Goal: Ask a question

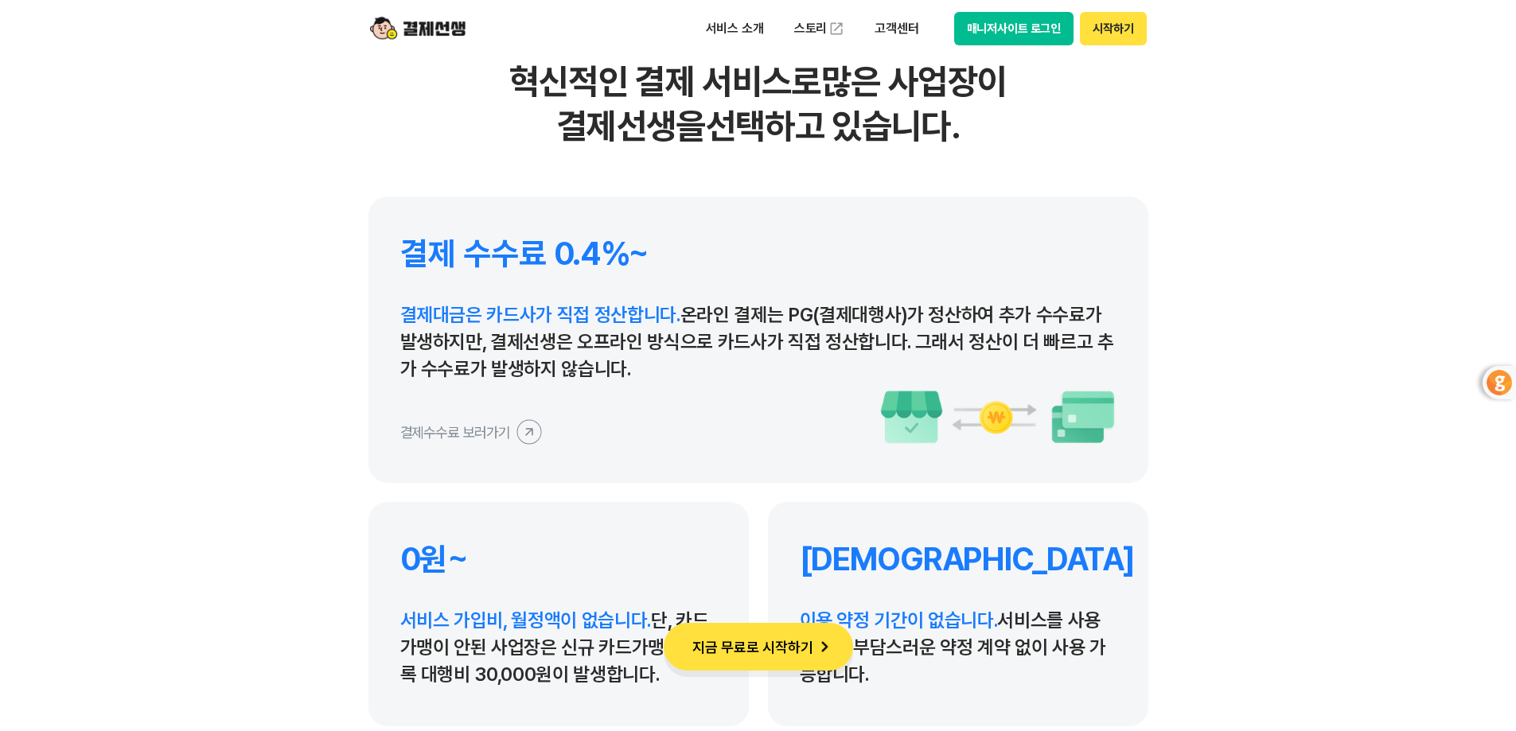
scroll to position [7401, 0]
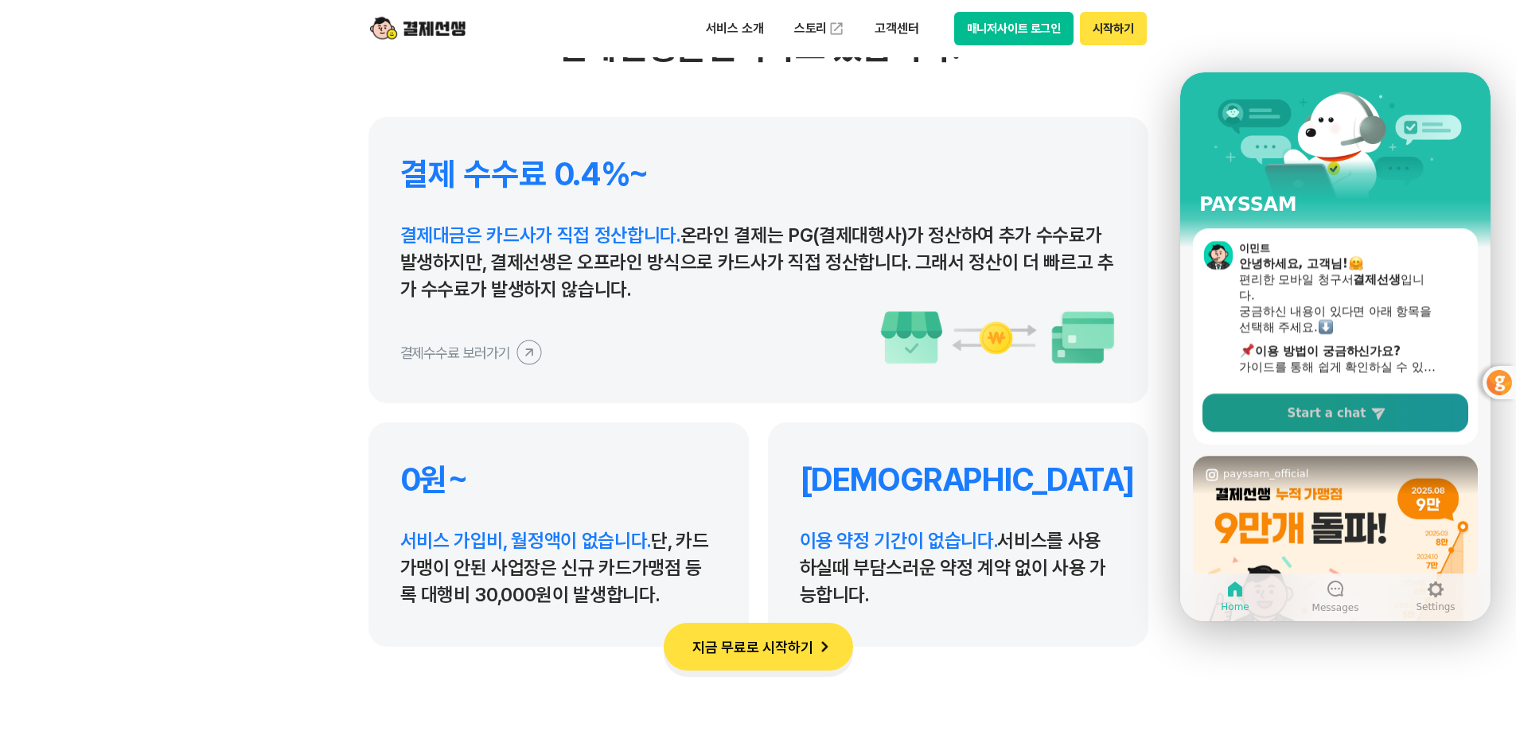
click at [1312, 419] on span "Start a chat" at bounding box center [1327, 413] width 79 height 16
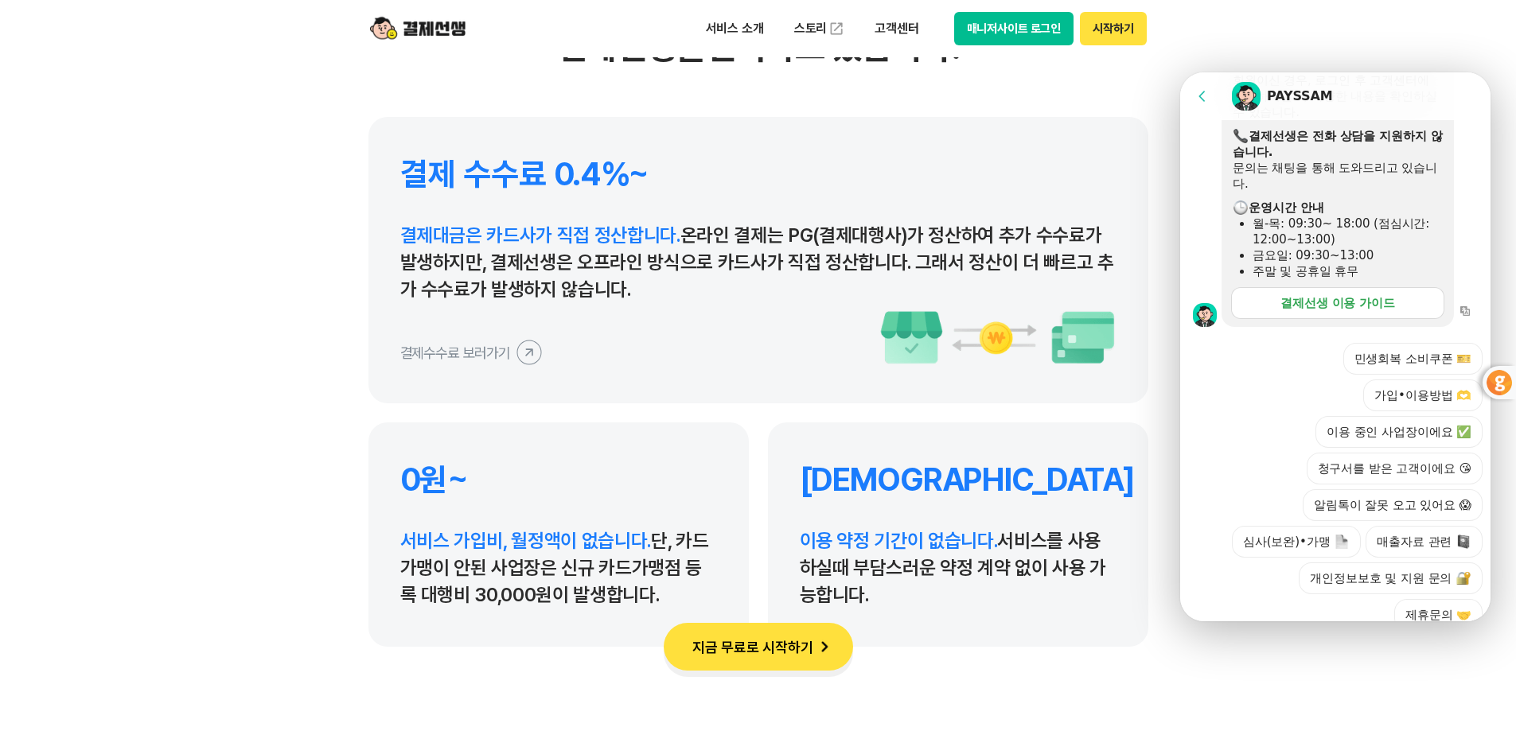
scroll to position [444, 0]
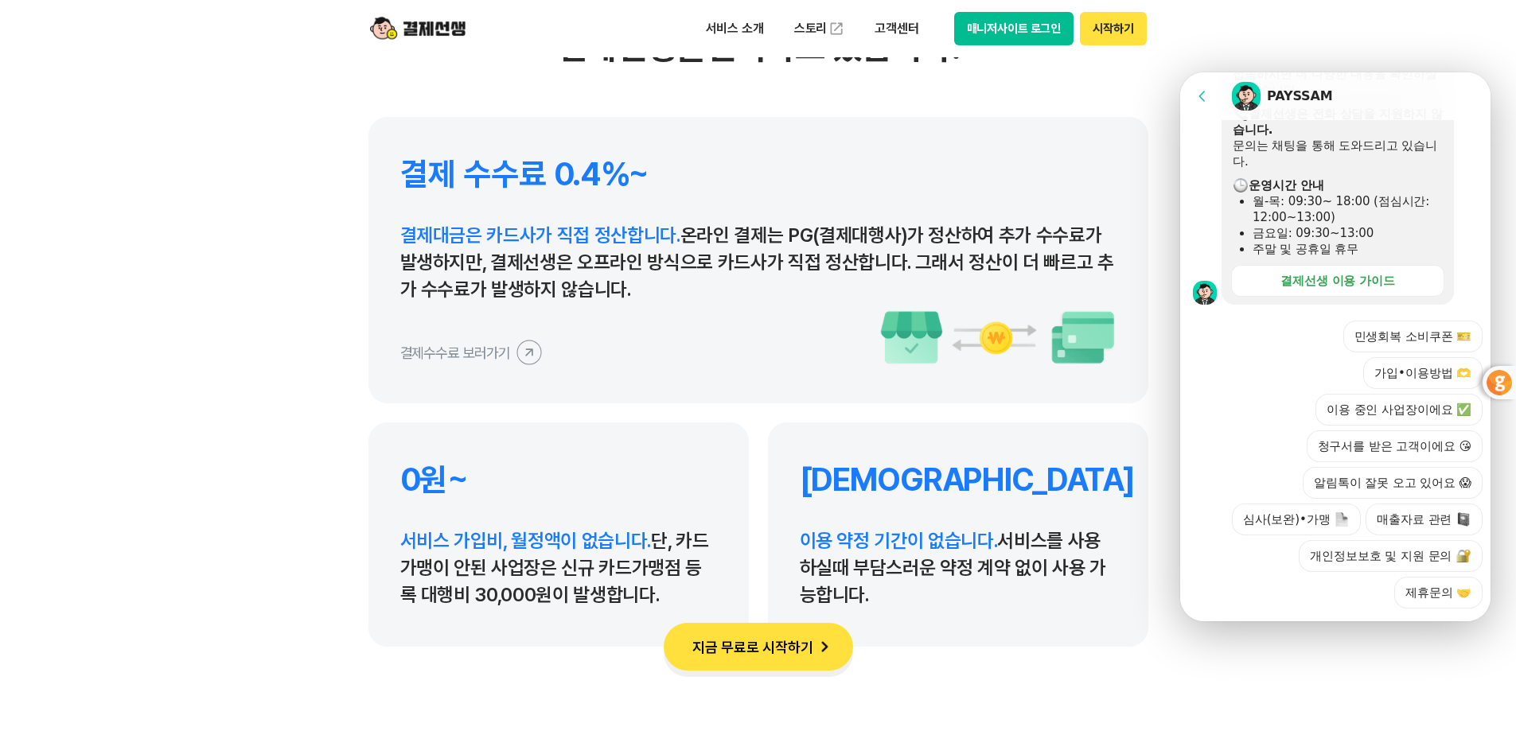
click at [1296, 609] on div at bounding box center [1337, 630] width 315 height 43
click at [1305, 609] on div at bounding box center [1337, 630] width 315 height 43
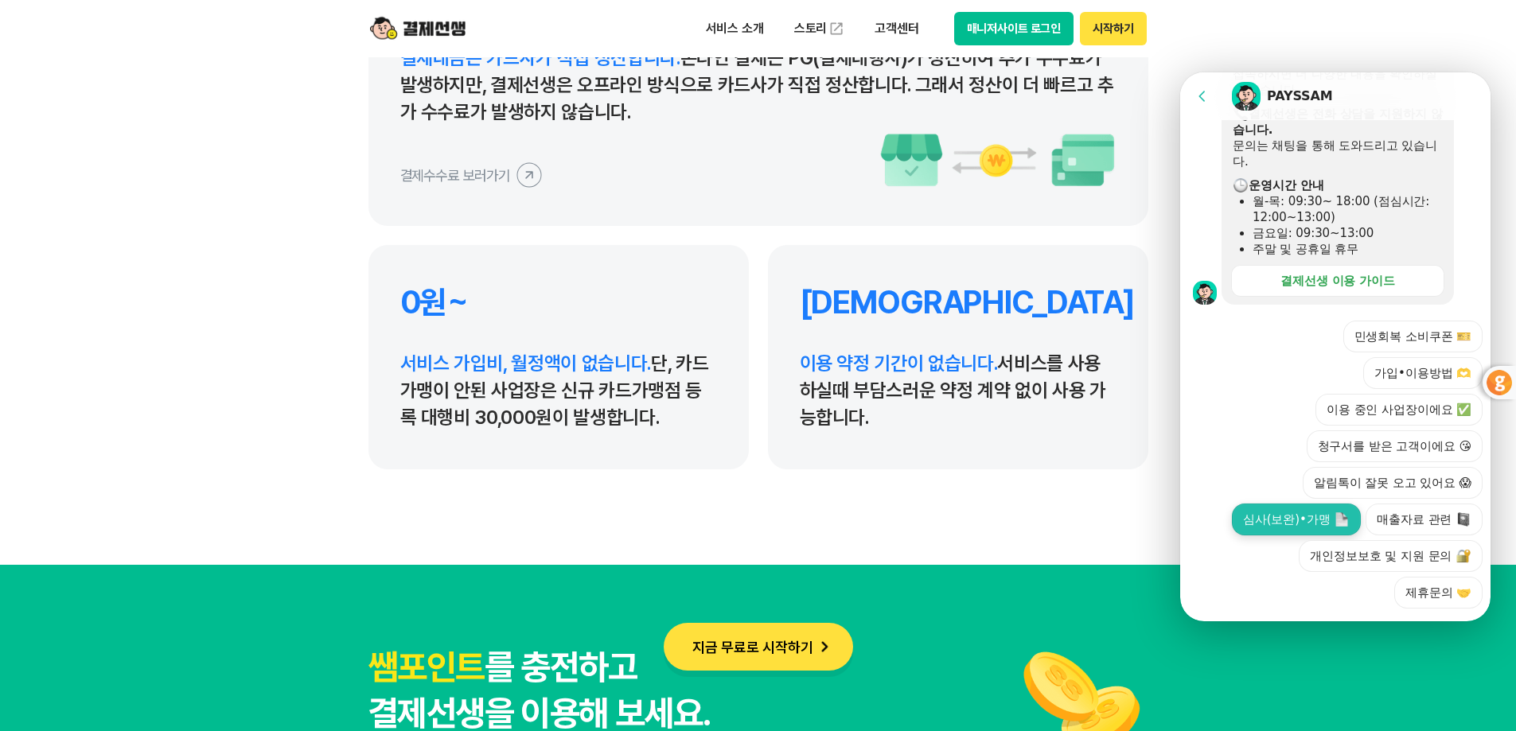
scroll to position [7401, 0]
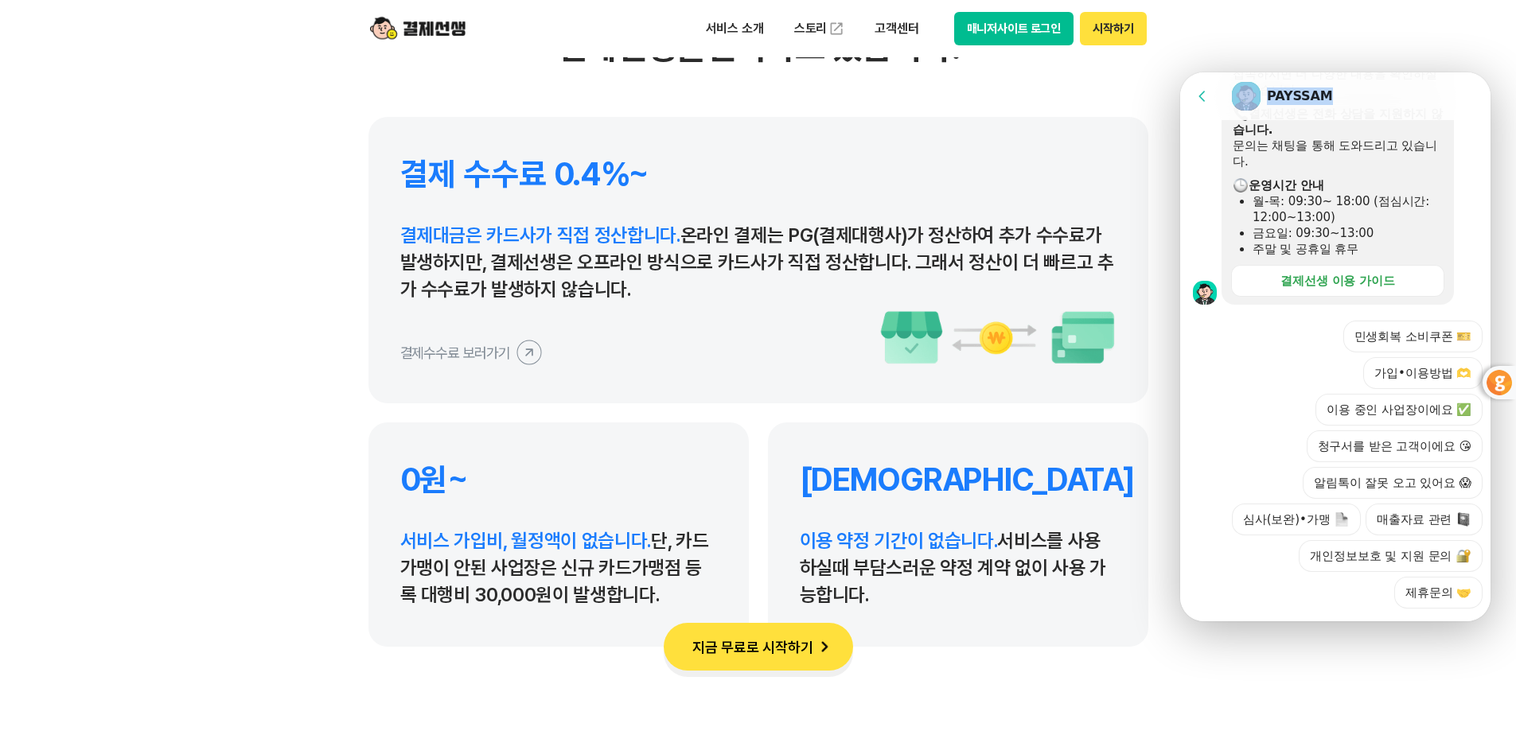
drag, startPoint x: 1352, startPoint y: 87, endPoint x: 549, endPoint y: 109, distance: 803.3
click at [1180, 72] on html "Go to previous page Chat Room PAYSSAM Message List [DATE] 광복절은 고객센터 휴무입니다. [결제선…" at bounding box center [1335, 72] width 310 height 0
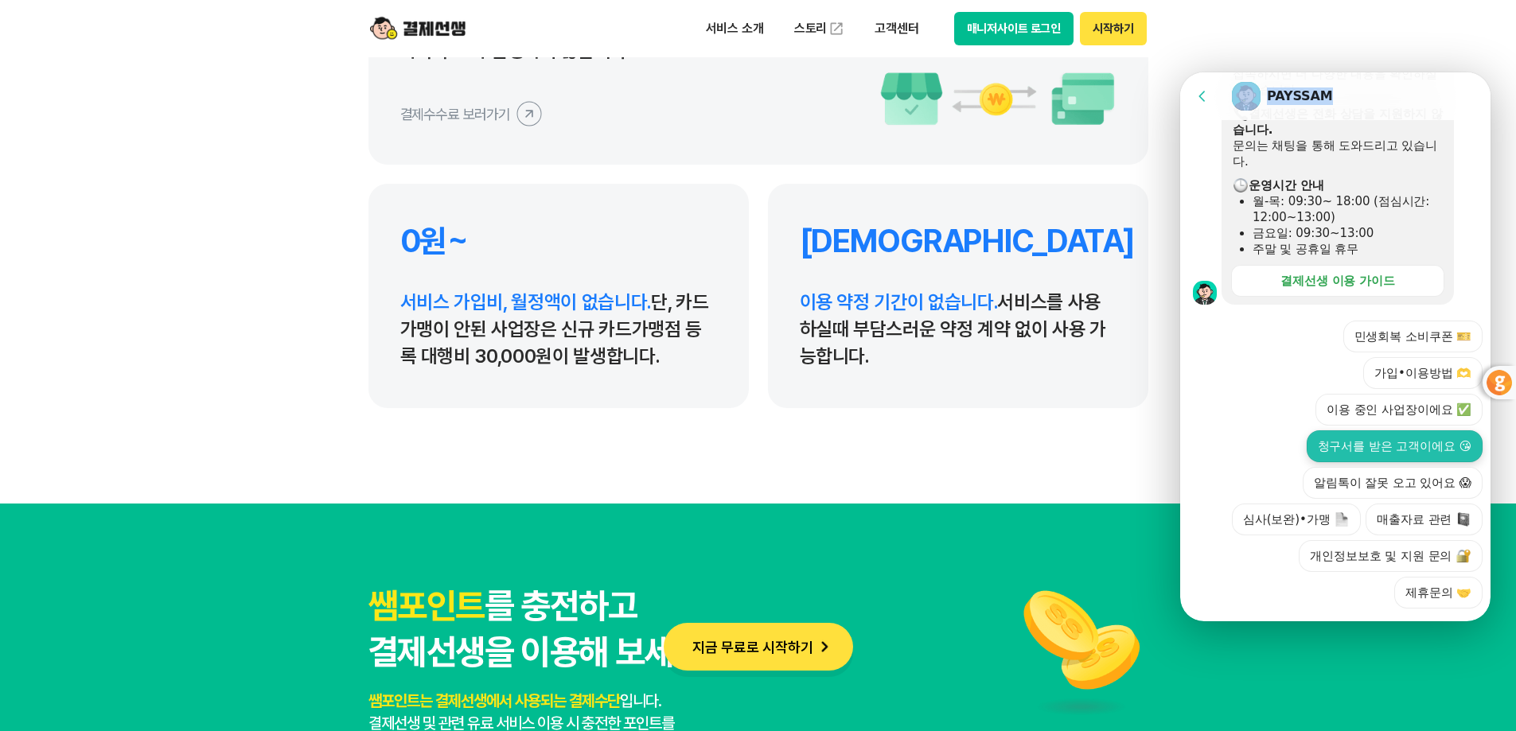
scroll to position [7879, 0]
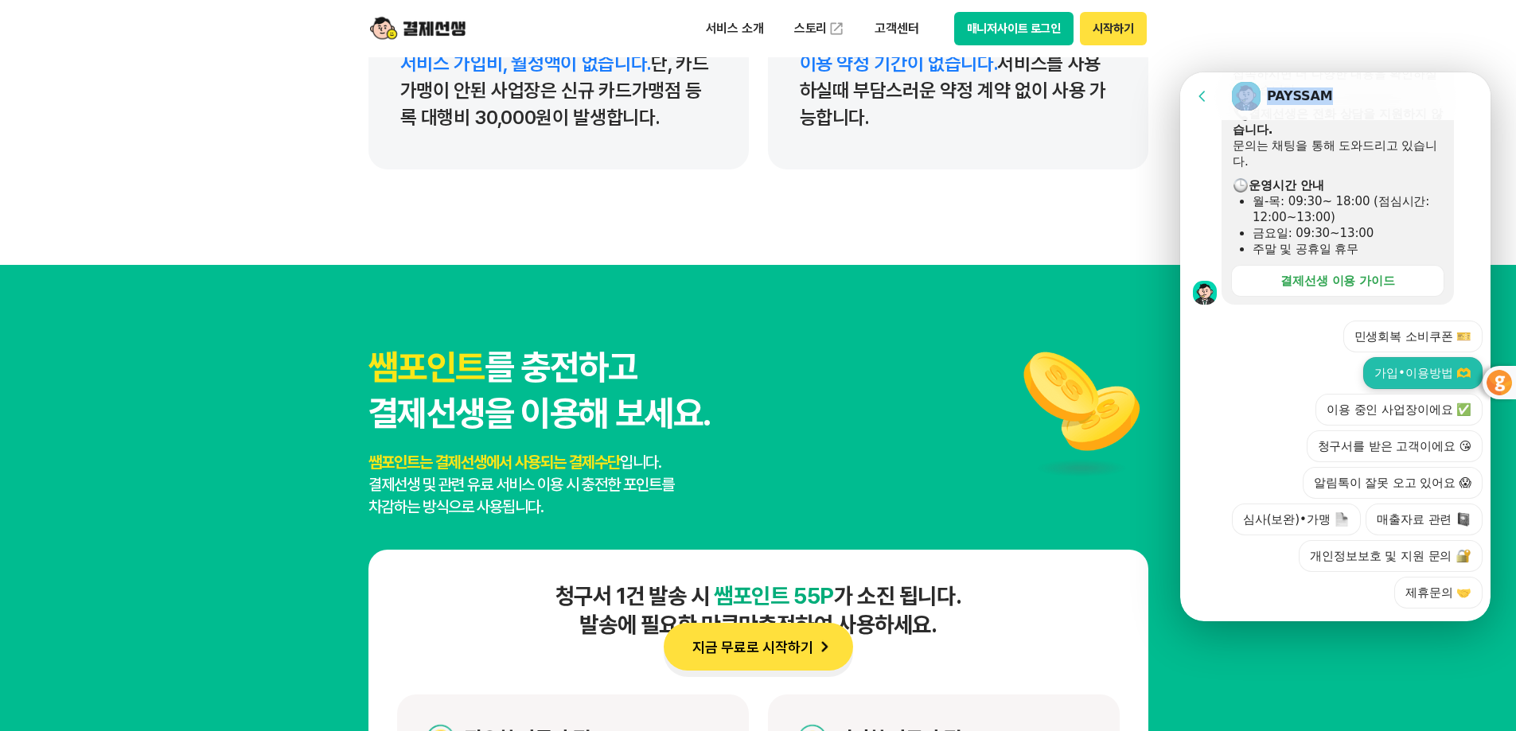
click at [1413, 357] on button "가입•이용방법 🫶" at bounding box center [1422, 373] width 119 height 32
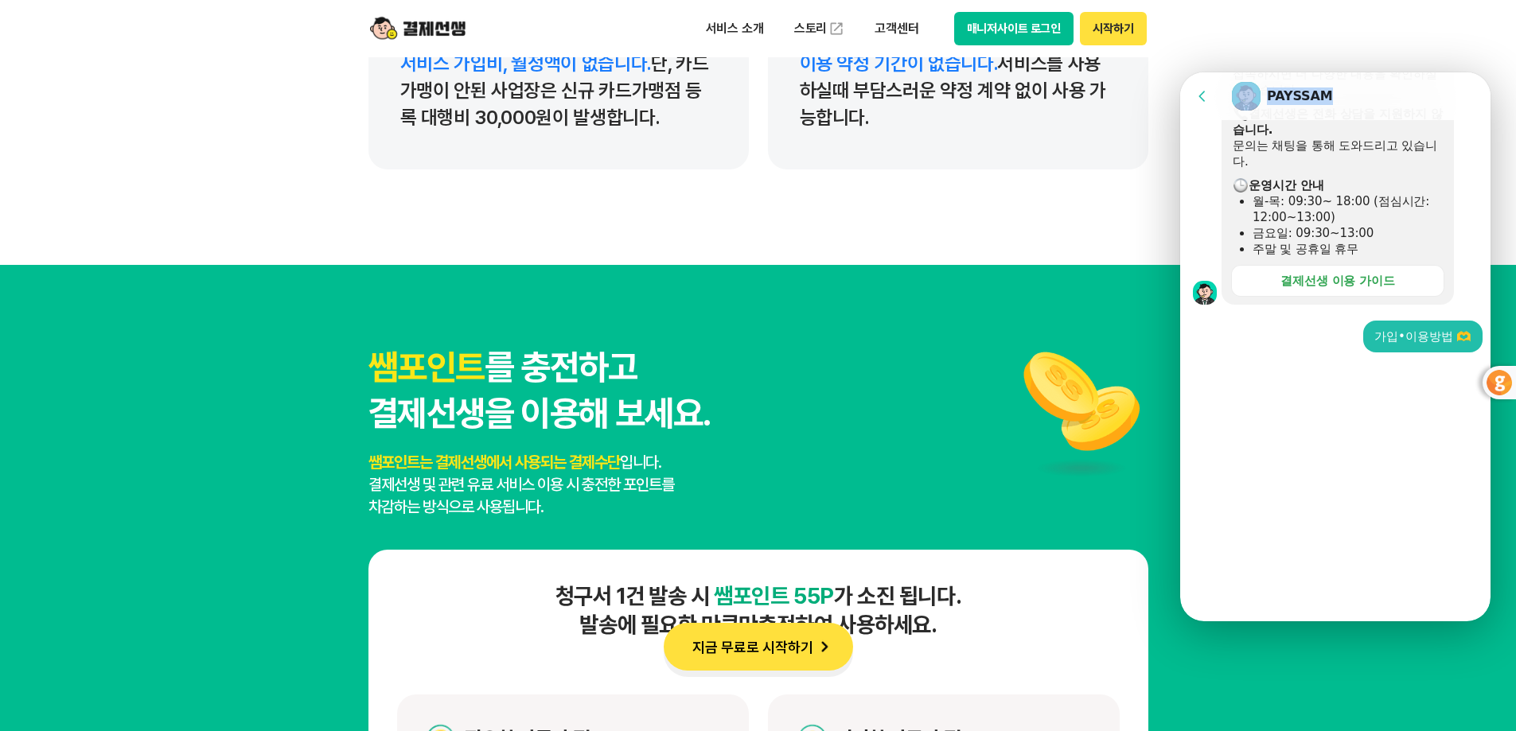
scroll to position [224, 0]
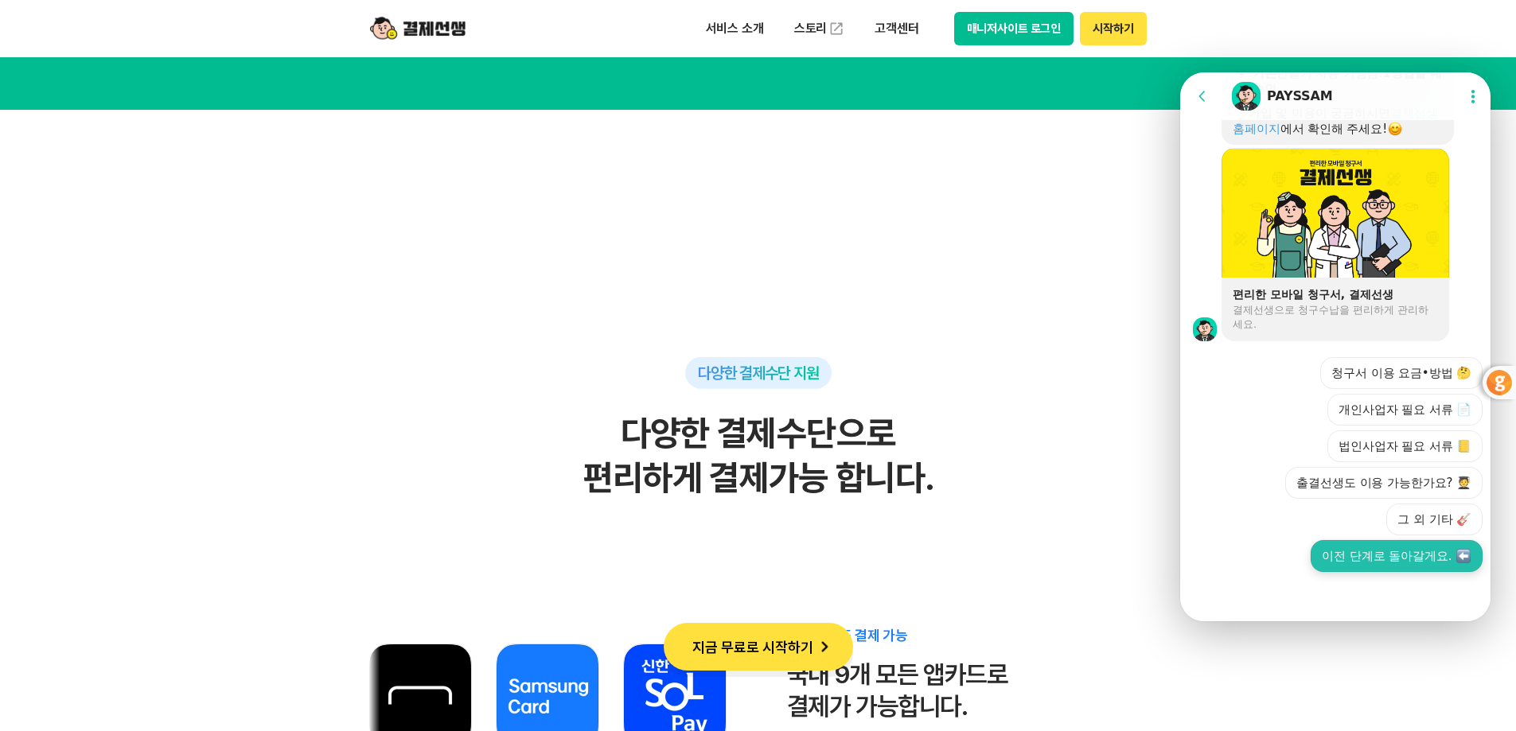
scroll to position [8834, 0]
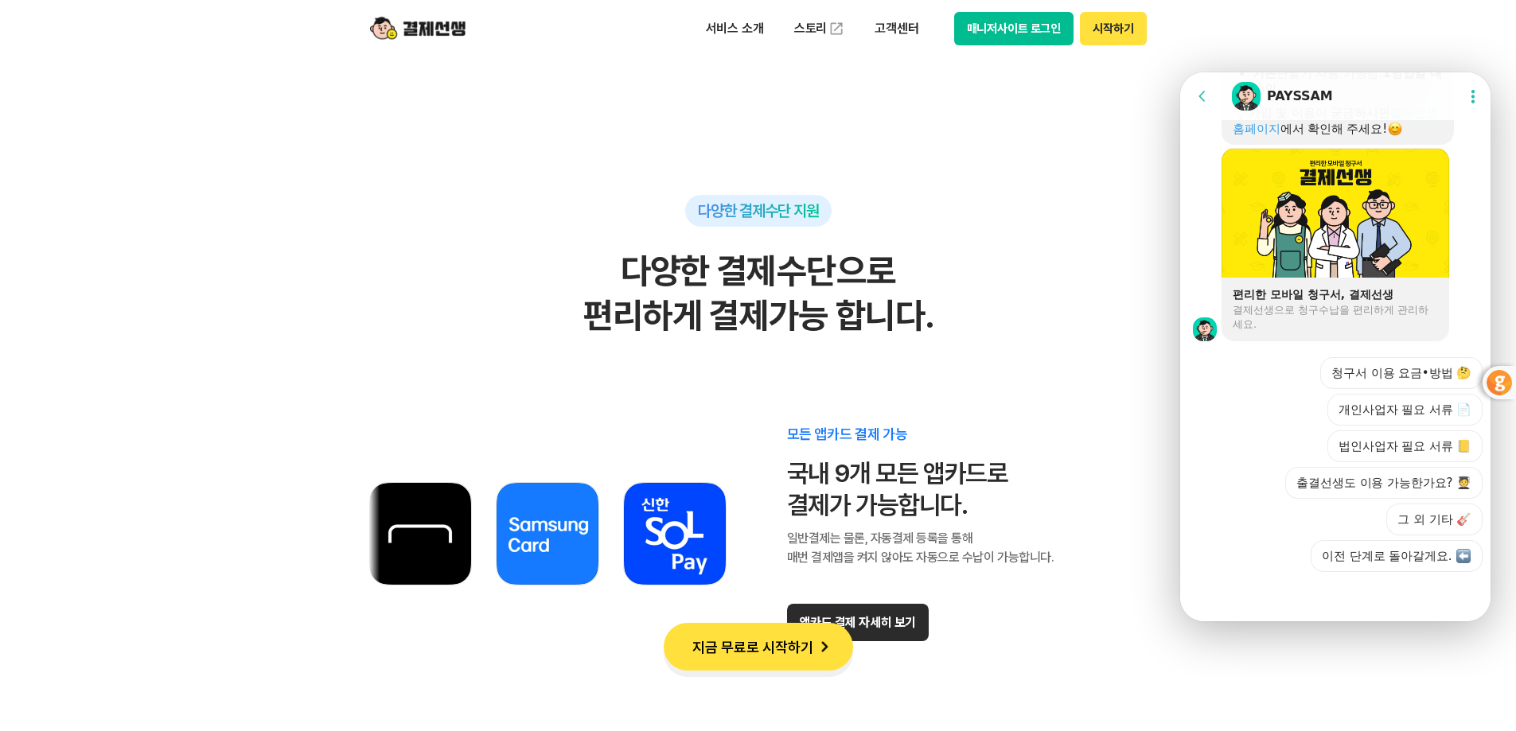
click at [1409, 602] on div at bounding box center [1337, 593] width 315 height 43
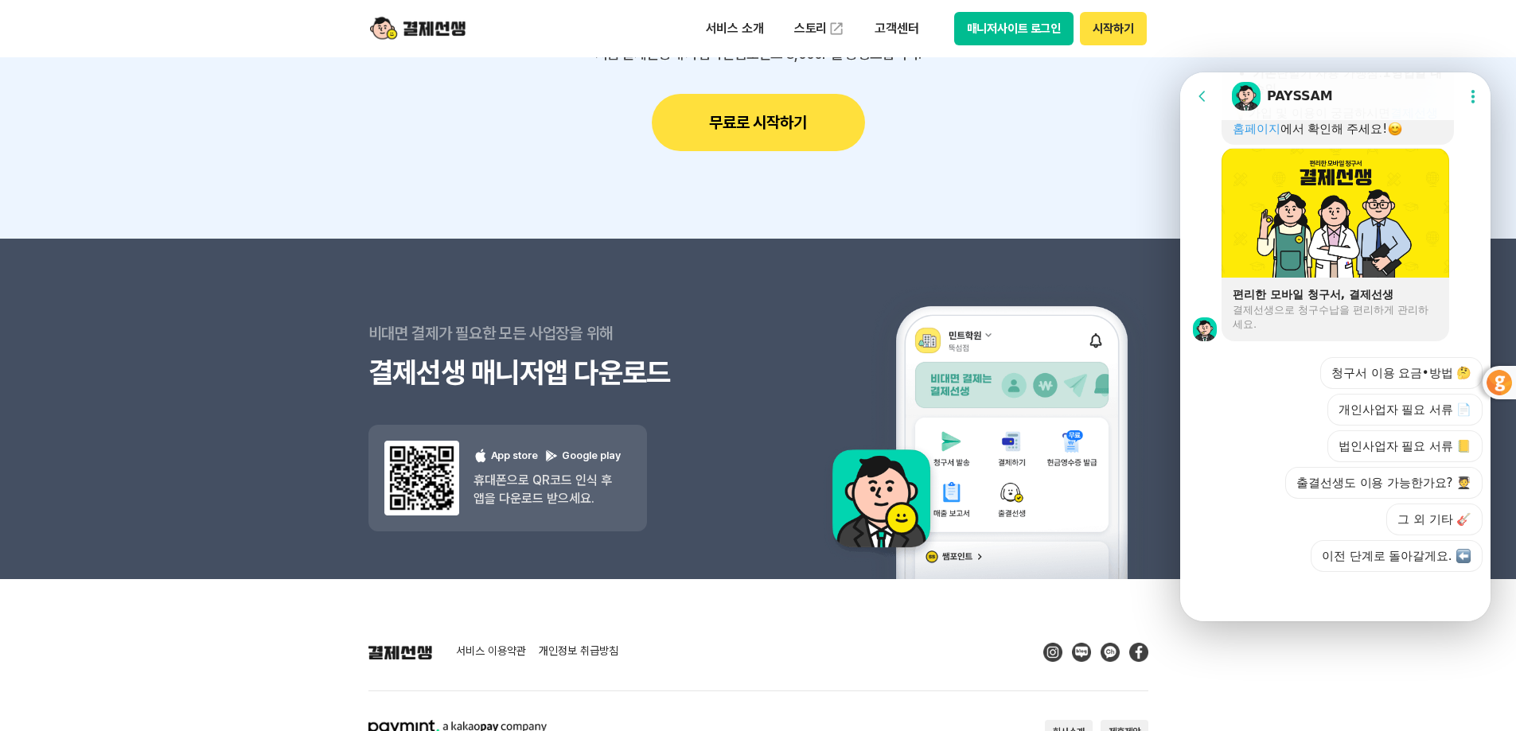
scroll to position [13934, 0]
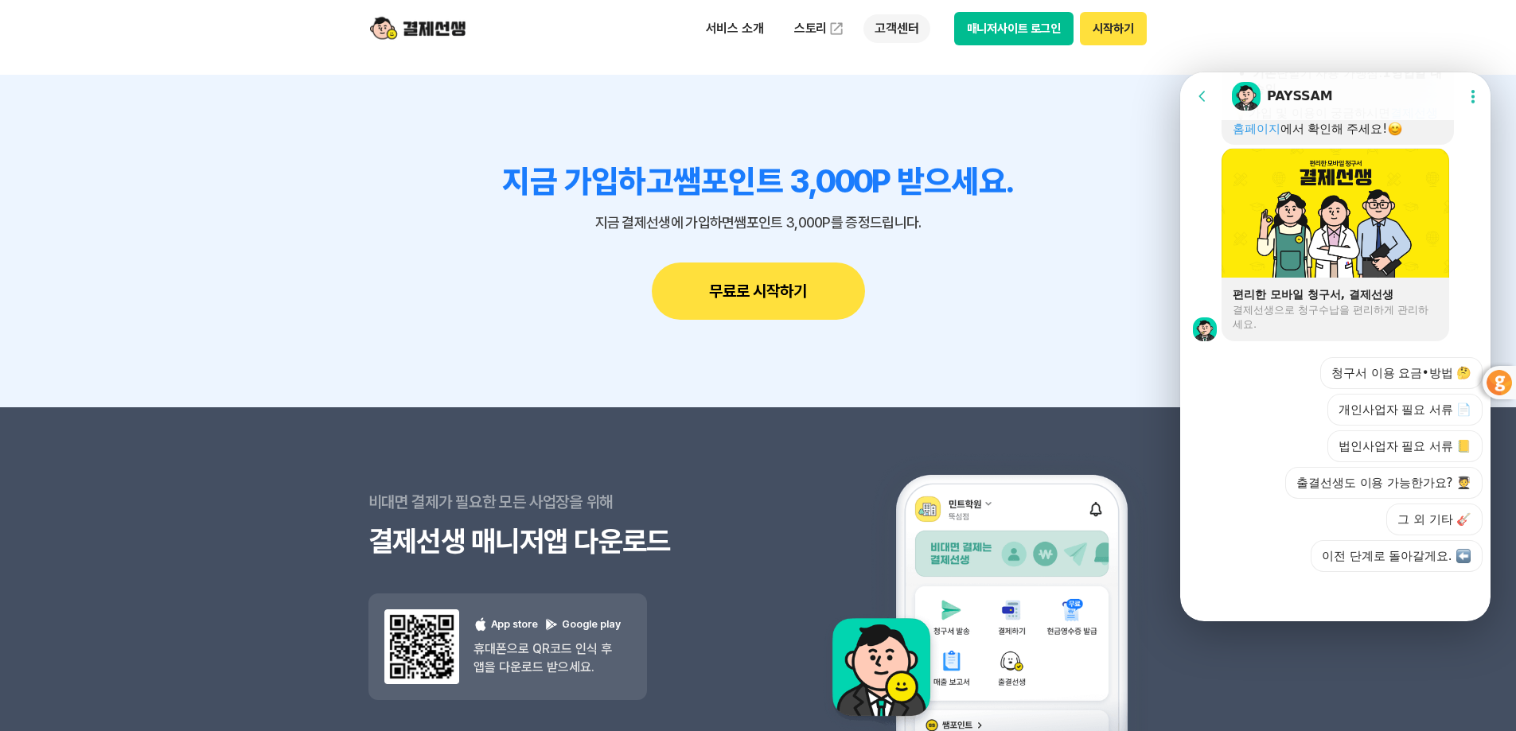
click at [882, 34] on p "고객센터" at bounding box center [897, 28] width 66 height 29
click at [899, 127] on link "이용 가이드" at bounding box center [931, 127] width 134 height 35
click at [1396, 515] on button "그 외 기타 🎸" at bounding box center [1434, 520] width 96 height 32
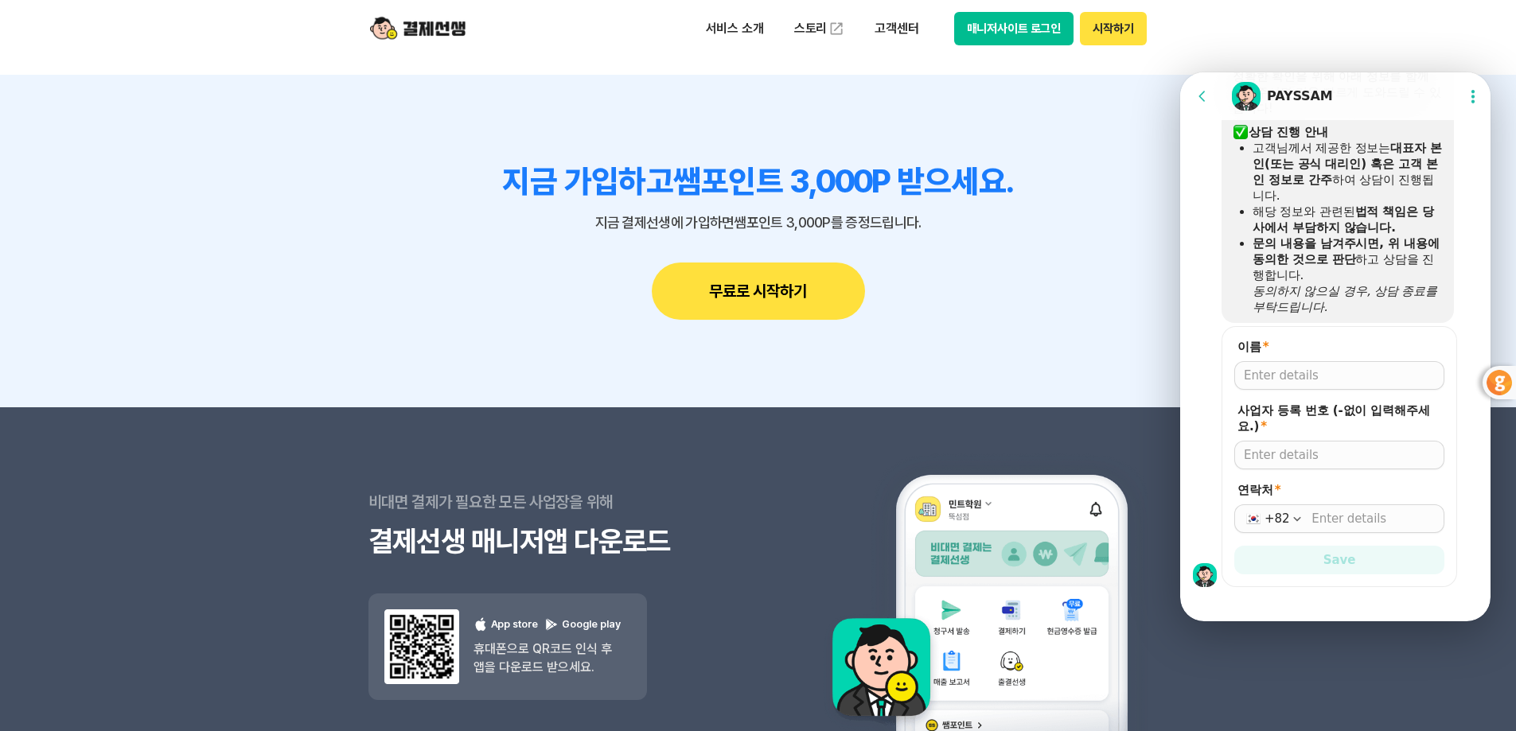
scroll to position [1554, 0]
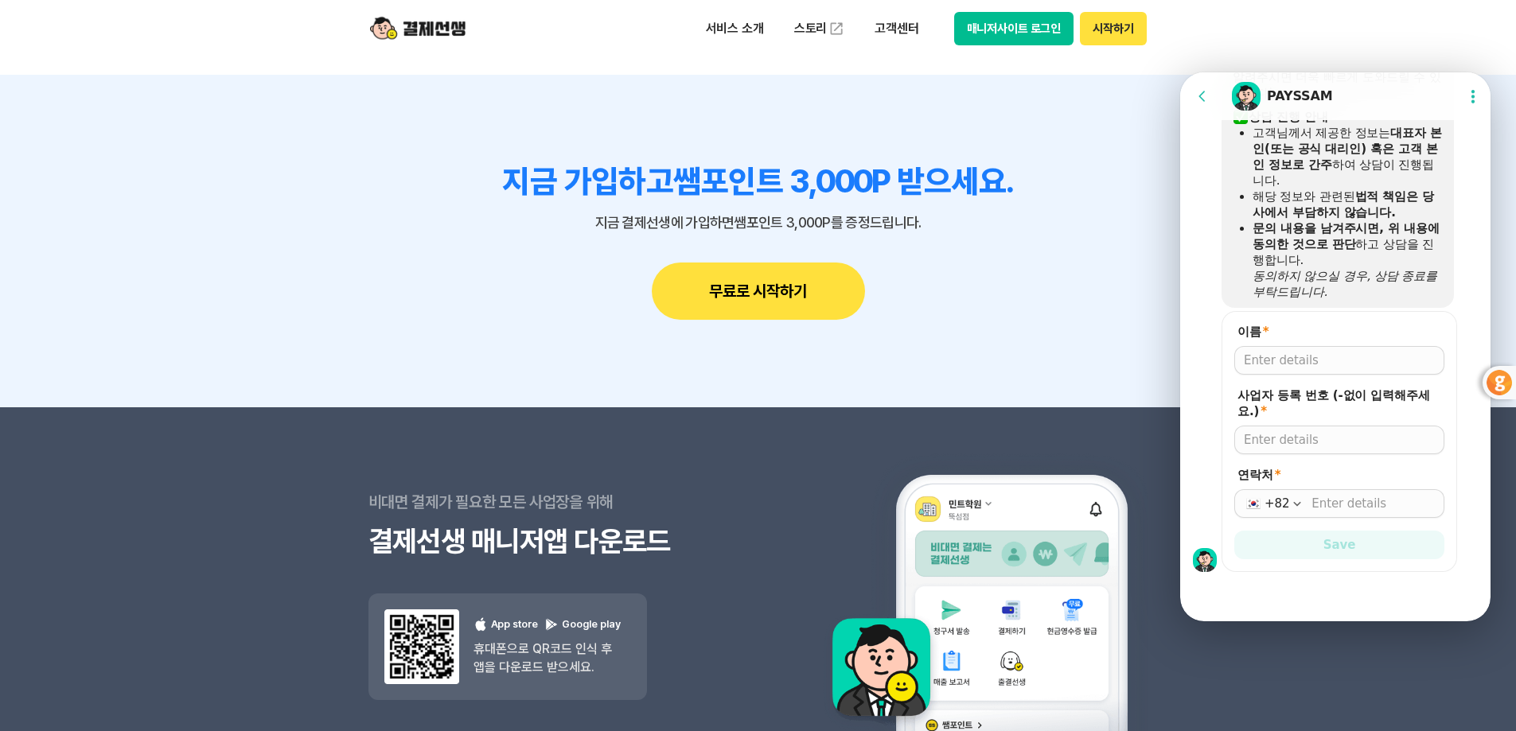
click at [1291, 353] on input "이름 *" at bounding box center [1339, 361] width 191 height 16
type input "d"
type input "원"
type input "[PERSON_NAME]"
click at [1378, 434] on input "사업자 등록 번호 (-없이 입력해주세요.) *" at bounding box center [1339, 440] width 191 height 16
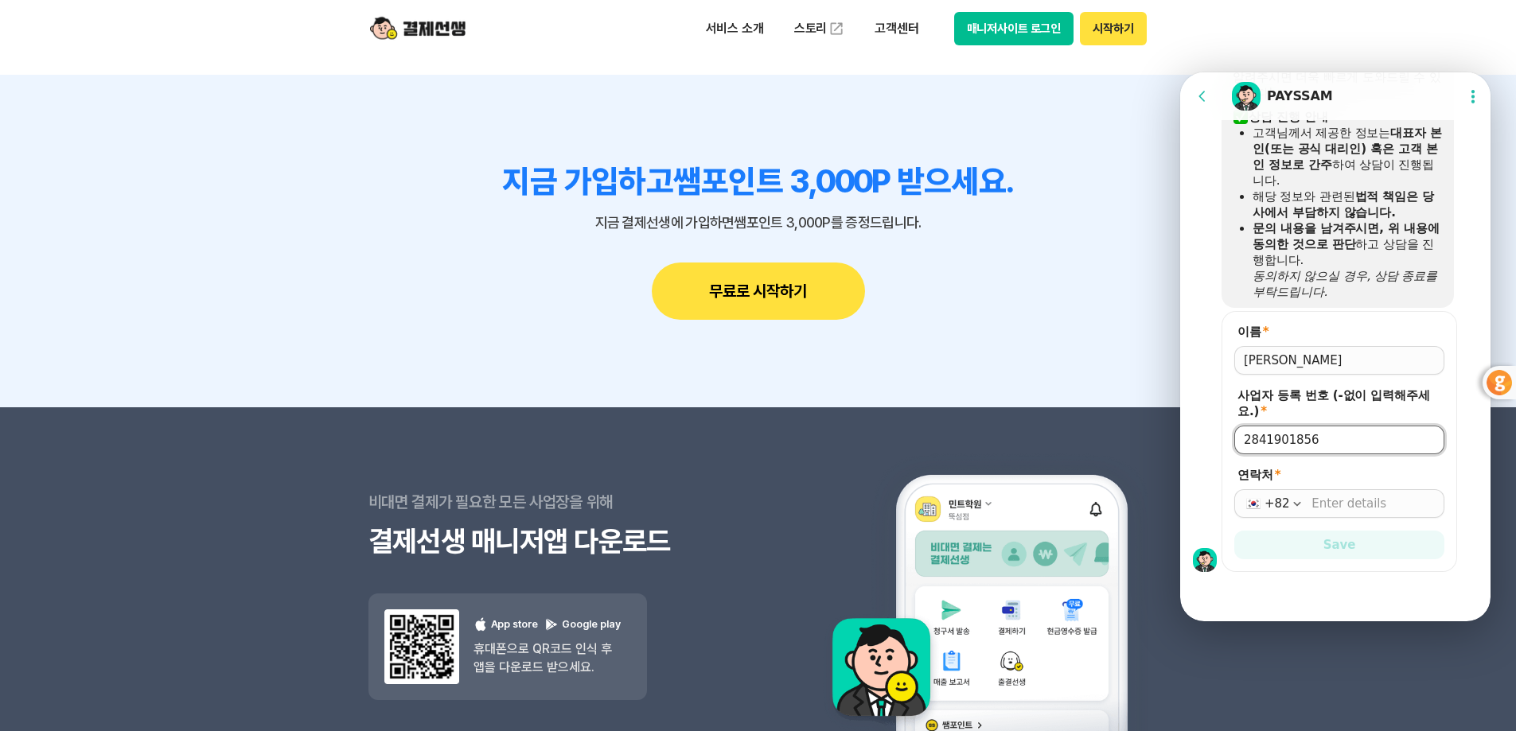
type input "2841901856"
click at [1346, 500] on input "연락처 *" at bounding box center [1373, 504] width 123 height 16
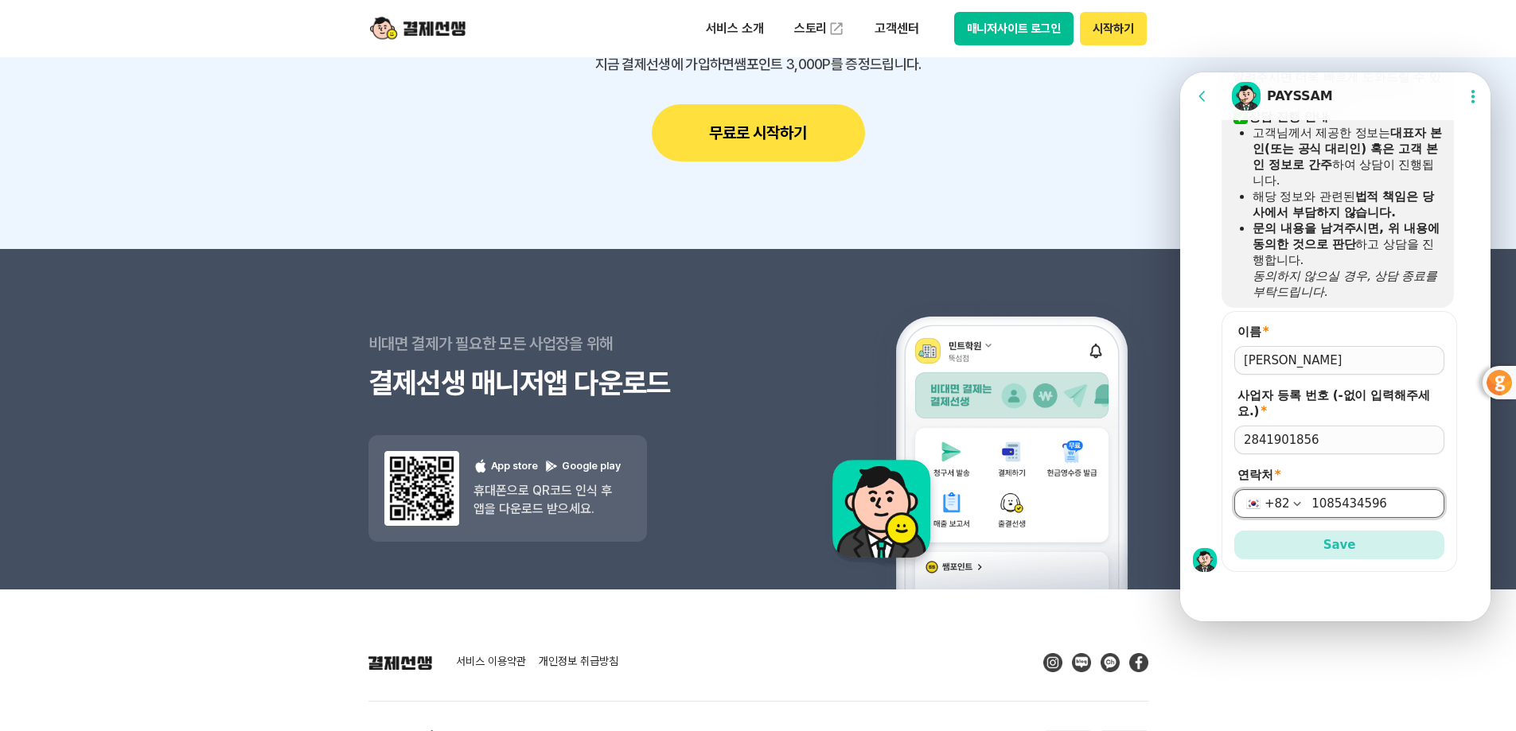
scroll to position [14093, 0]
type input "1085434596"
click at [1382, 539] on button "Save" at bounding box center [1339, 545] width 210 height 29
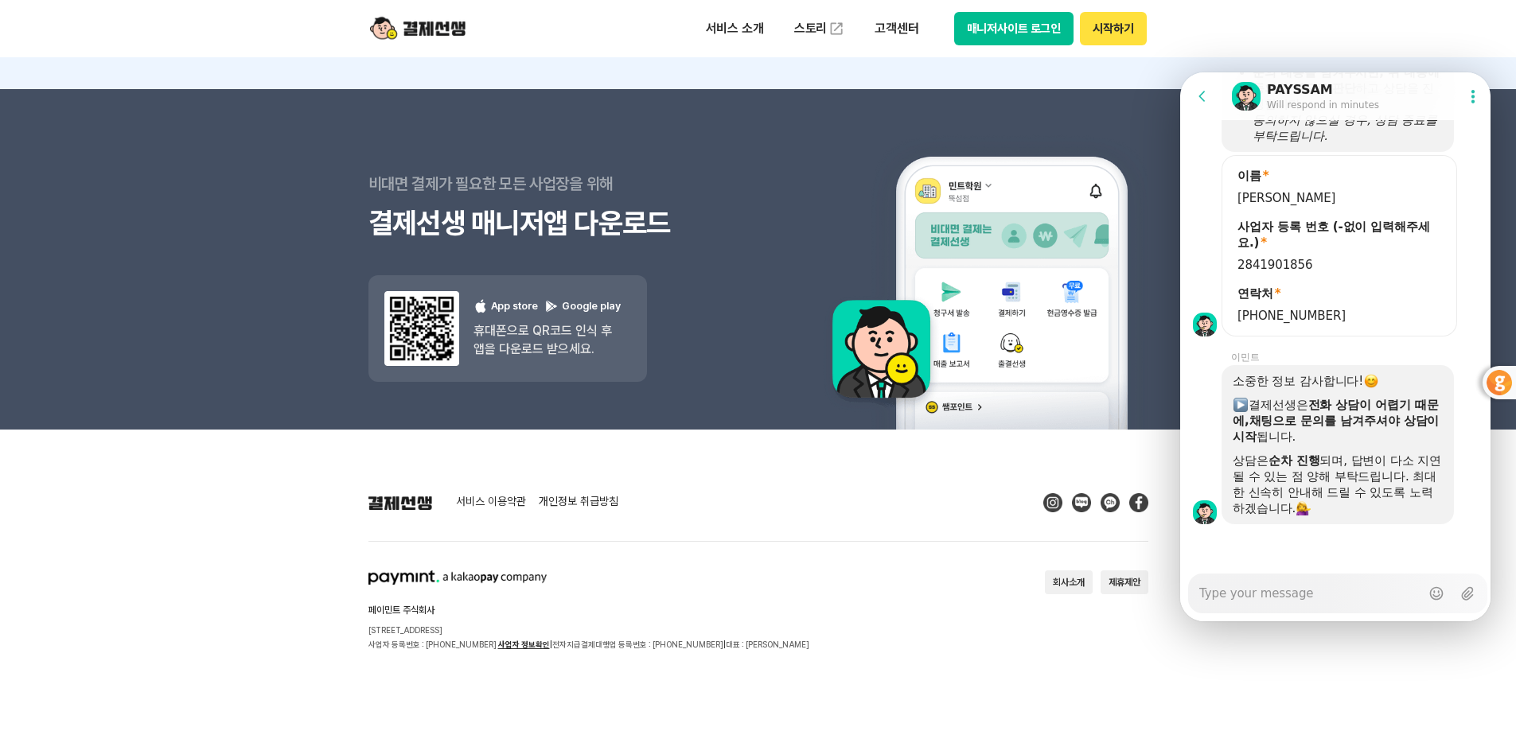
scroll to position [1710, 0]
click at [1265, 595] on textarea "Messenger Input Textarea" at bounding box center [1309, 588] width 221 height 27
type textarea "x"
type textarea "ㅊ"
type textarea "x"
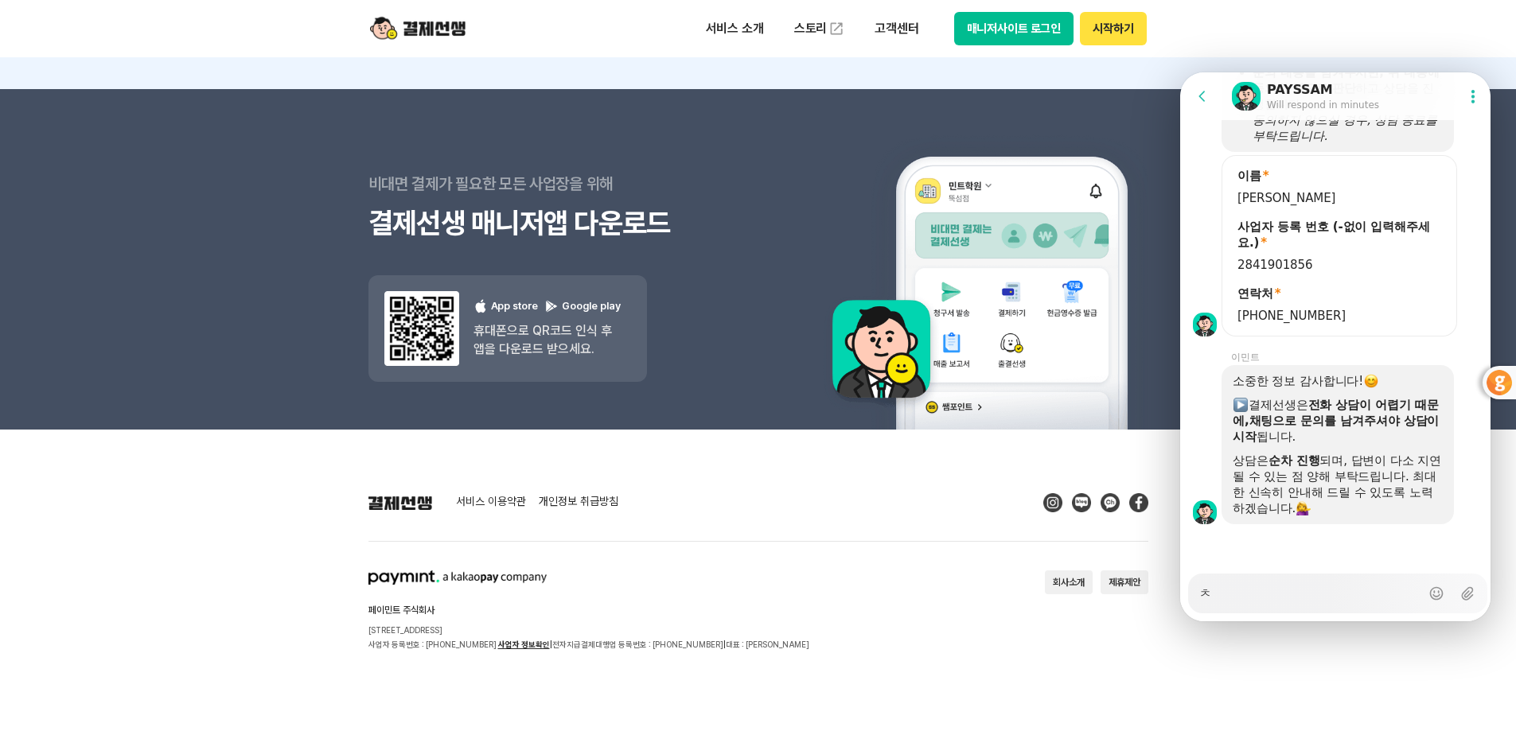
type textarea "초"
type textarea "x"
type textarea "[PERSON_NAME]"
type textarea "x"
type textarea "쵝"
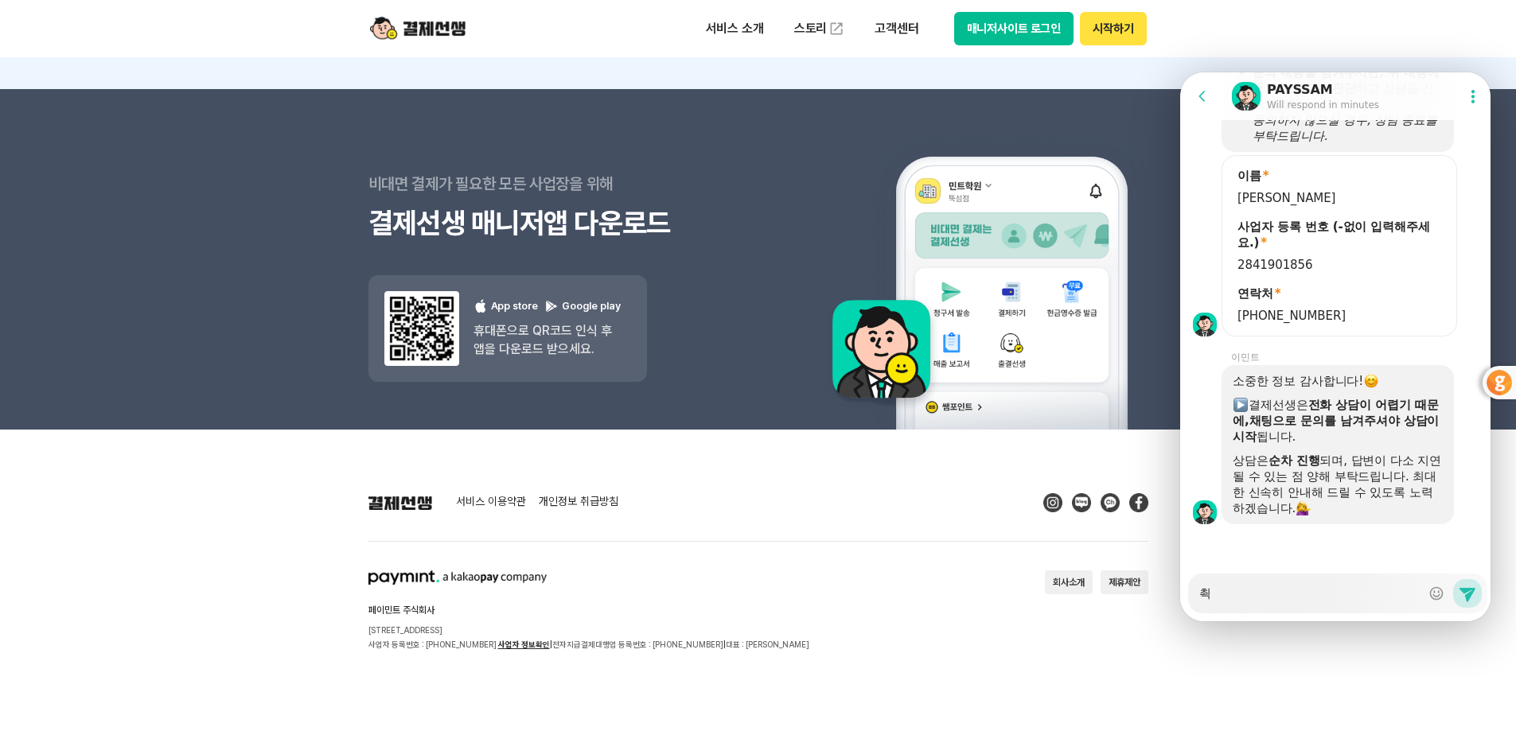
type textarea "x"
type textarea "최근"
type textarea "x"
type textarea "최근ㅇ"
type textarea "x"
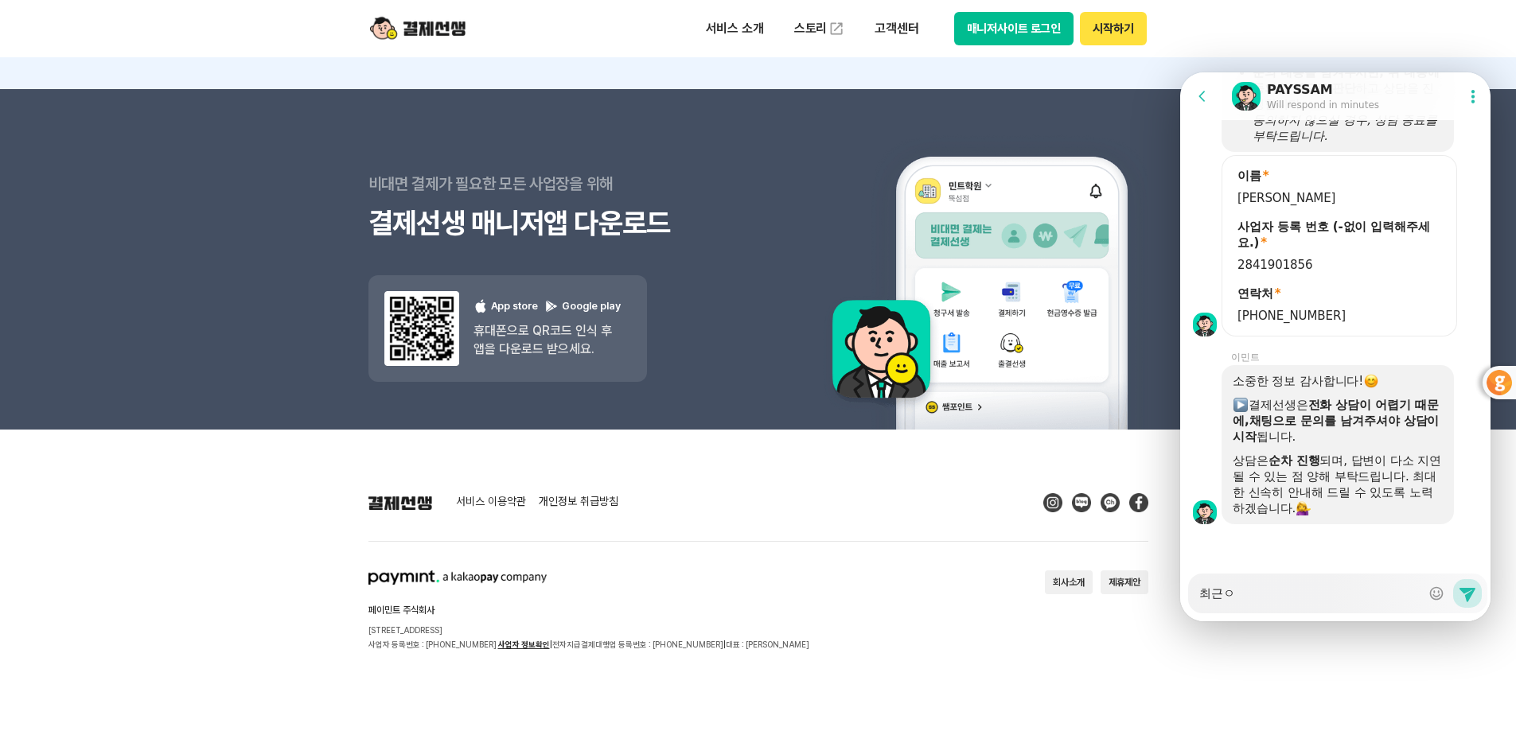
type textarea "최근에"
type textarea "x"
type textarea "최근에"
type textarea "x"
type textarea "최근에 ㄱ"
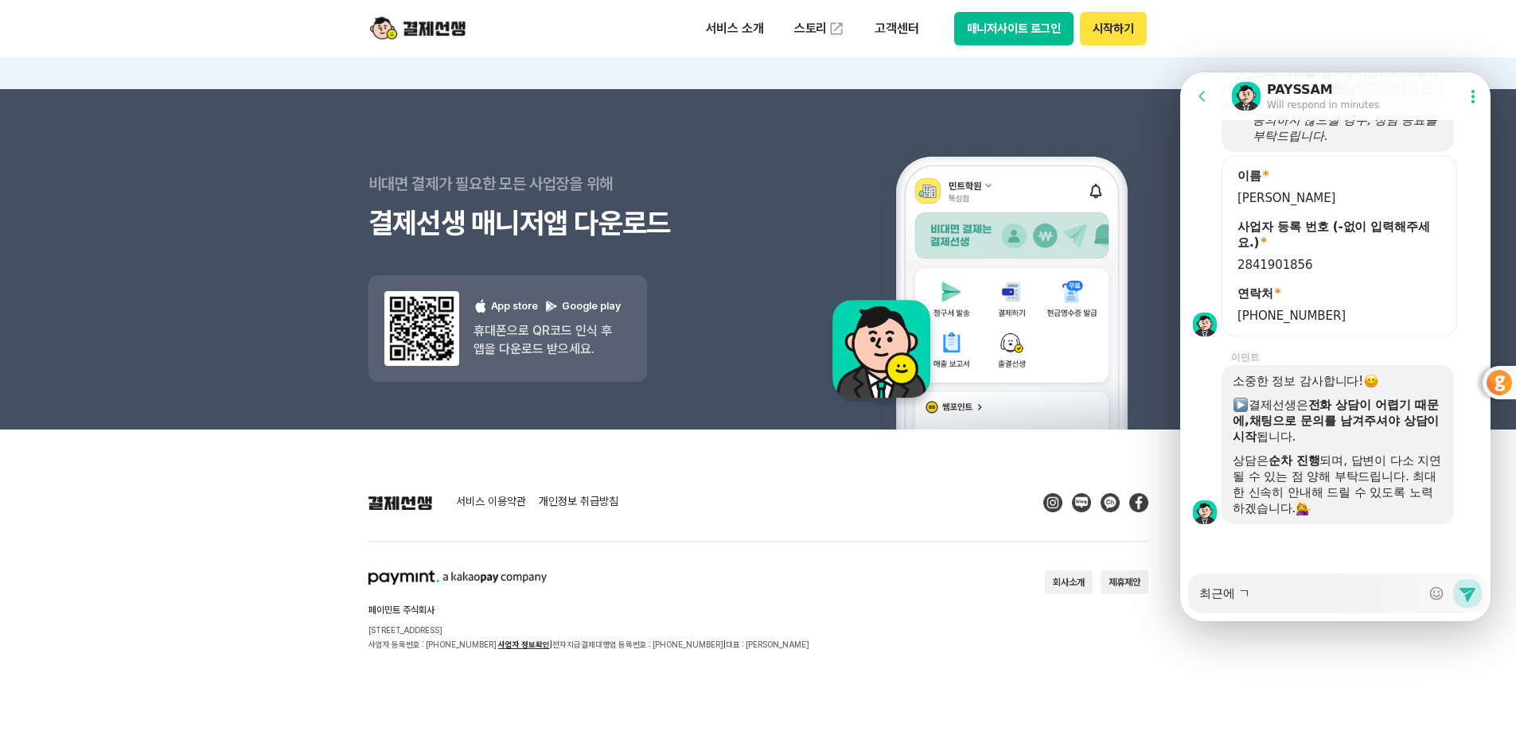
type textarea "x"
type textarea "최근에 가"
type textarea "x"
type textarea "최근에 강"
type textarea "x"
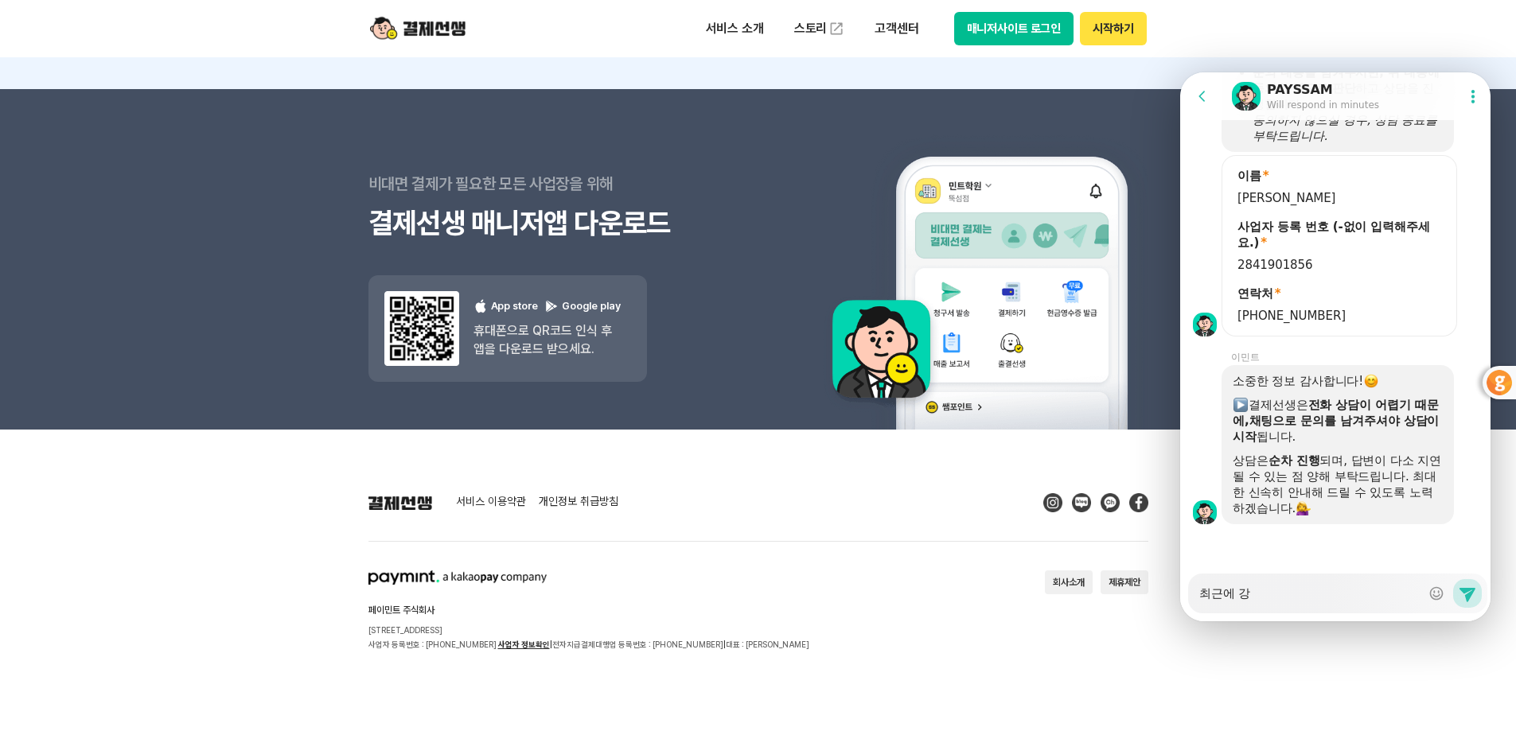
type textarea "최근에 가이"
type textarea "x"
type textarea "최근에 가입"
type textarea "x"
type textarea "최근에 가입ㅎ"
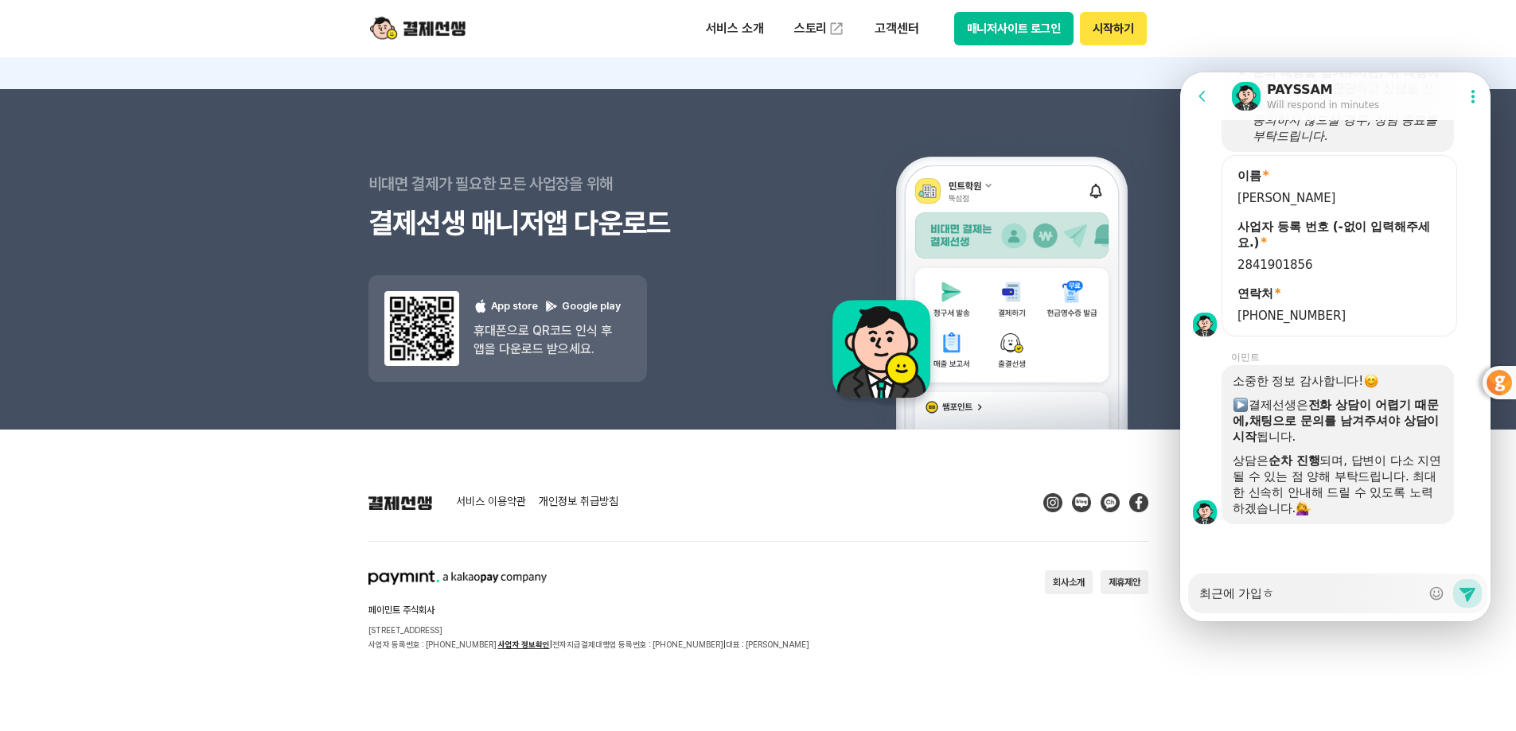
type textarea "x"
type textarea "최근에 가입해"
type textarea "x"
type textarea "최근에 가입했"
type textarea "x"
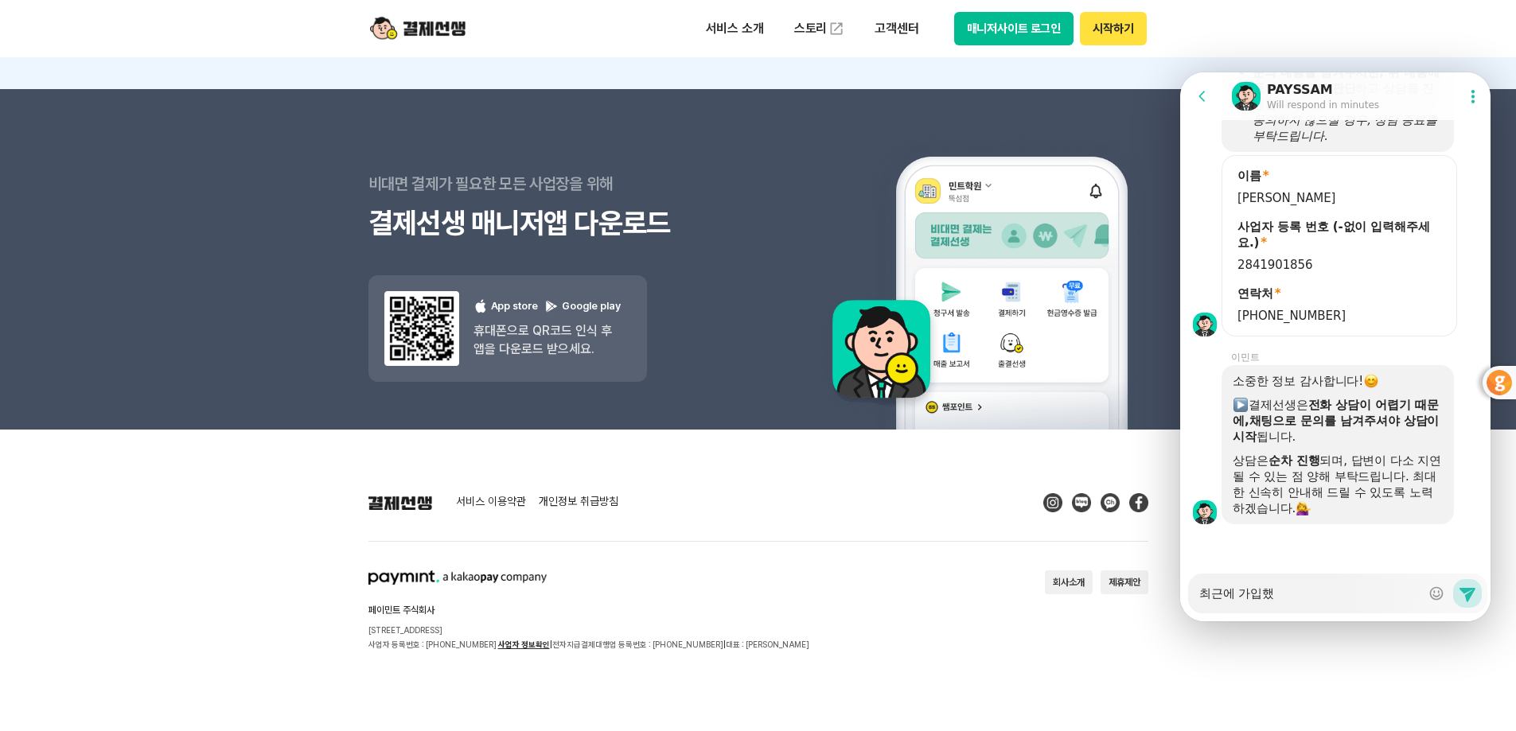
type textarea "최근에 가입했ㄴ"
type textarea "x"
type textarea "최근에 가입했느"
type textarea "x"
type textarea "최근에 가입했는"
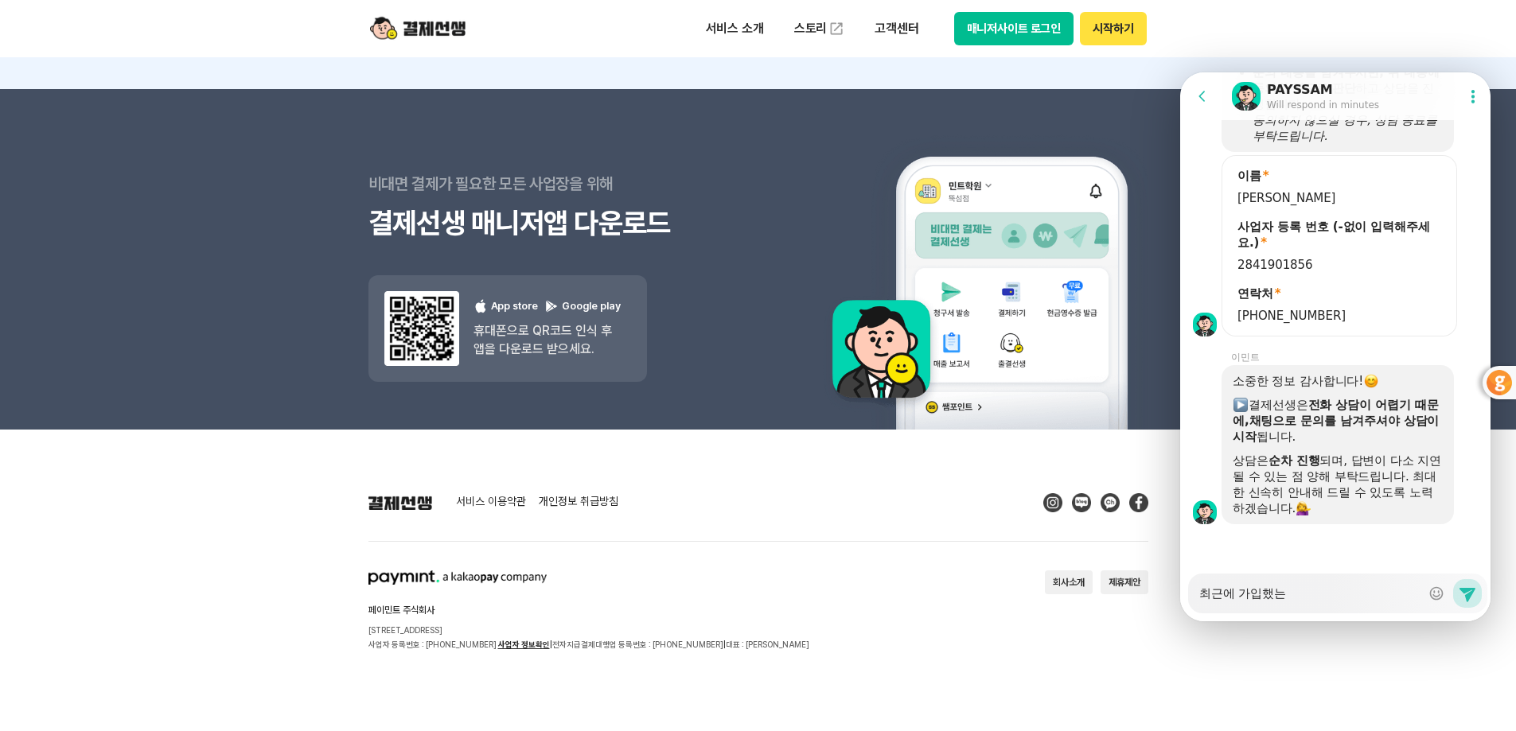
type textarea "x"
type textarea "최근에 가입했는ㄷ"
type textarea "x"
type textarea "최근에 가입했는데"
type textarea "x"
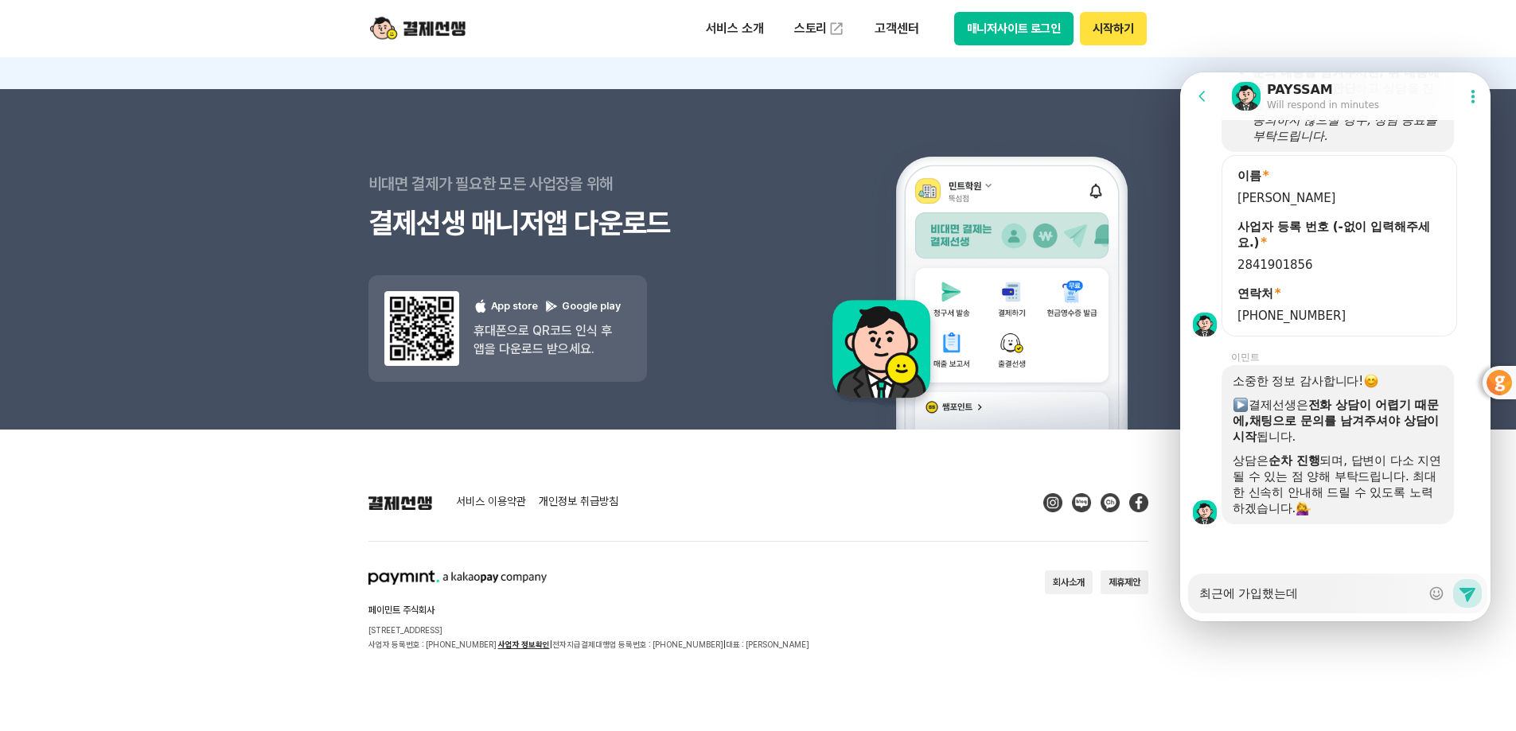
type textarea "최근에 가입했는뎅"
type textarea "x"
type textarea "최근에 가입했는데요"
type textarea "x"
type textarea "최근에 가입했는데요."
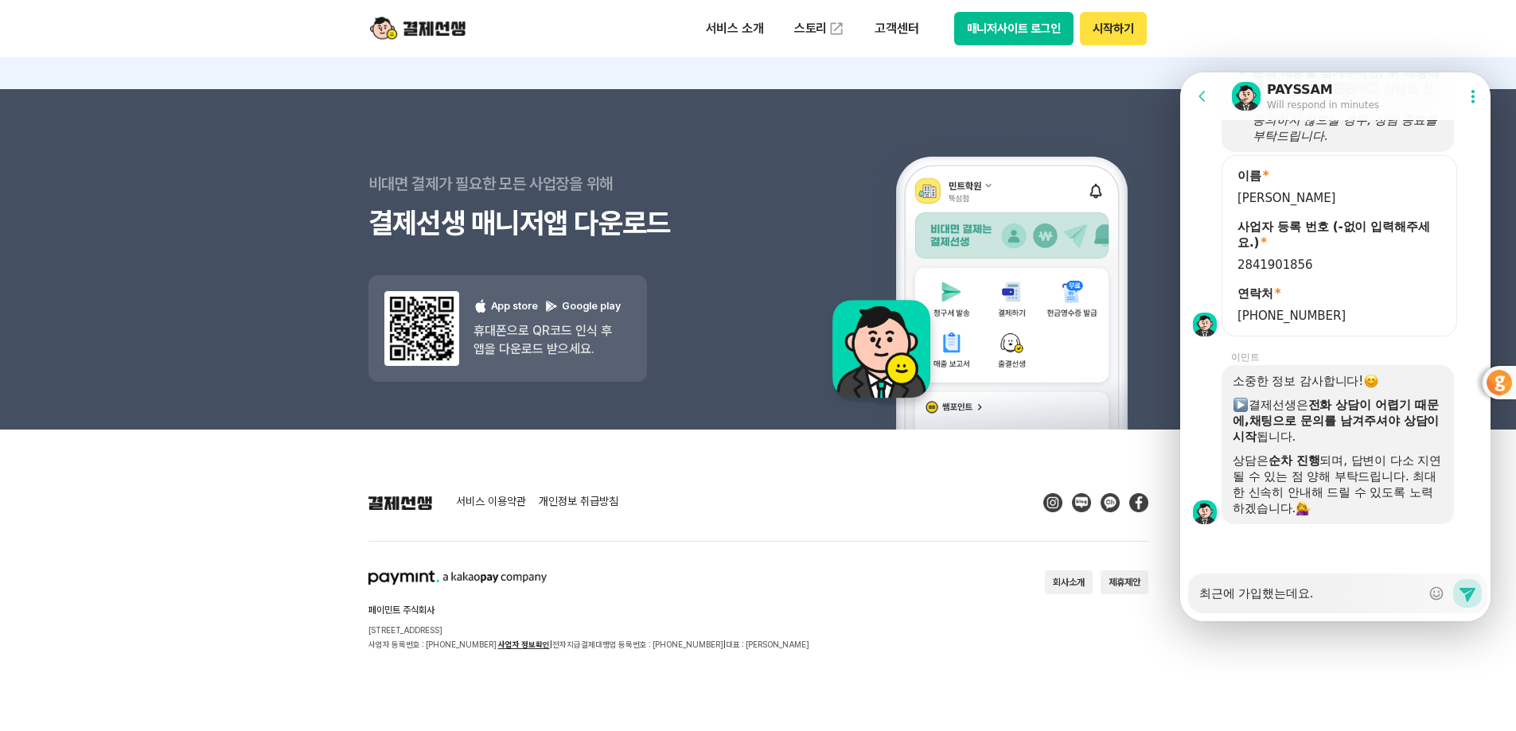
type textarea "x"
type textarea "최근에 가입했는데요."
type textarea "x"
type textarea "최근에 가입했는데요. ㄱ"
type textarea "x"
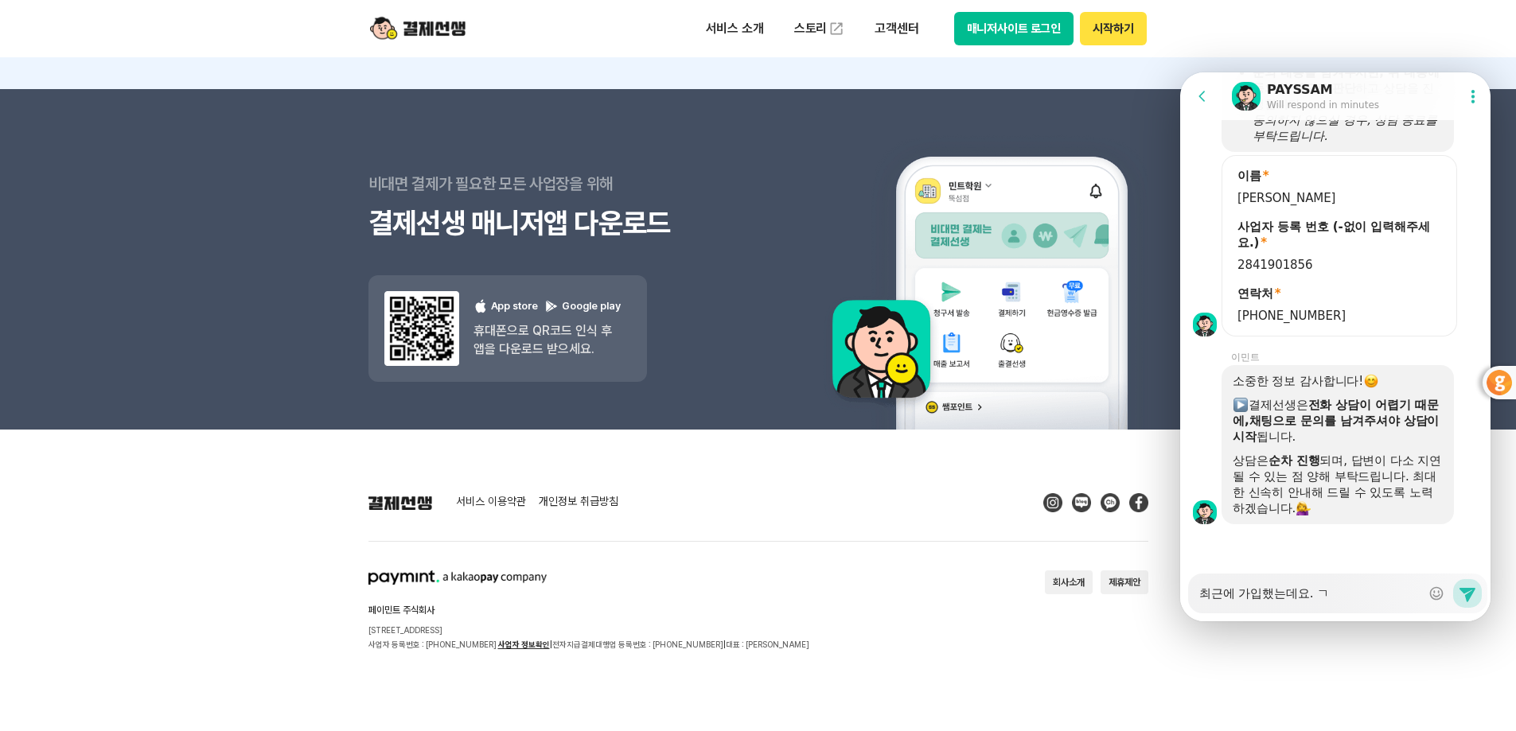
type textarea "최근에 가입했는데요. 기"
type textarea "x"
type textarea "최근에 가입했는데요. 깆"
type textarea "x"
type textarea "최근에 가입했는데요. 기조"
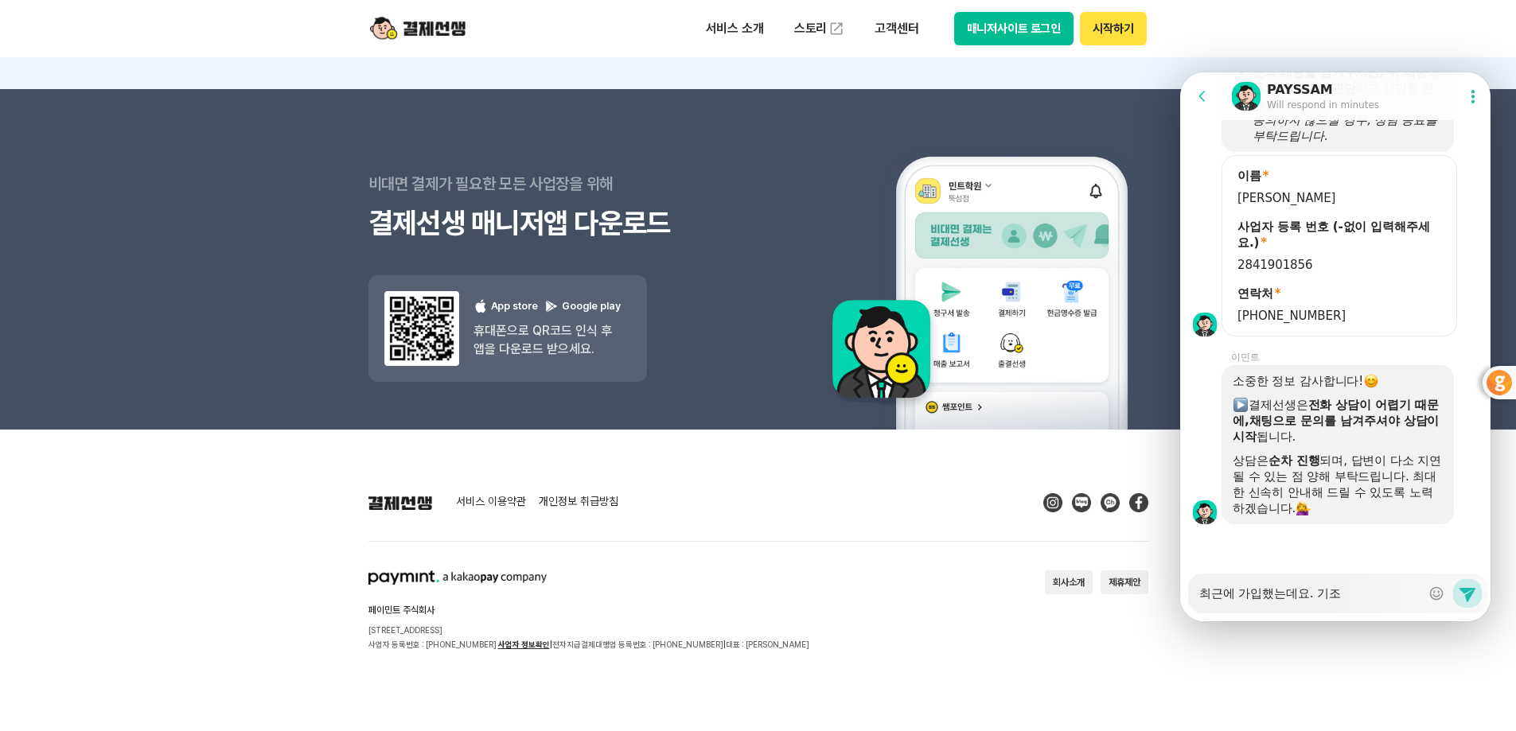
type textarea "x"
type textarea "최근에 가입했는데요. 기존"
type textarea "x"
type textarea "최근에 가입했는데요. 기존ㅇ"
type textarea "x"
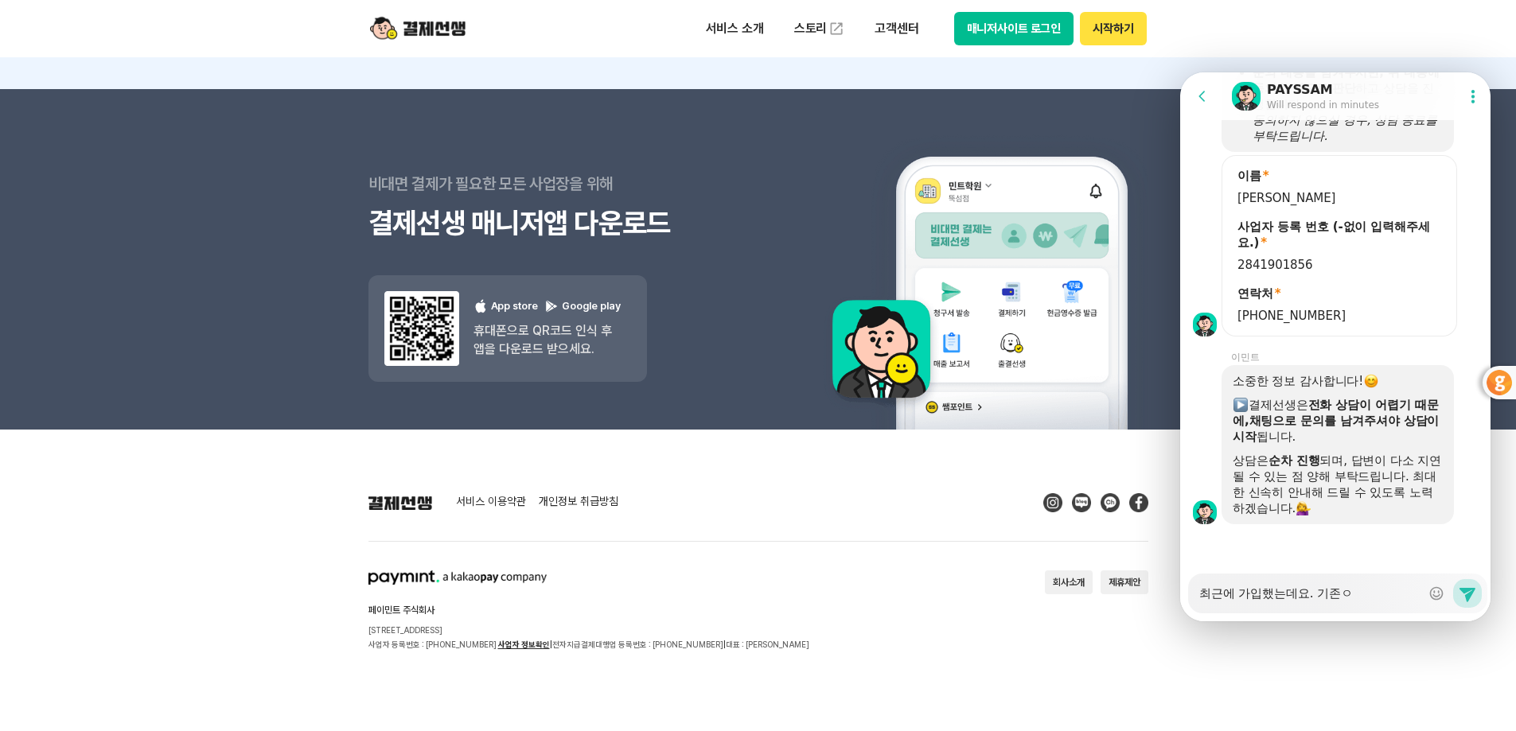
type textarea "최근에 가입했는데요. 기존에"
type textarea "x"
type textarea "최근에 가입했는데요. 기존에"
type textarea "x"
type textarea "최근에 가입했는데요. 기존에 ㅇ"
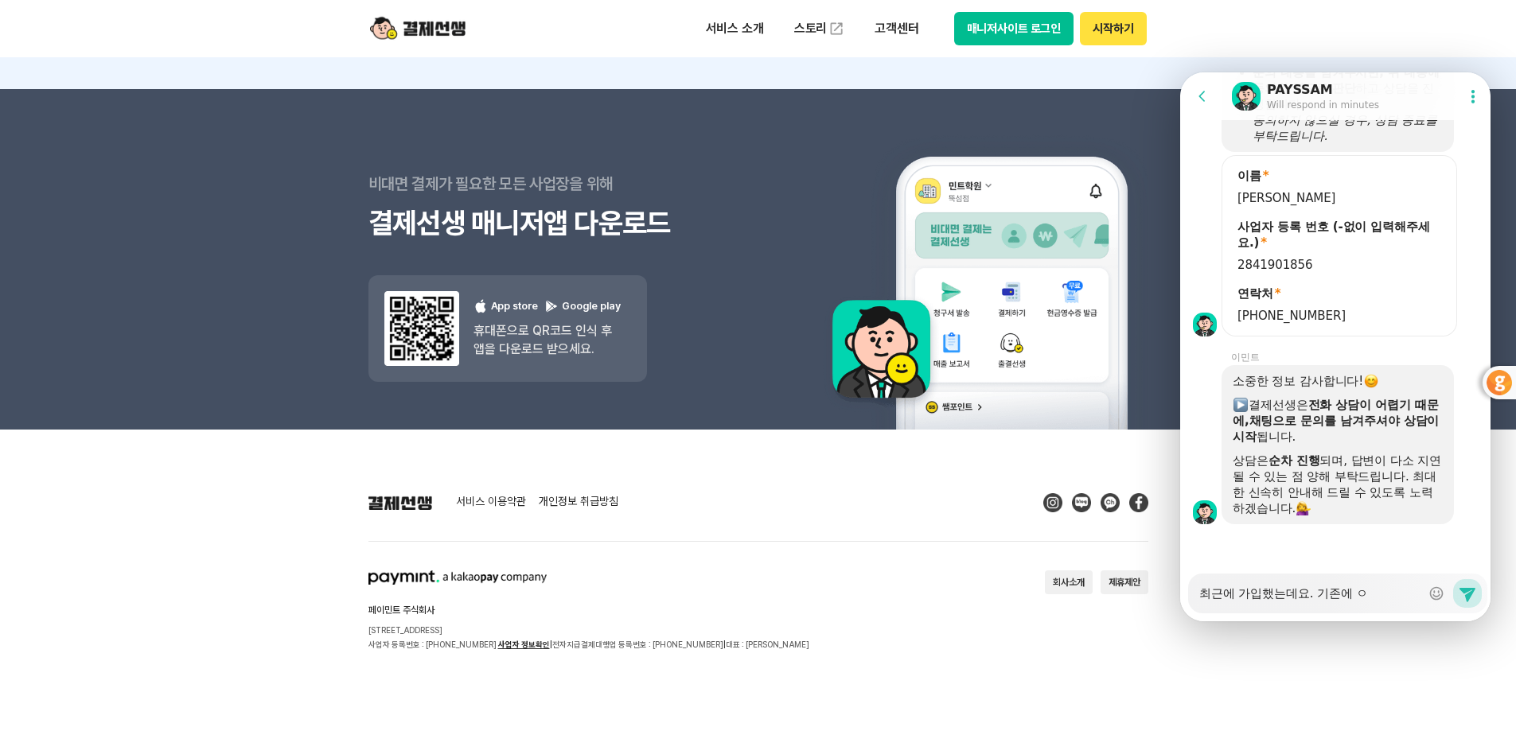
type textarea "x"
type textarea "최근에 가입했는데요. 기존에 아"
type textarea "x"
type textarea "최근에 가입했는데요. 기존에 ㅇ"
type textarea "x"
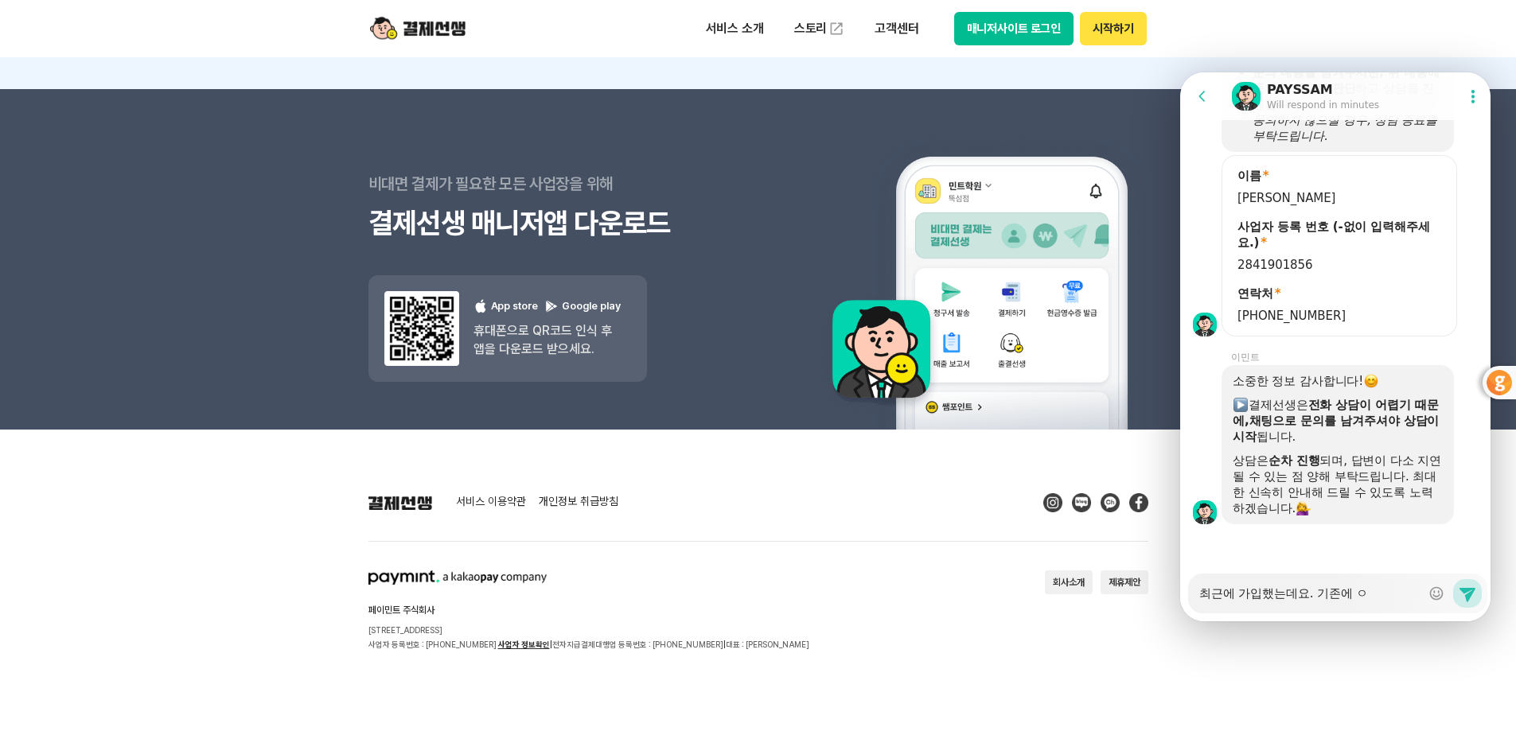
type textarea "최근에 가입했는데요. 기존에"
type textarea "x"
type textarea "최근에 가입했는데요. 기존에 ㄷ"
type textarea "x"
type textarea "최근에 가입했는데요. 기존에 다"
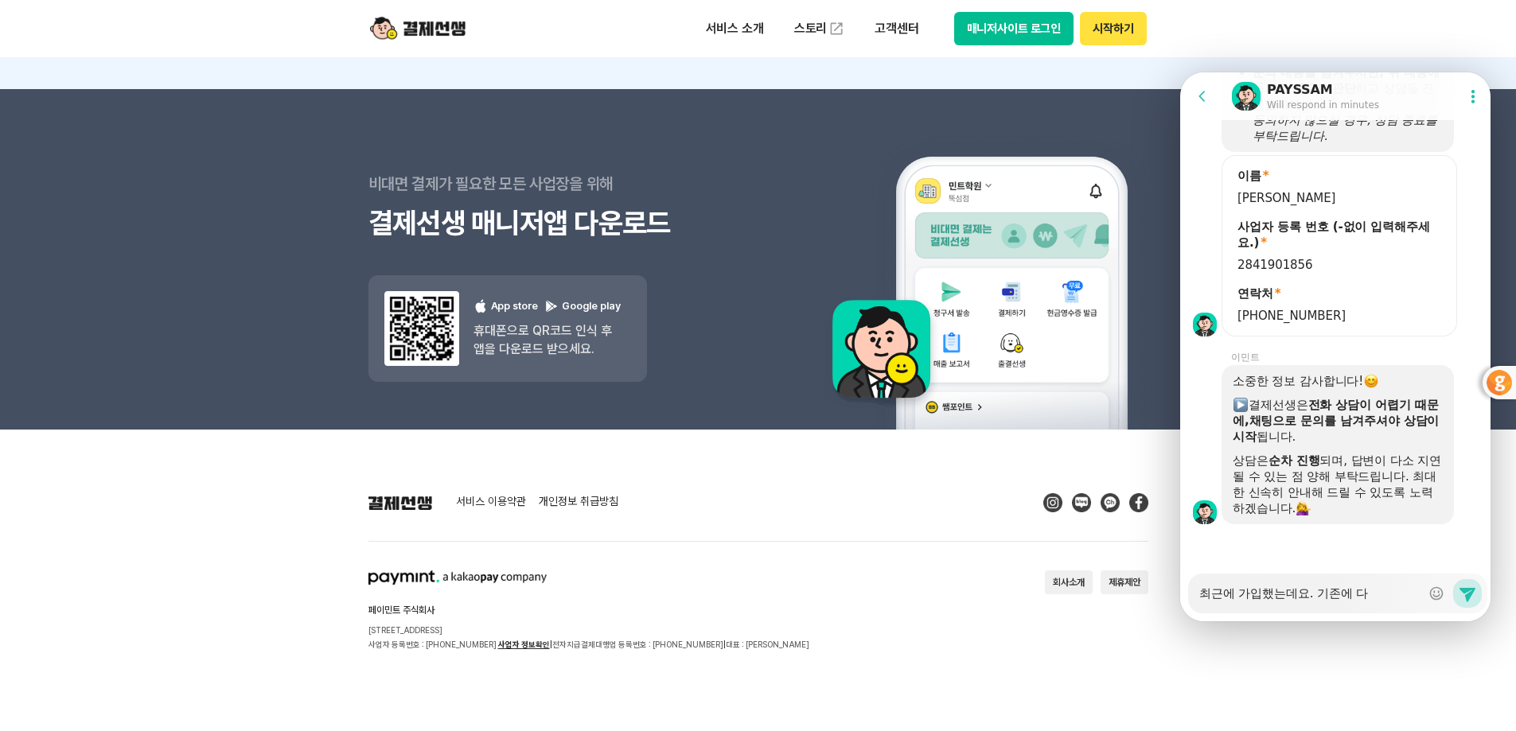
type textarea "x"
type textarea "최근에 가입했는데요. 기존에 단"
type textarea "x"
type textarea "최근에 가입했는데요. 기존에 단ㅁ"
type textarea "x"
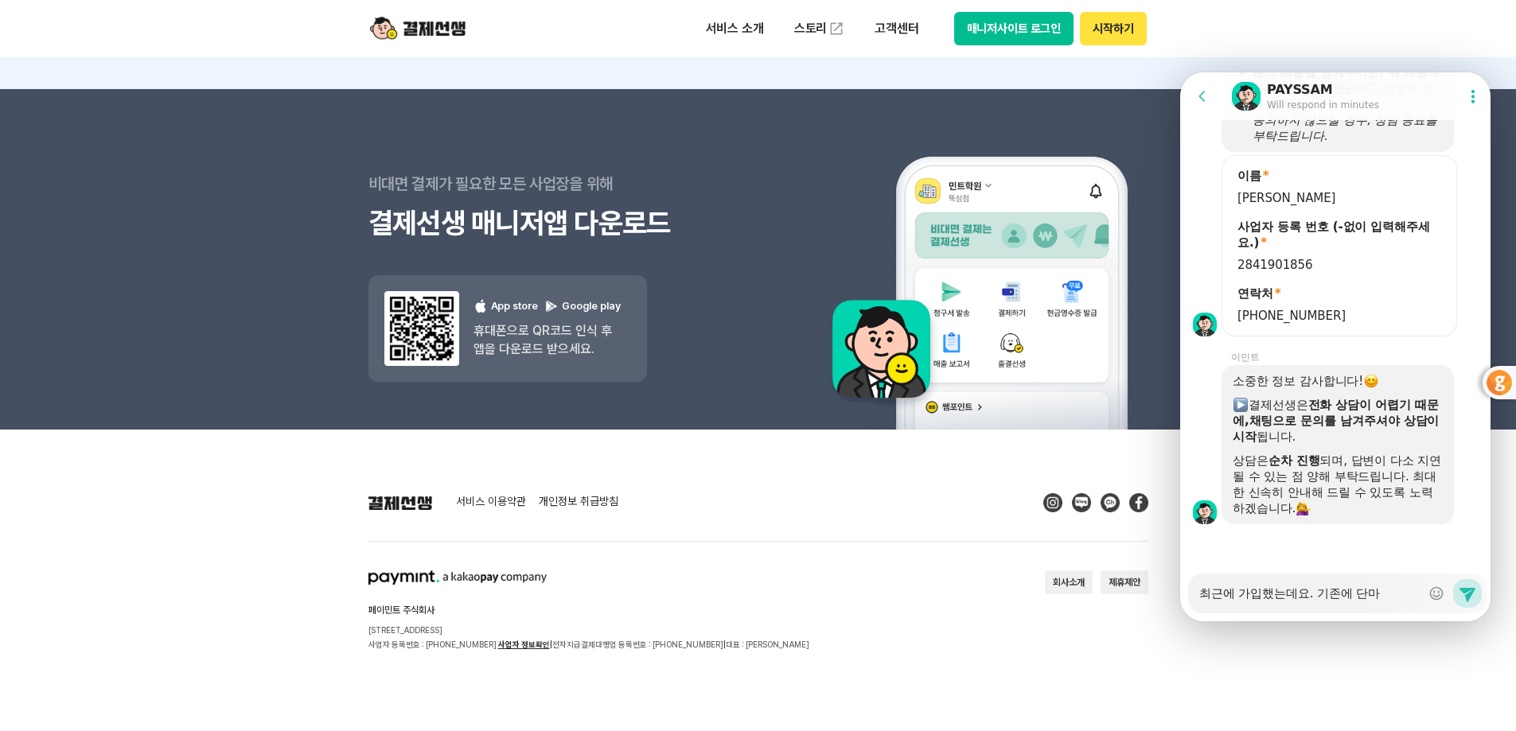
type textarea "최근에 가입했는데요. 기존에 단말"
type textarea "x"
type textarea "최근에 가입했는데요. 기존에 단맑"
type textarea "x"
type textarea "최근에 가입했는데요. 기존에 단말기"
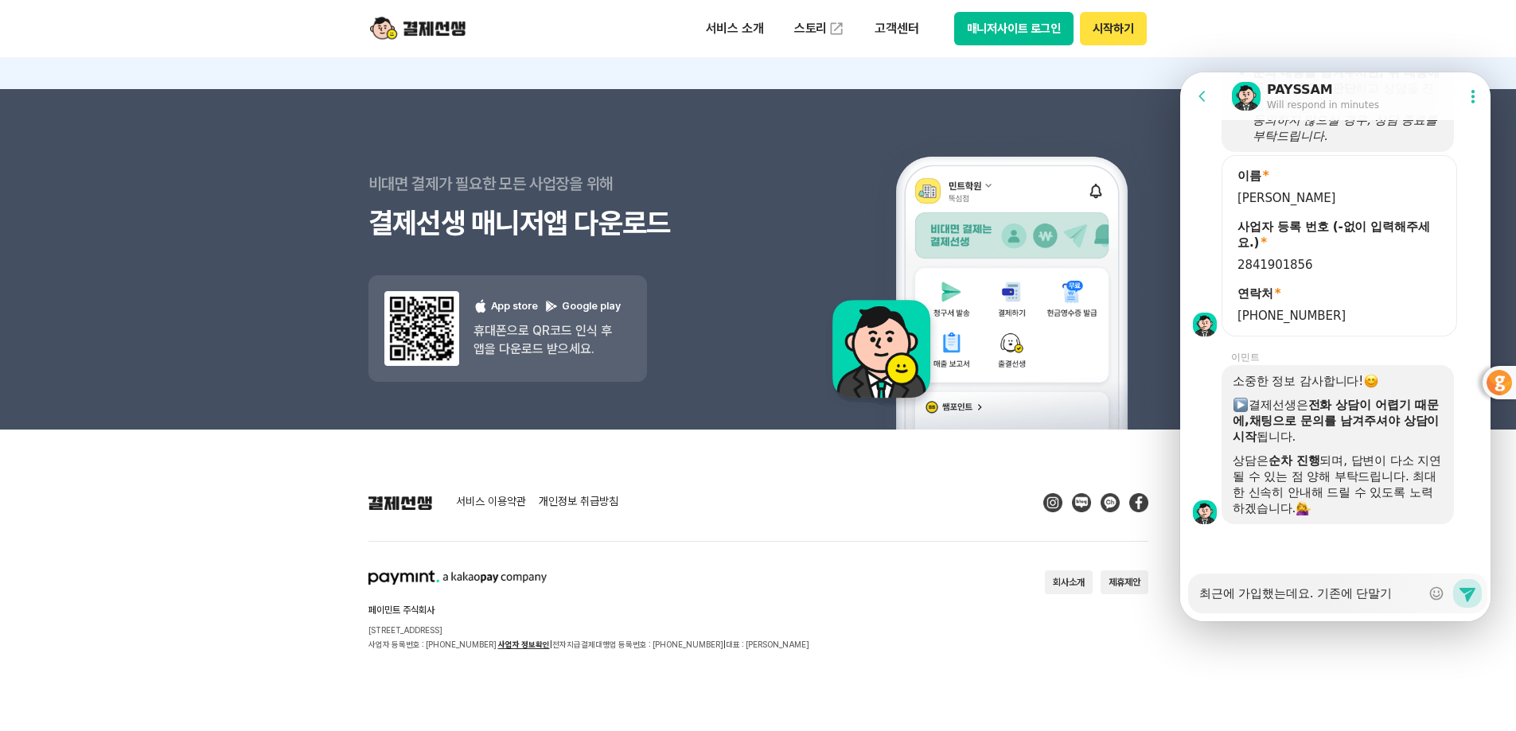
type textarea "x"
type textarea "최근에 가입했는데요. 기존에 단말깅"
type textarea "x"
type textarea "최근에 가입했는데요. 기존에 단말기어"
type textarea "x"
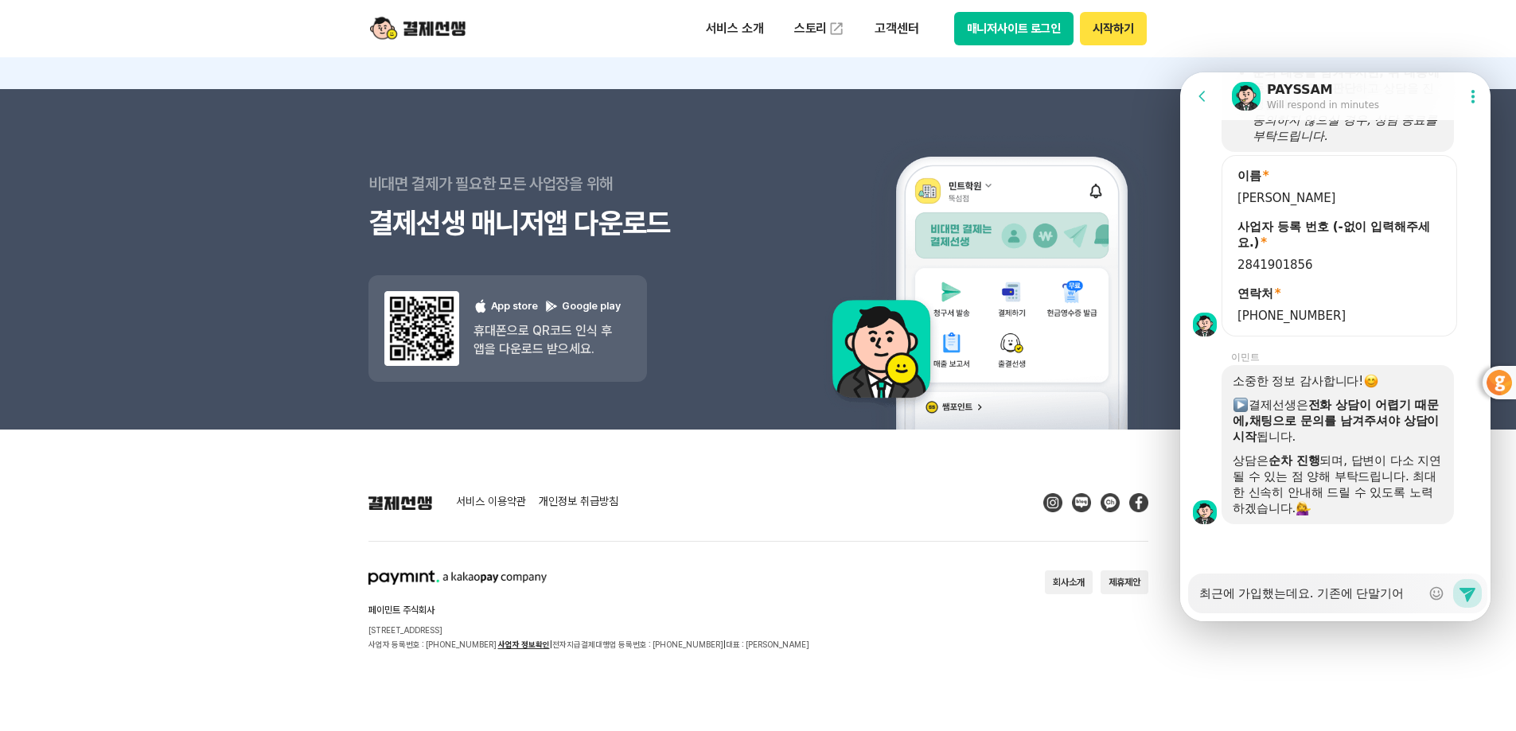
type textarea "최근에 가입했는데요. 기존에 단말기업"
type textarea "x"
type textarea "최근에 가입했는데요. 기존에 단말기업ㅊ"
type textarea "x"
type textarea "최근에 가입했는데요. 기존에 단말기업체"
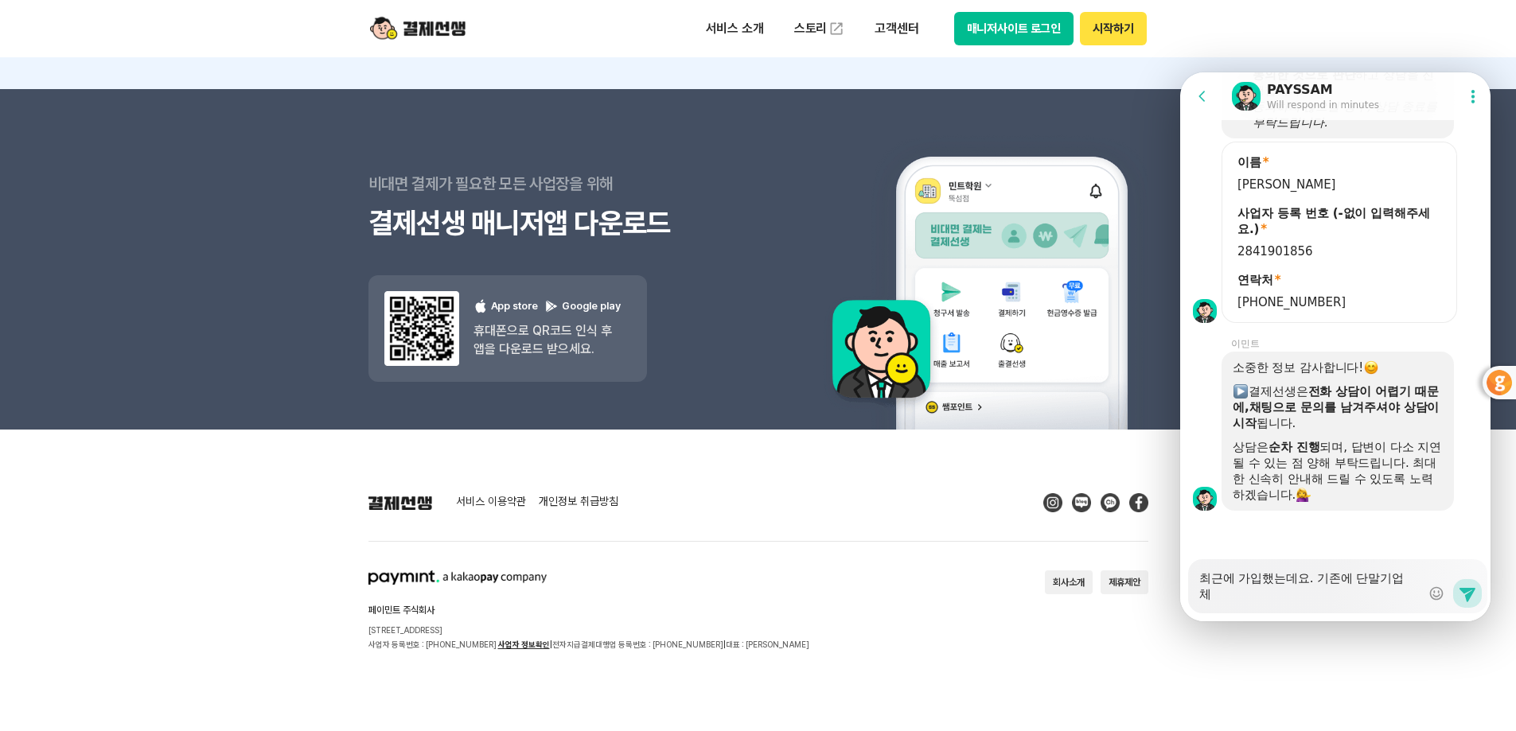
type textarea "x"
type textarea "최근에 가입했는데요. 기존에 단말기업쳉"
type textarea "x"
type textarea "최근에 가입했는데요. 기존에 단말기업체에"
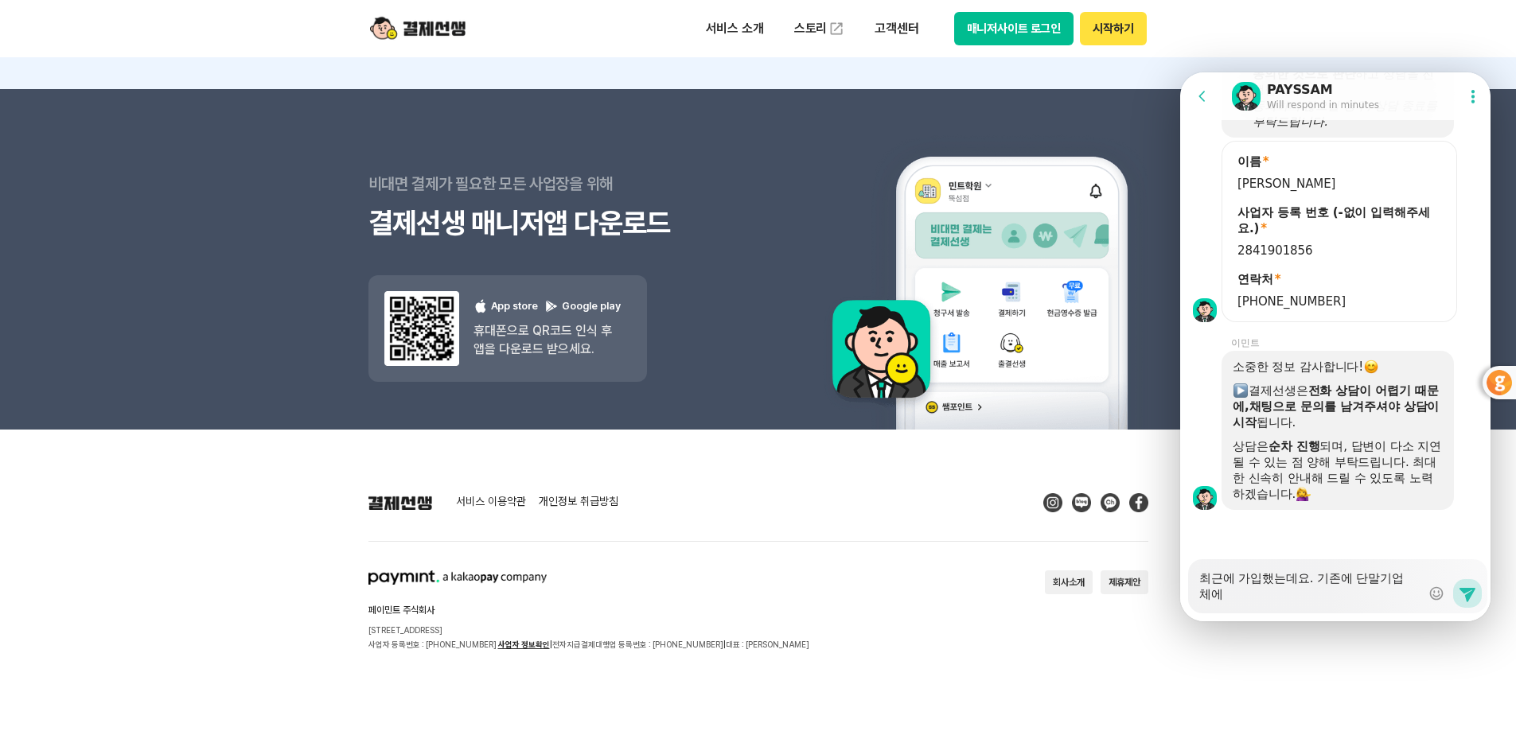
type textarea "x"
type textarea "최근에 가입했는데요. 기존에 단말기업체엣"
type textarea "x"
type textarea "최근에 가입했는데요. 기존에 단말기업체에서"
type textarea "x"
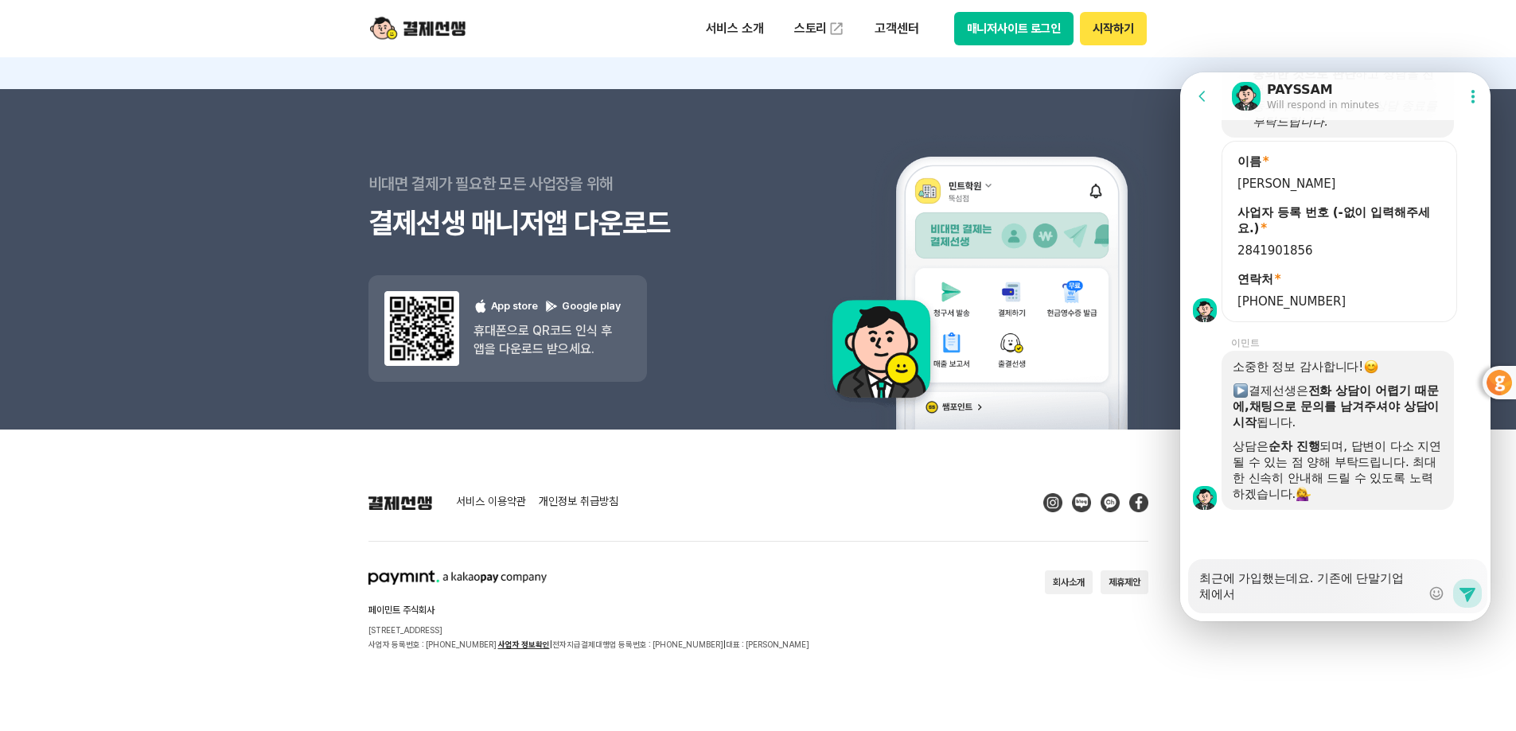
type textarea "최근에 가입했는데요. 기존에 단말기업체에서"
type textarea "x"
type textarea "최근에 가입했는데요. 기존에 단말기업체에서 ㅁ"
type textarea "x"
type textarea "최근에 가입했는데요. 기존에 단말기업체에서 무"
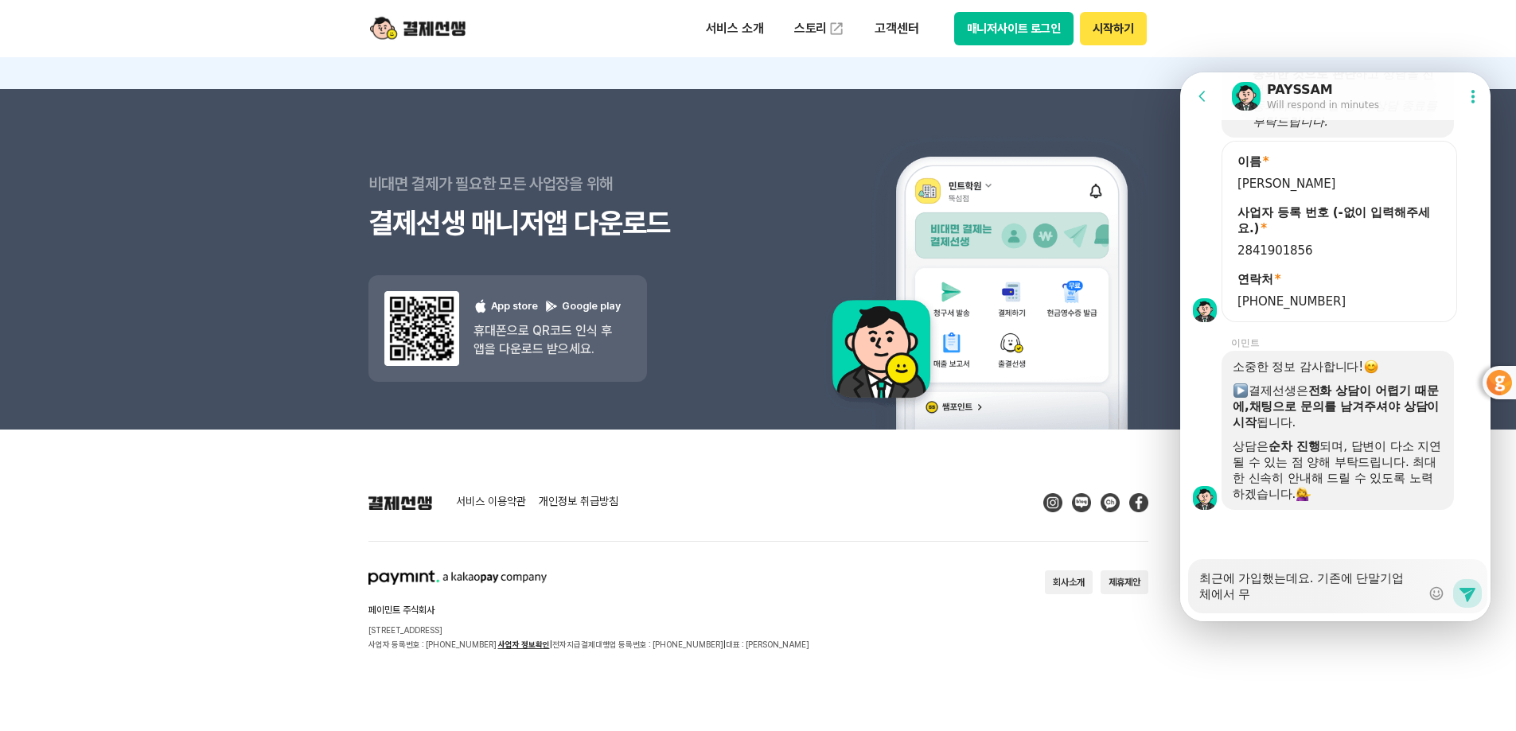
type textarea "x"
type textarea "최근에 가입했는데요. 기존에 단말기업체에서 뭇"
type textarea "x"
type textarea "최근에 가입했는데요. 기존에 단말기업체에서 무서"
type textarea "x"
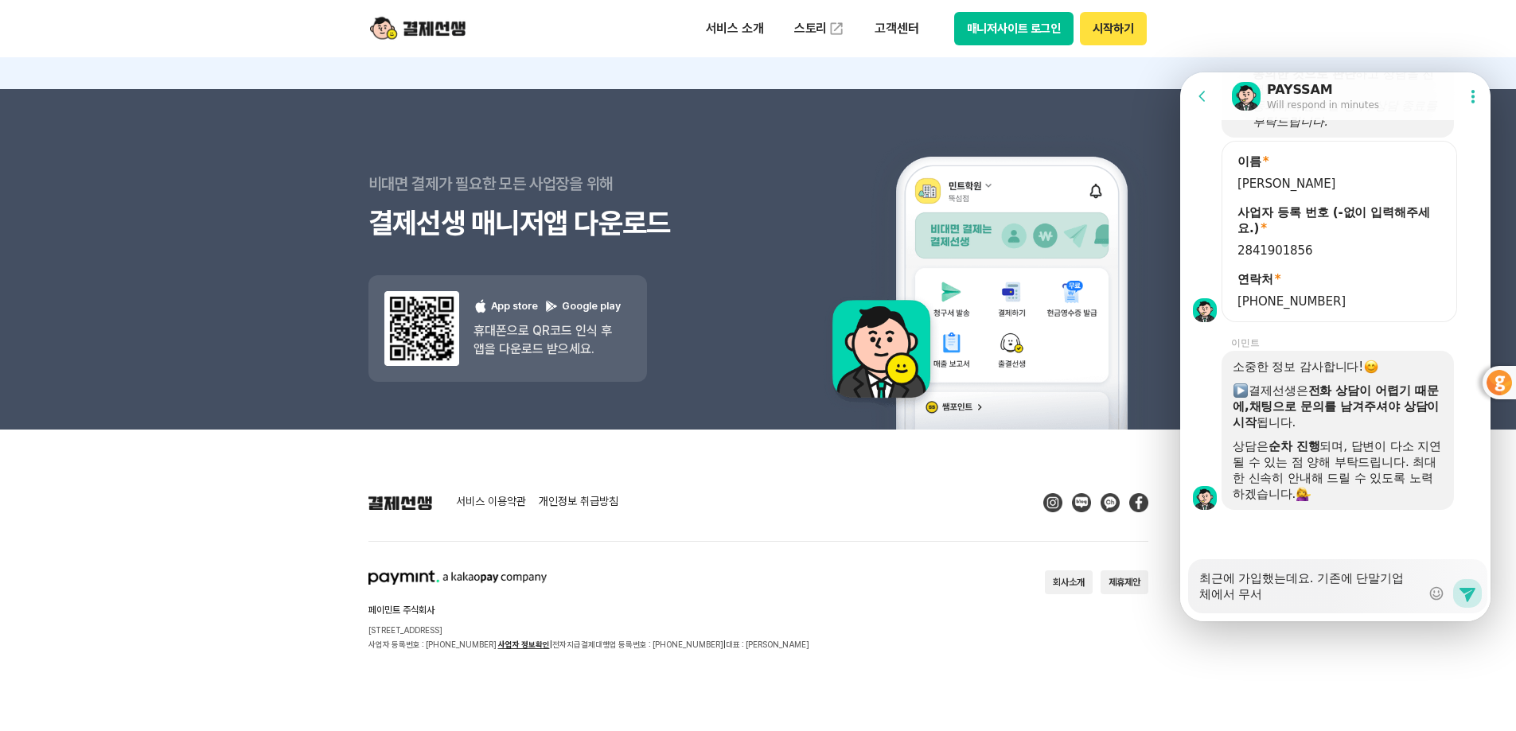
type textarea "최근에 가입했는데요. 기존에 단말기업체에서 무선"
type textarea "x"
type textarea "최근에 가입했는데요. 기존에 단말기업체에서 무선"
type textarea "x"
type textarea "최근에 가입했는데요. 기존에 단말기업체에서 무선 ㄷ"
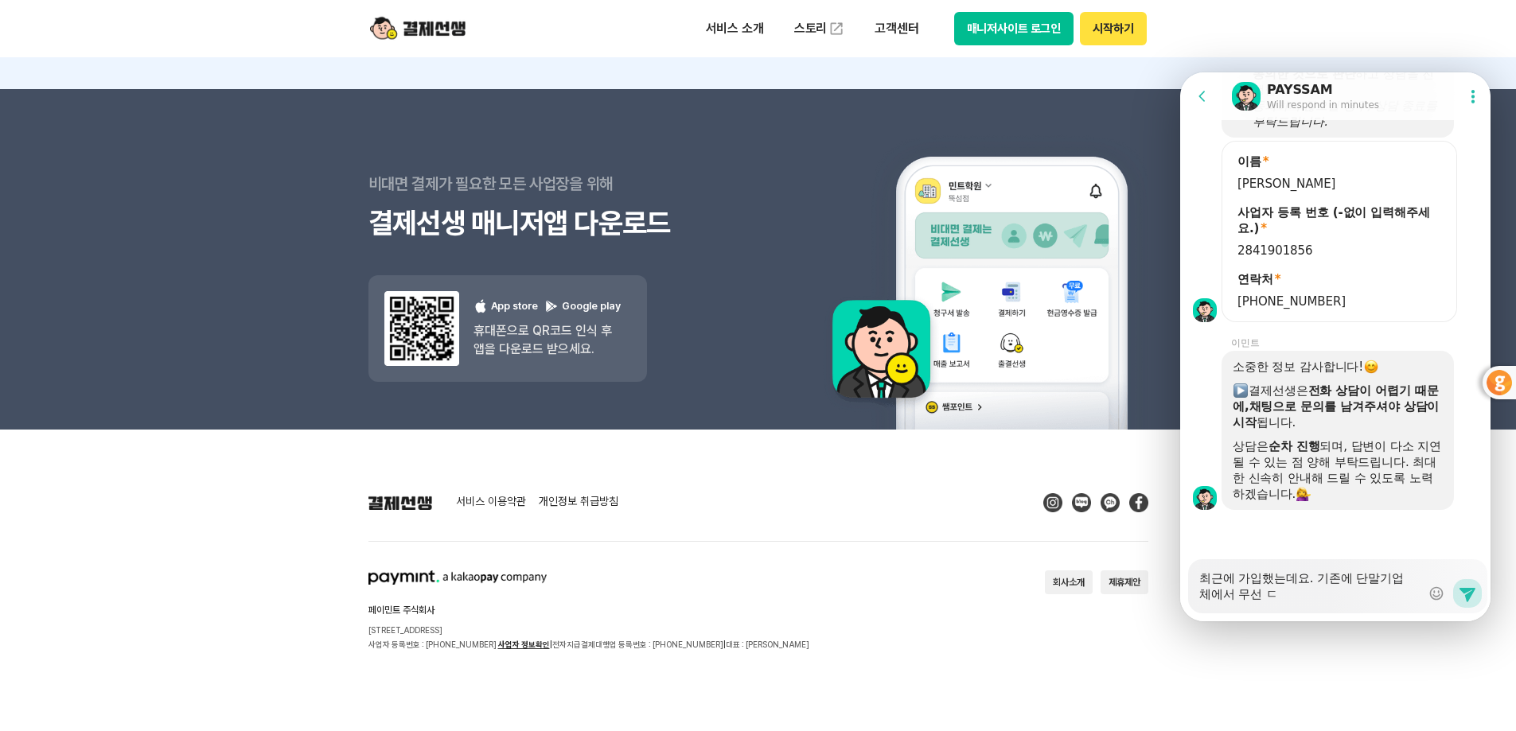
type textarea "x"
type textarea "최근에 가입했는데요. 기존에 단말기업체에서 무선 다"
type textarea "x"
type textarea "최근에 가입했는데요. 기존에 단말기업체에서 무선 단"
type textarea "x"
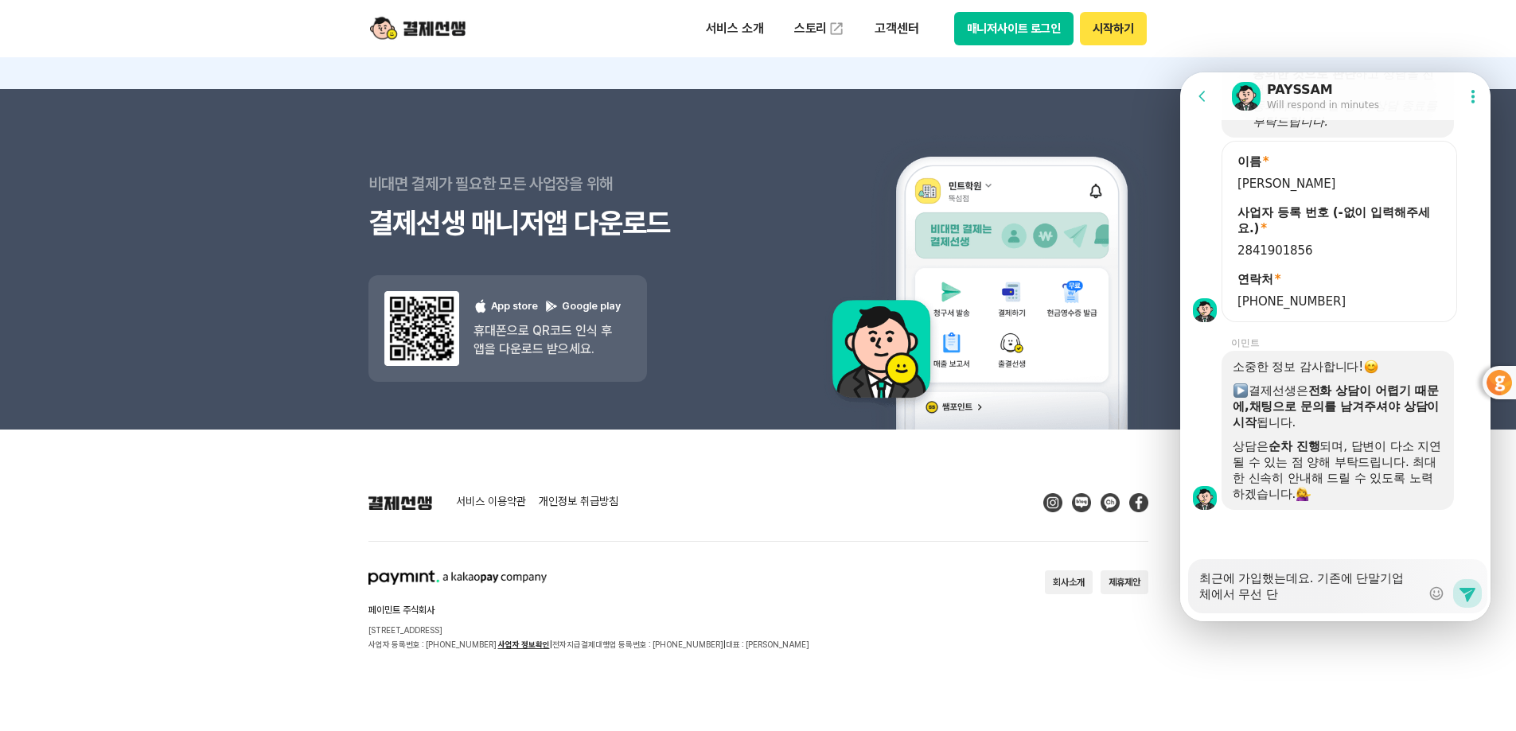
type textarea "최근에 가입했는데요. 기존에 단말기업체에서 무선 단ㅁ"
type textarea "x"
type textarea "최근에 가입했는데요. 기존에 단말기업체에서 무선 단마"
type textarea "x"
type textarea "최근에 가입했는데요. 기존에 단말기업체에서 무선 단말"
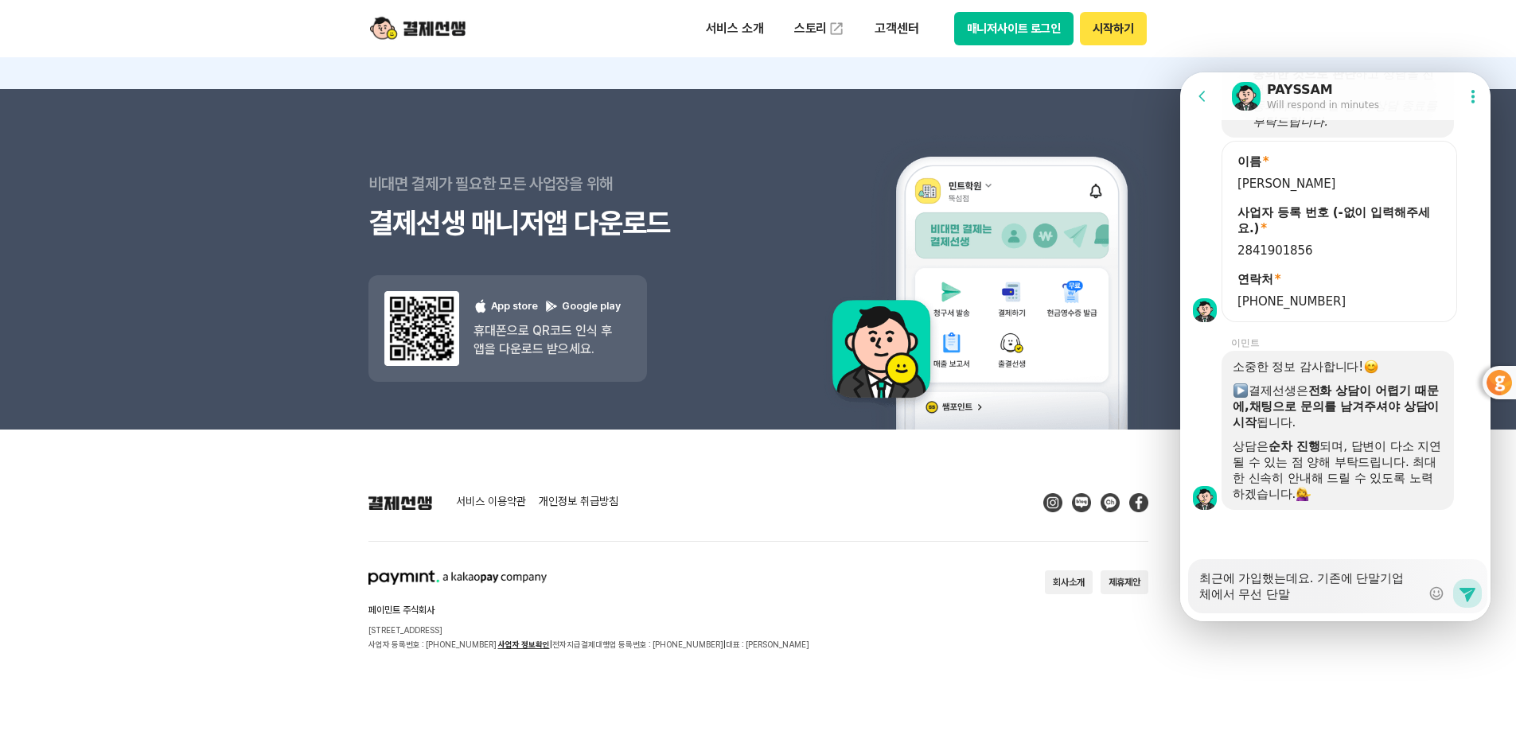
type textarea "x"
type textarea "최근에 가입했는데요. 기존에 단말기업체에서 무선 단맑"
type textarea "x"
type textarea "최근에 가입했는데요. 기존에 단말기업체에서 무선 단말기"
type textarea "x"
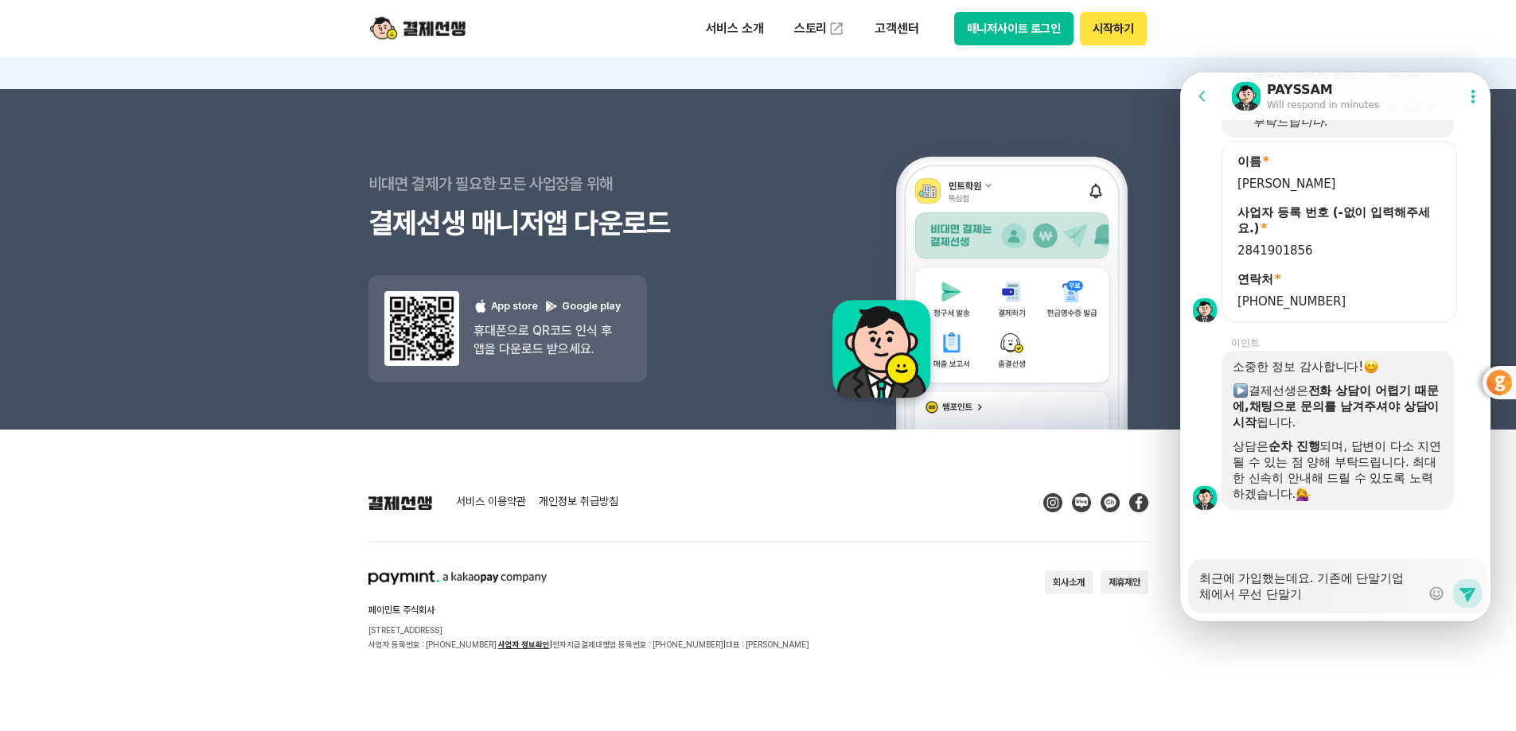
type textarea "최근에 가입했는데요. 기존에 단말기업체에서 무선 단말길"
type textarea "x"
type textarea "최근에 가입했는데요. 기존에 단말기업체에서 무선 단말기르"
type textarea "x"
type textarea "최근에 가입했는데요. 기존에 단말기업체에서 무선 단말기를"
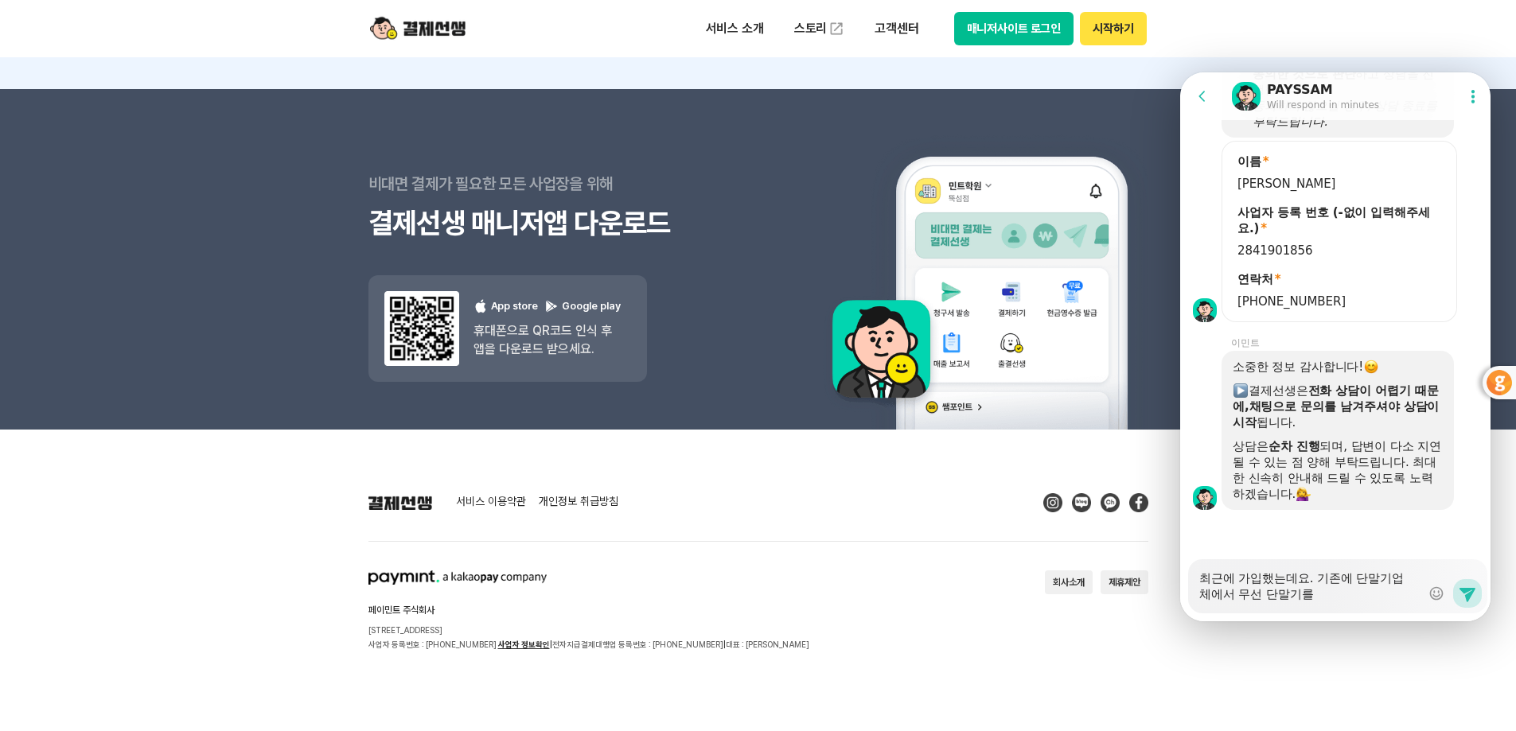
type textarea "x"
type textarea "최근에 가입했는데요. 기존에 단말기업체에서 무선 단말기를"
type textarea "x"
type textarea "최근에 가입했는데요. 기존에 단말기업체에서 무선 단말기를 ㄱ"
type textarea "x"
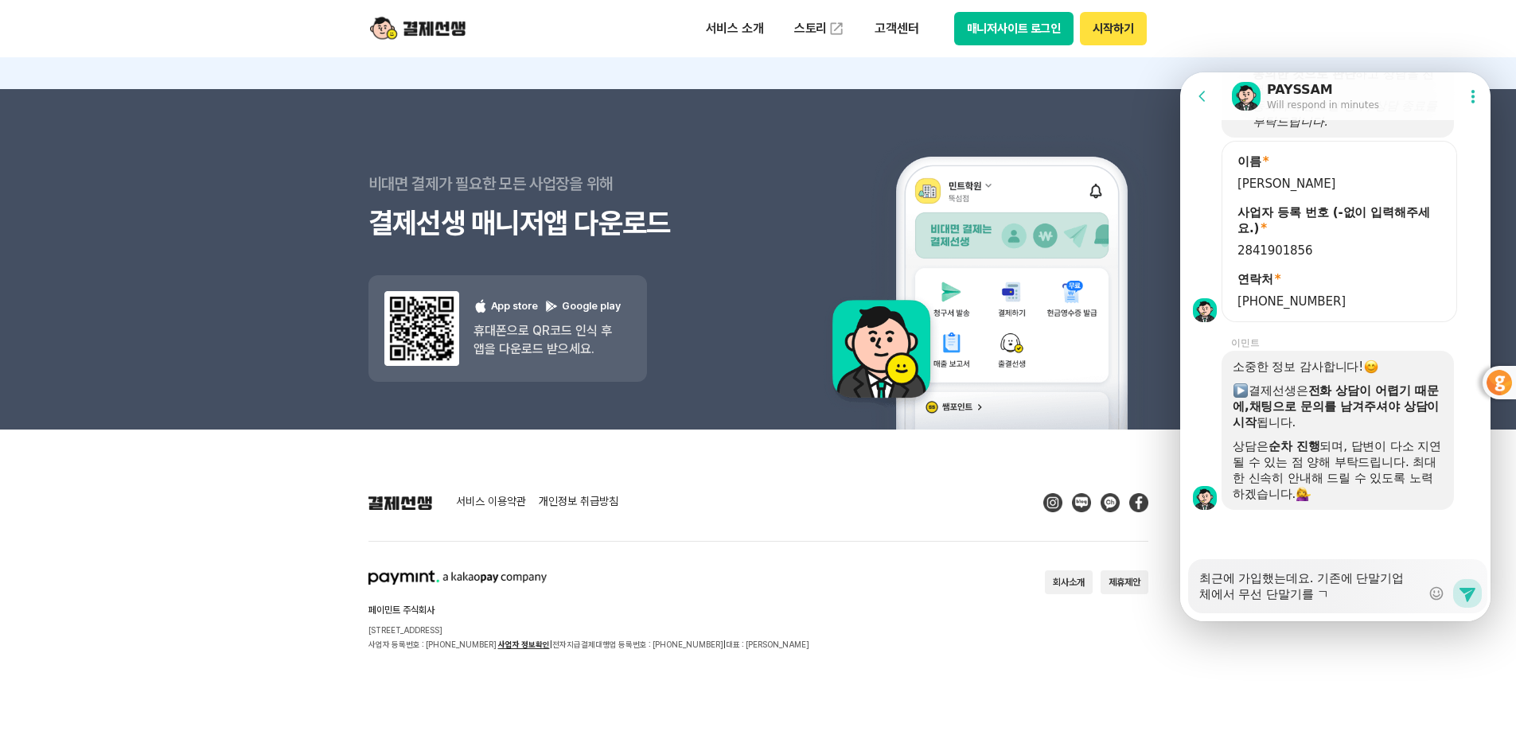
type textarea "최근에 가입했는데요. 기존에 단말기업체에서 무선 단말기를 구"
type textarea "x"
type textarea "최근에 가입했는데요. 기존에 단말기업체에서 무선 단말기를 궁"
type textarea "x"
type textarea "최근에 가입했는데요. 기존에 단말기업체에서 무선 단말기를 구이"
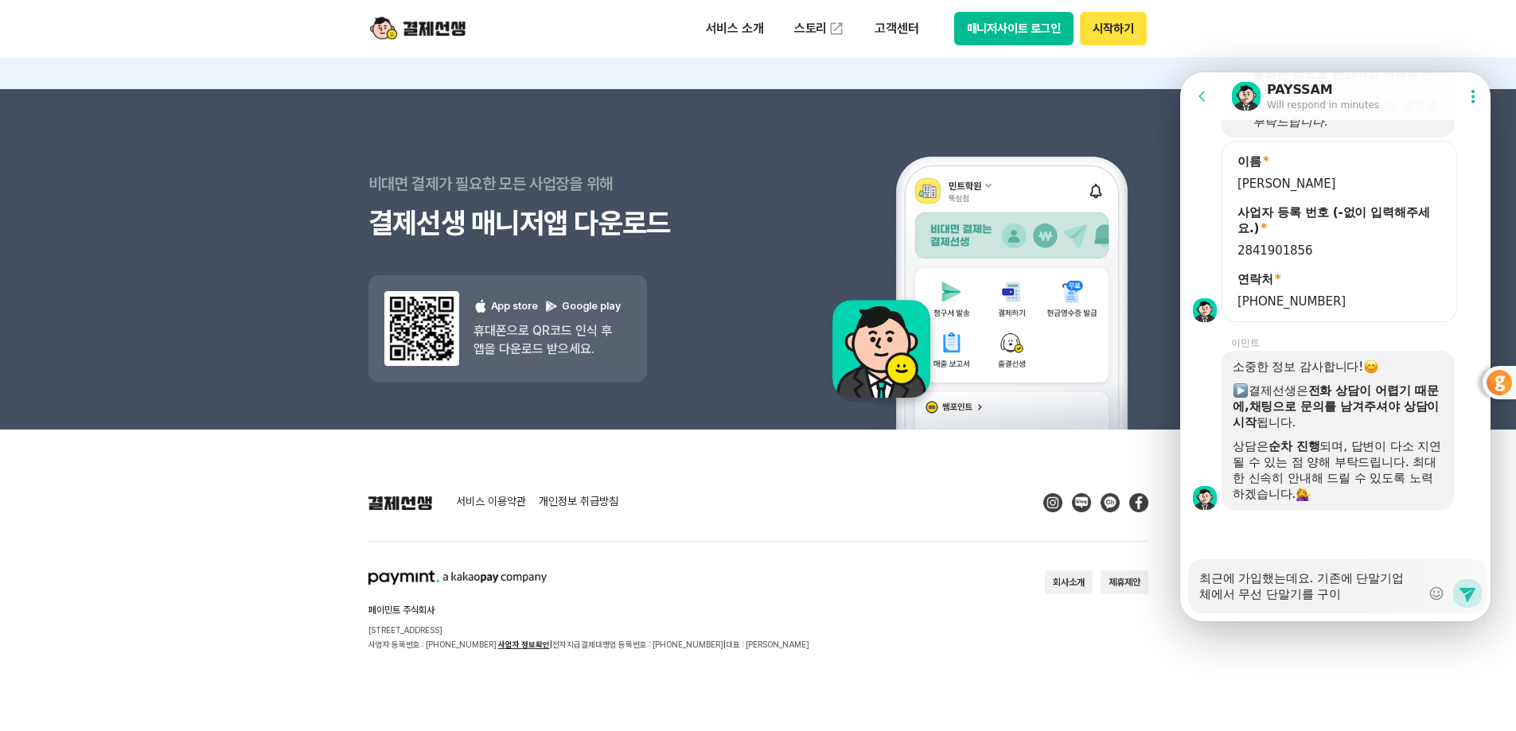
type textarea "x"
type textarea "최근에 가입했는데요. 기존에 단말기업체에서 무선 단말기를 구입"
type textarea "x"
type textarea "최근에 가입했는데요. 기존에 단말기업체에서 무선 단말기를 구입ㅎ"
type textarea "x"
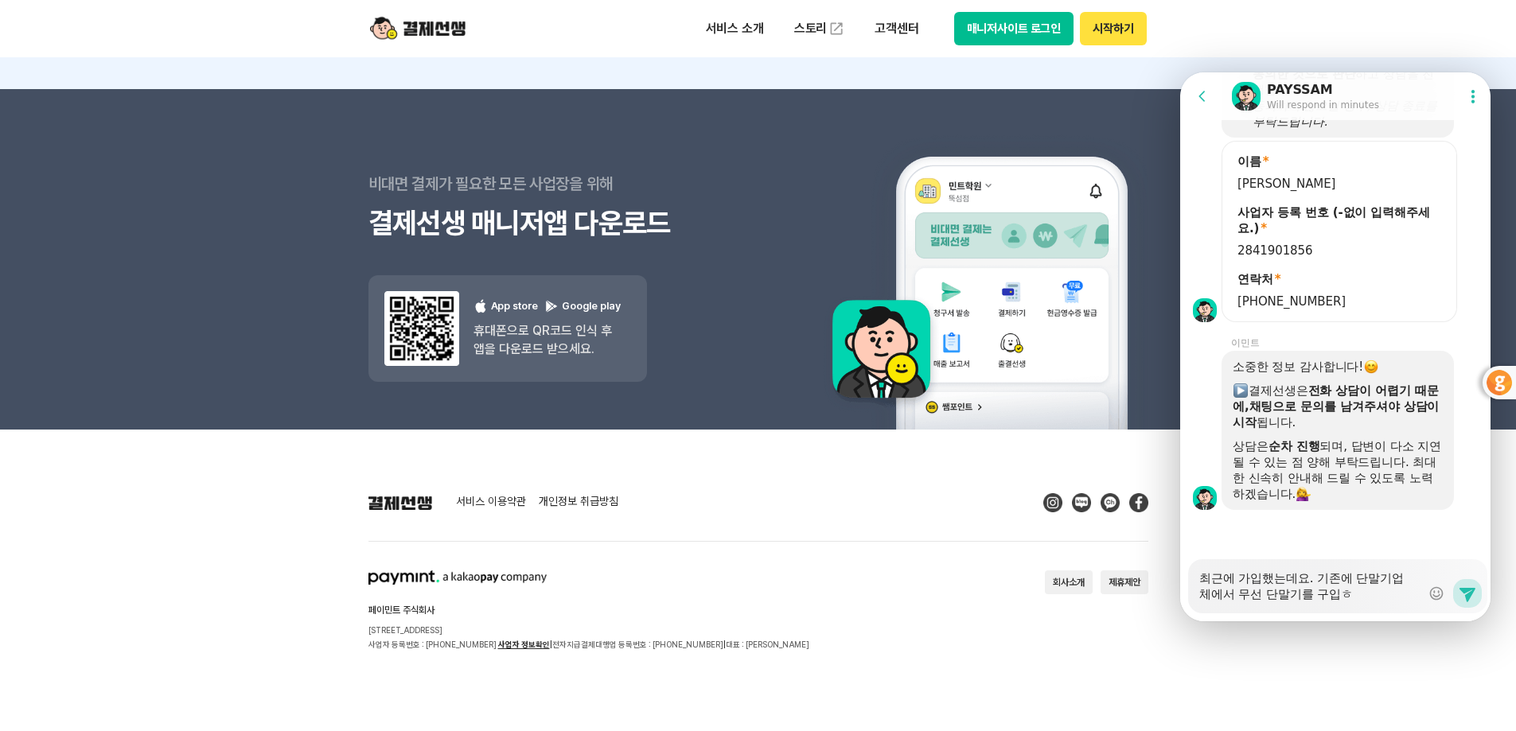
type textarea "최근에 가입했는데요. 기존에 단말기업체에서 무선 단말기를 구입해"
type textarea "x"
type textarea "최근에 가입했는데요. 기존에 단말기업체에서 무선 단말기를 구입햇"
type textarea "x"
type textarea "최근에 가입했는데요. 기존에 단말기업체에서 무선 단말기를 구입해서"
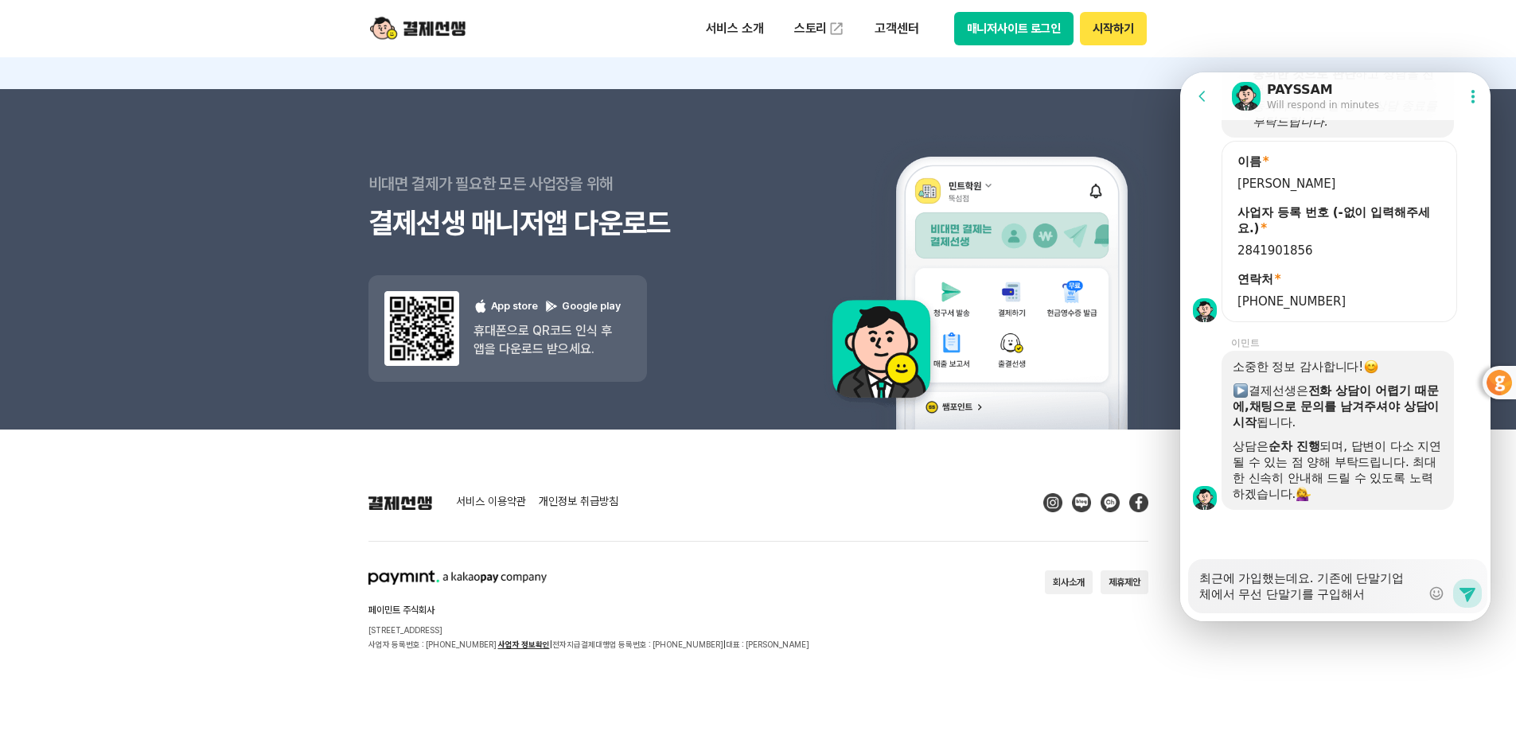
type textarea "x"
type textarea "최근에 가입했는데요. 기존에 단말기업체에서 무선 단말기를 구입해서 ㅅ"
type textarea "x"
type textarea "최근에 가입했는데요. 기존에 단말기업체에서 무선 단말기를 구입해서 사"
type textarea "x"
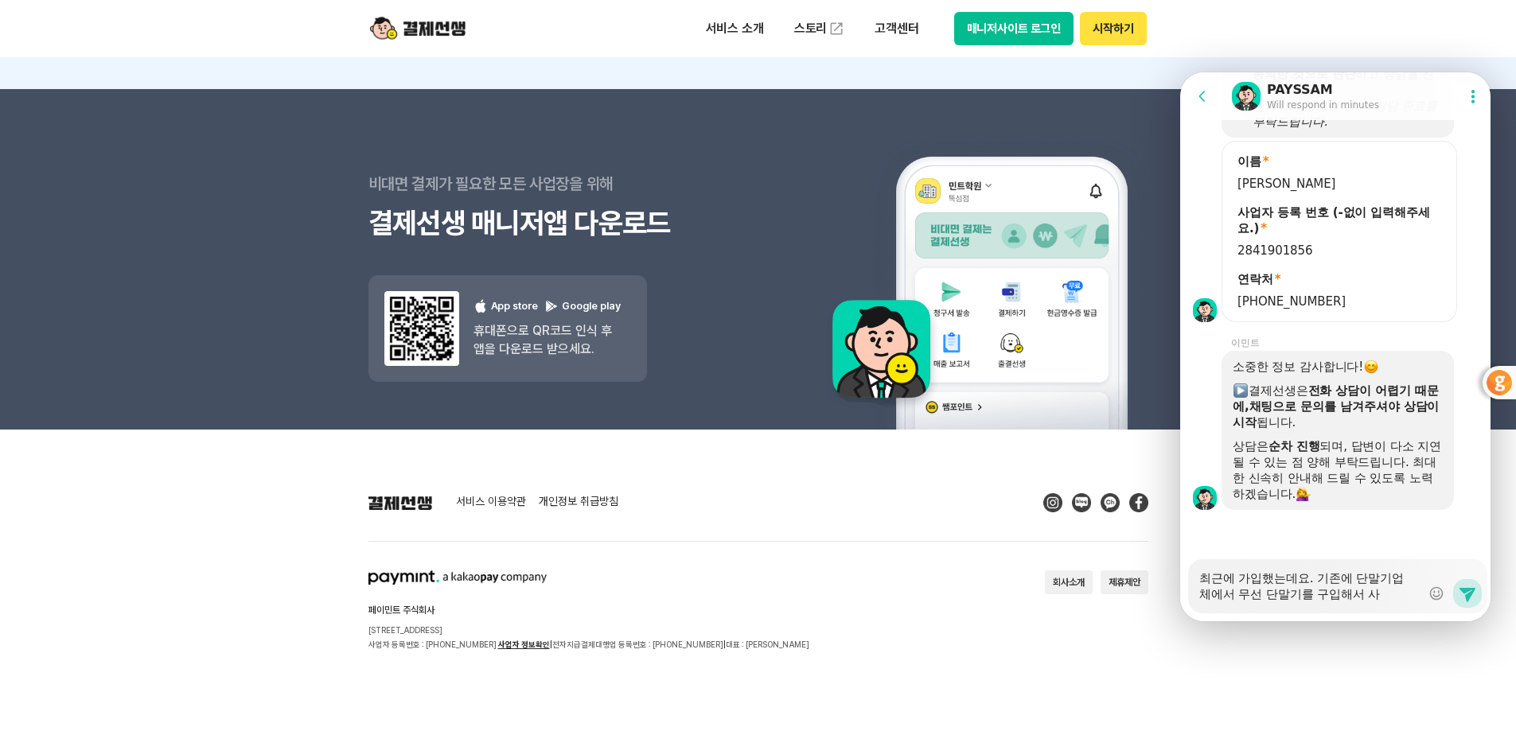
type textarea "최근에 가입했는데요. 기존에 단말기업체에서 무선 단말기를 구입해서 상"
type textarea "x"
type textarea "최근에 가입했는데요. 기존에 단말기업체에서 무선 단말기를 구입해서 사요"
type textarea "x"
type textarea "최근에 가입했는데요. 기존에 단말기업체에서 무선 단말기를 구입해서 사용"
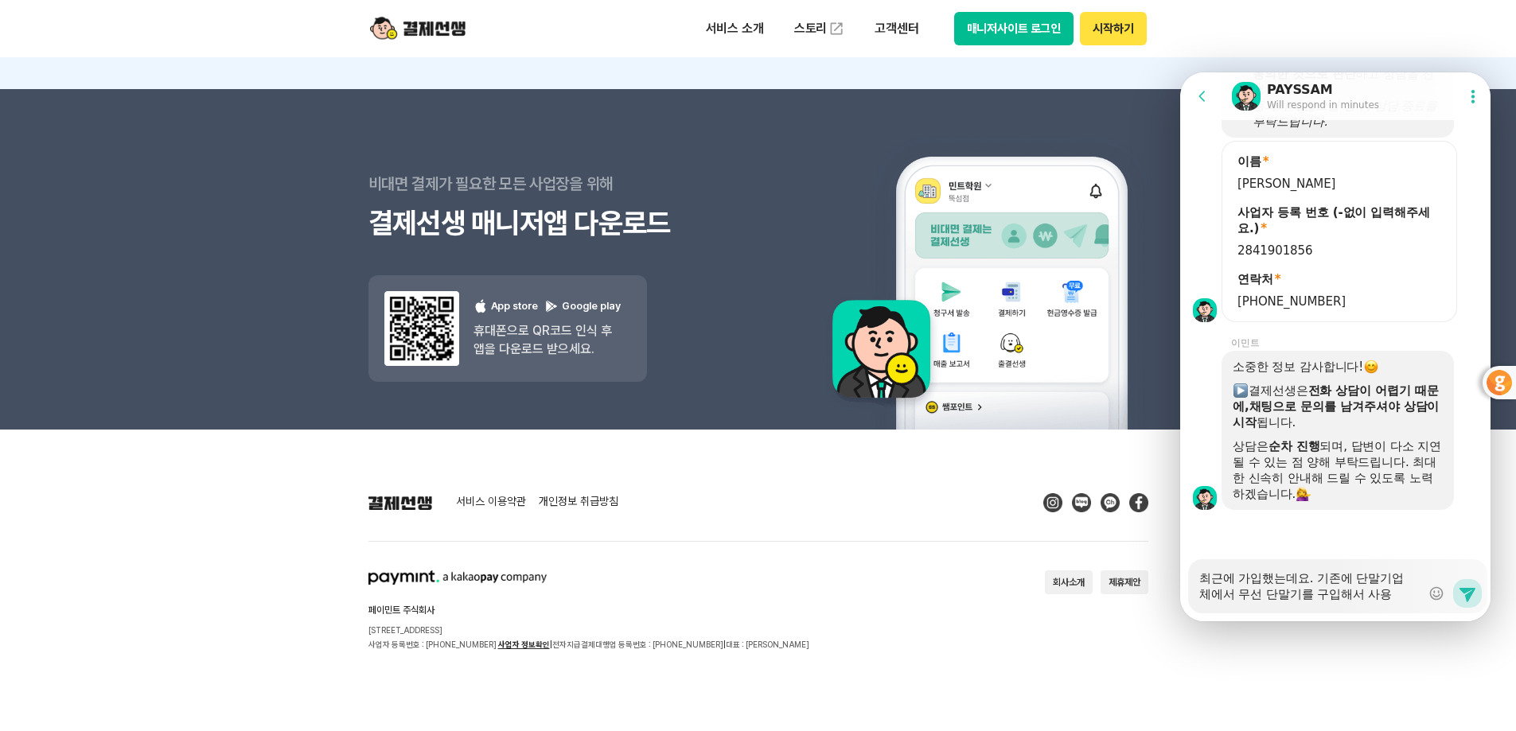
type textarea "x"
type textarea "최근에 가입했는데요. 기존에 단말기업체에서 무선 단말기를 구입해서 사용ㅎ"
type textarea "x"
type textarea "최근에 가입했는데요. 기존에 단말기업체에서 무선 단말기를 구입해서 사용하"
type textarea "x"
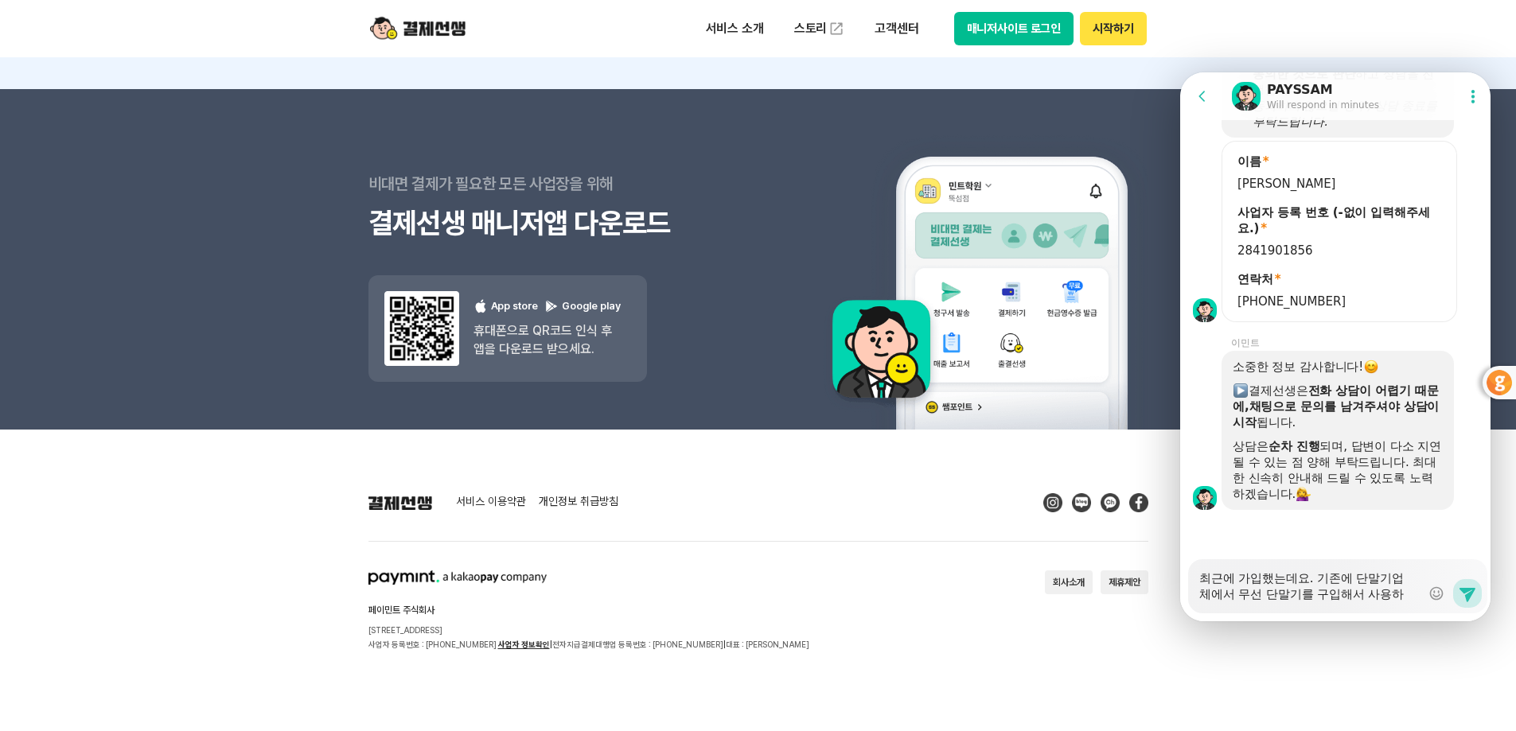
type textarea "최근에 가입했는데요. 기존에 단말기업체에서 무선 단말기를 구입해서 사용학"
type textarea "x"
type textarea "최근에 가입했는데요. 기존에 단말기업체에서 무선 단말기를 구입해서 사용하고"
type textarea "x"
type textarea "최근에 가입했는데요. 기존에 단말기업체에서 무선 단말기를 구입해서 사용하고"
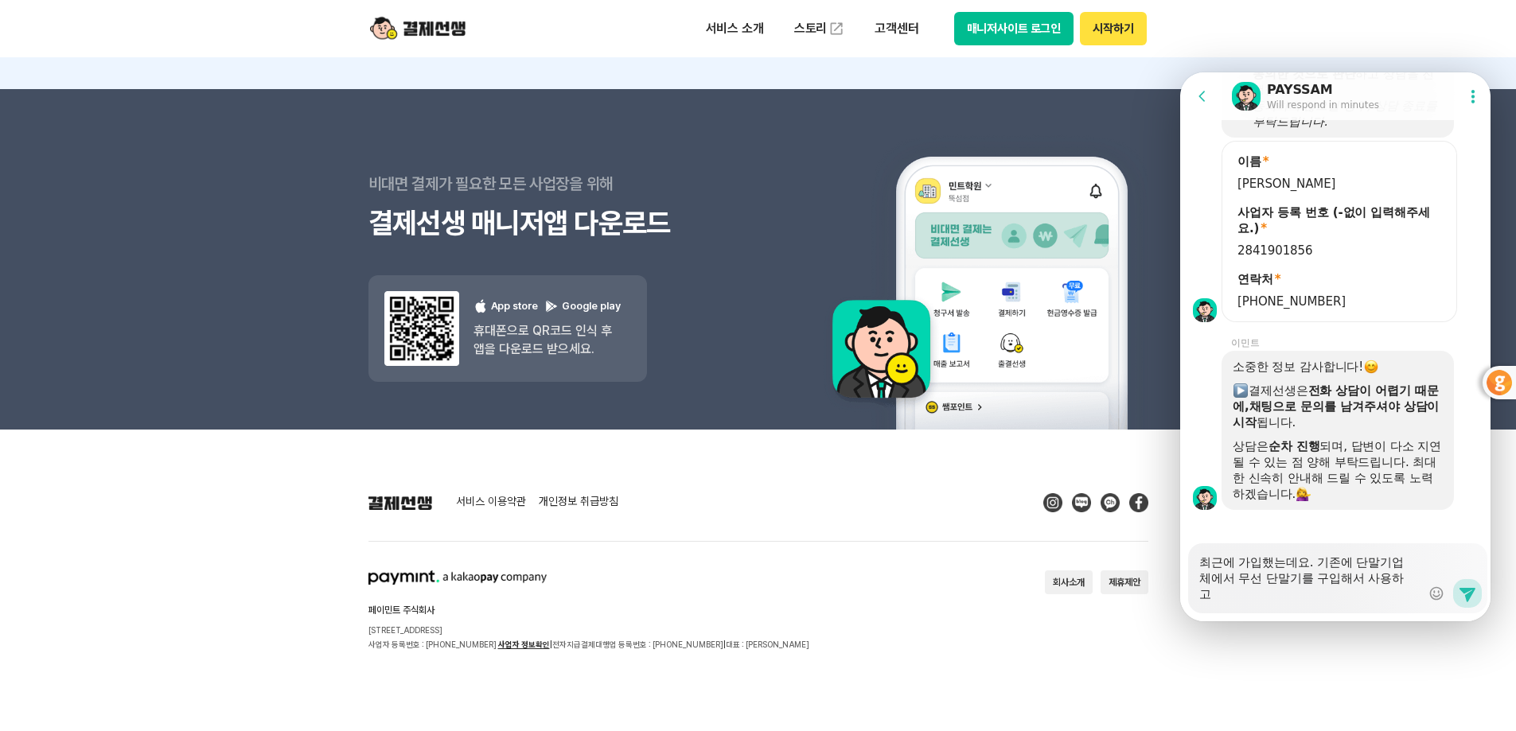
type textarea "x"
type textarea "최근에 가입했는데요. 기존에 단말기업체에서 무선 단말기를 구입해서 사용하고 ㅇ"
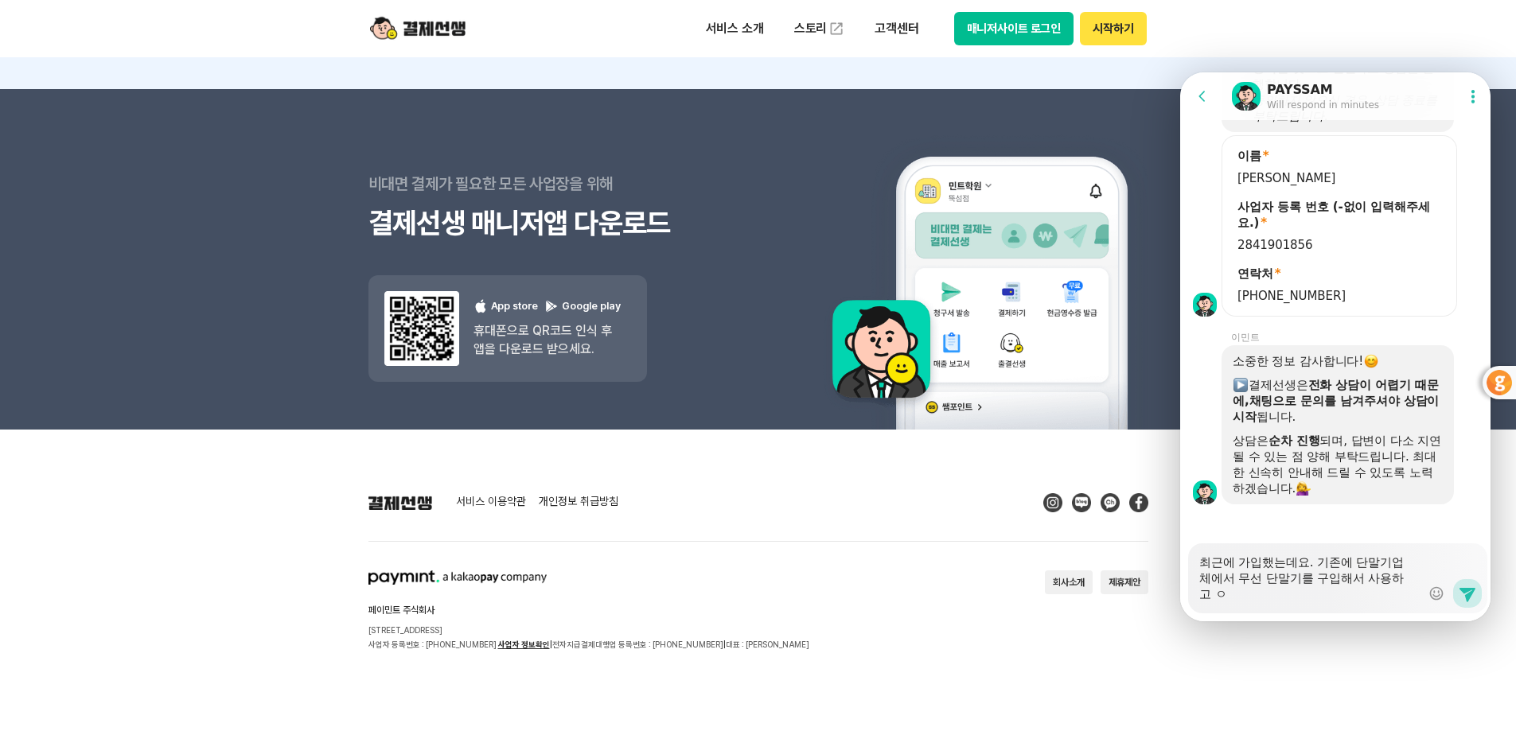
type textarea "x"
type textarea "최근에 가입했는데요. 기존에 단말기업체에서 무선 단말기를 구입해서 사용하고 이"
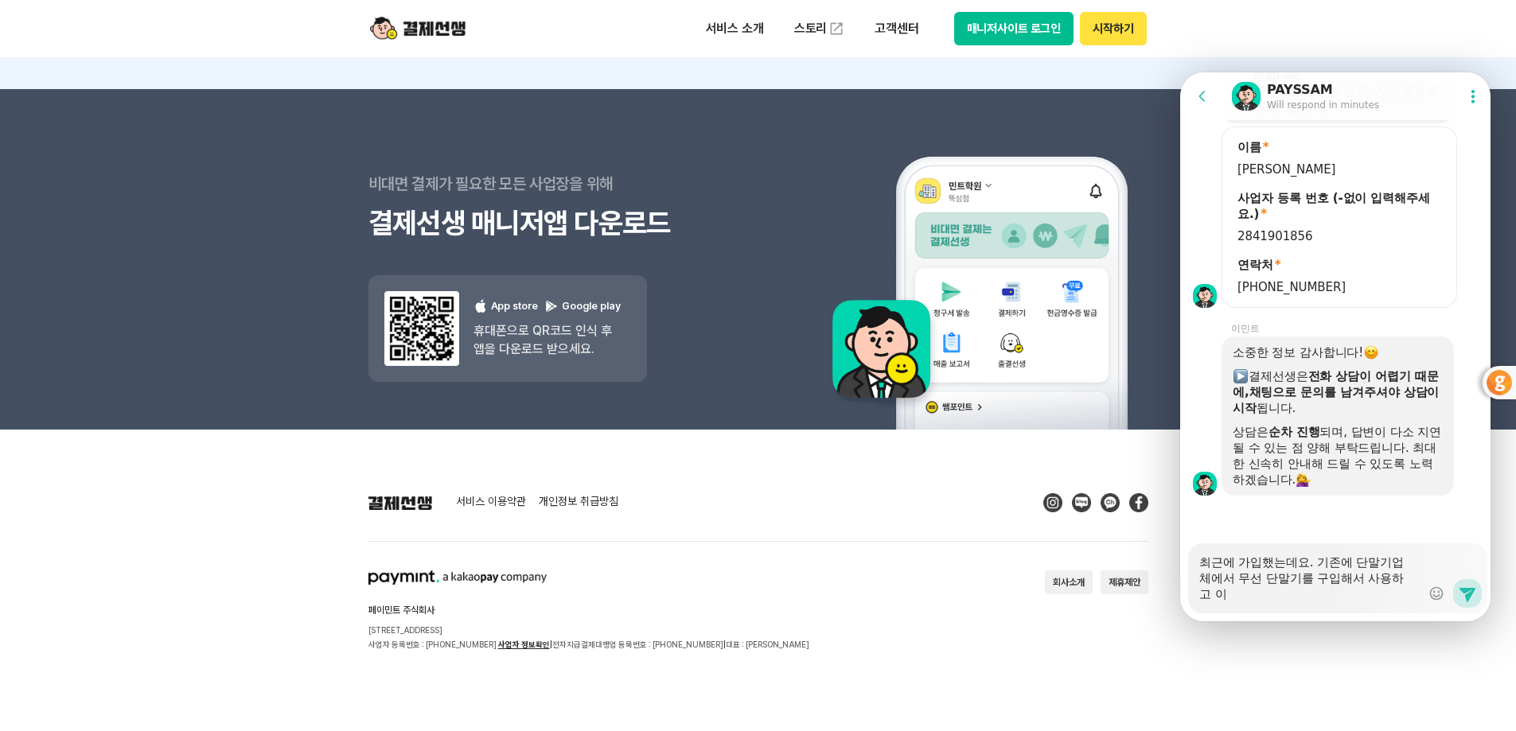
type textarea "x"
type textarea "최근에 가입했는데요. 기존에 단말기업체에서 무선 단말기를 구입해서 사용하고 있"
type textarea "x"
type textarea "최근에 가입했는데요. 기존에 단말기업체에서 무선 단말기를 구입해서 사용하고 있ㅇ"
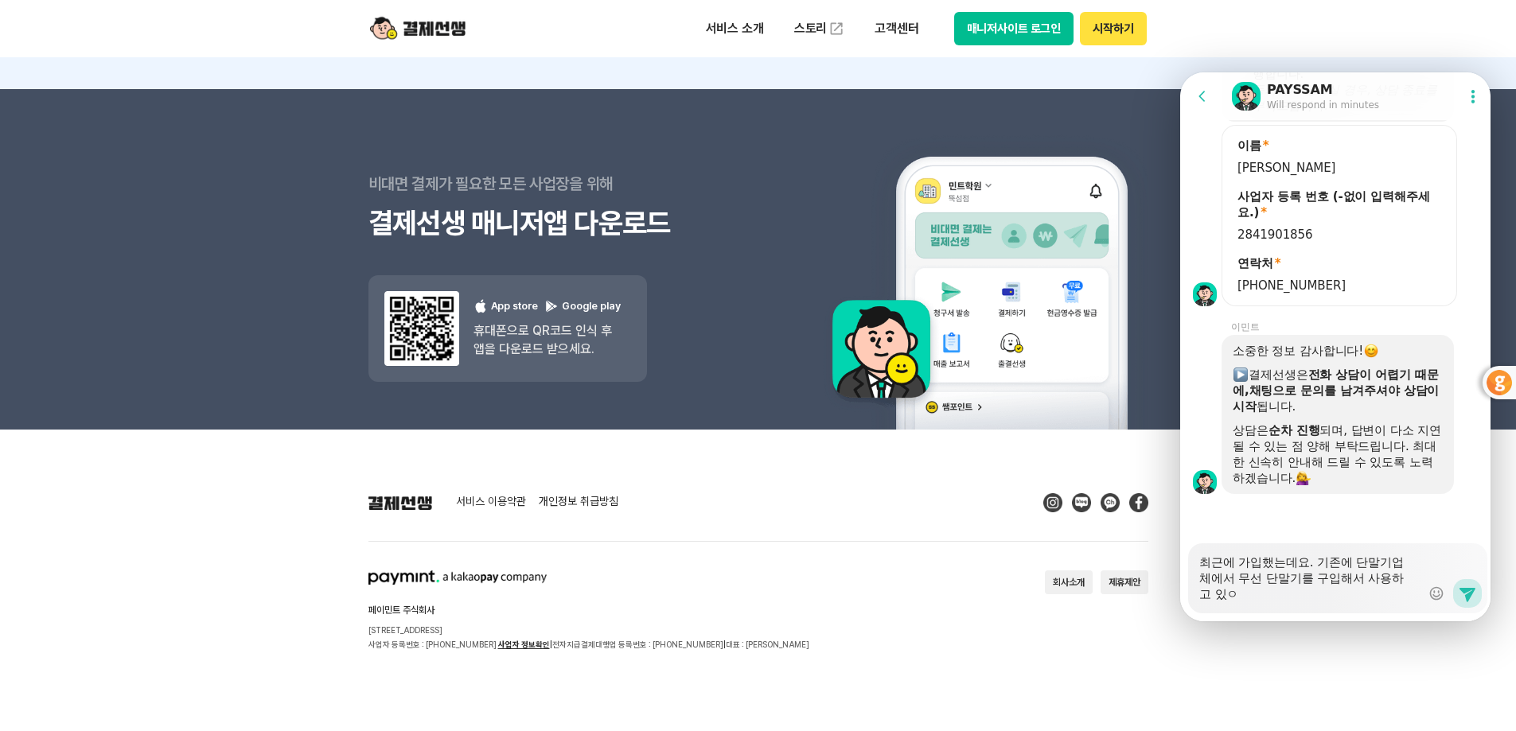
type textarea "x"
type textarea "최근에 가입했는데요. 기존에 단말기업체에서 무선 단말기를 구입해서 사용하고 있어"
type textarea "x"
type textarea "최근에 가입했는데요. 기존에 단말기업체에서 무선 단말기를 구입해서 사용하고 있었"
type textarea "x"
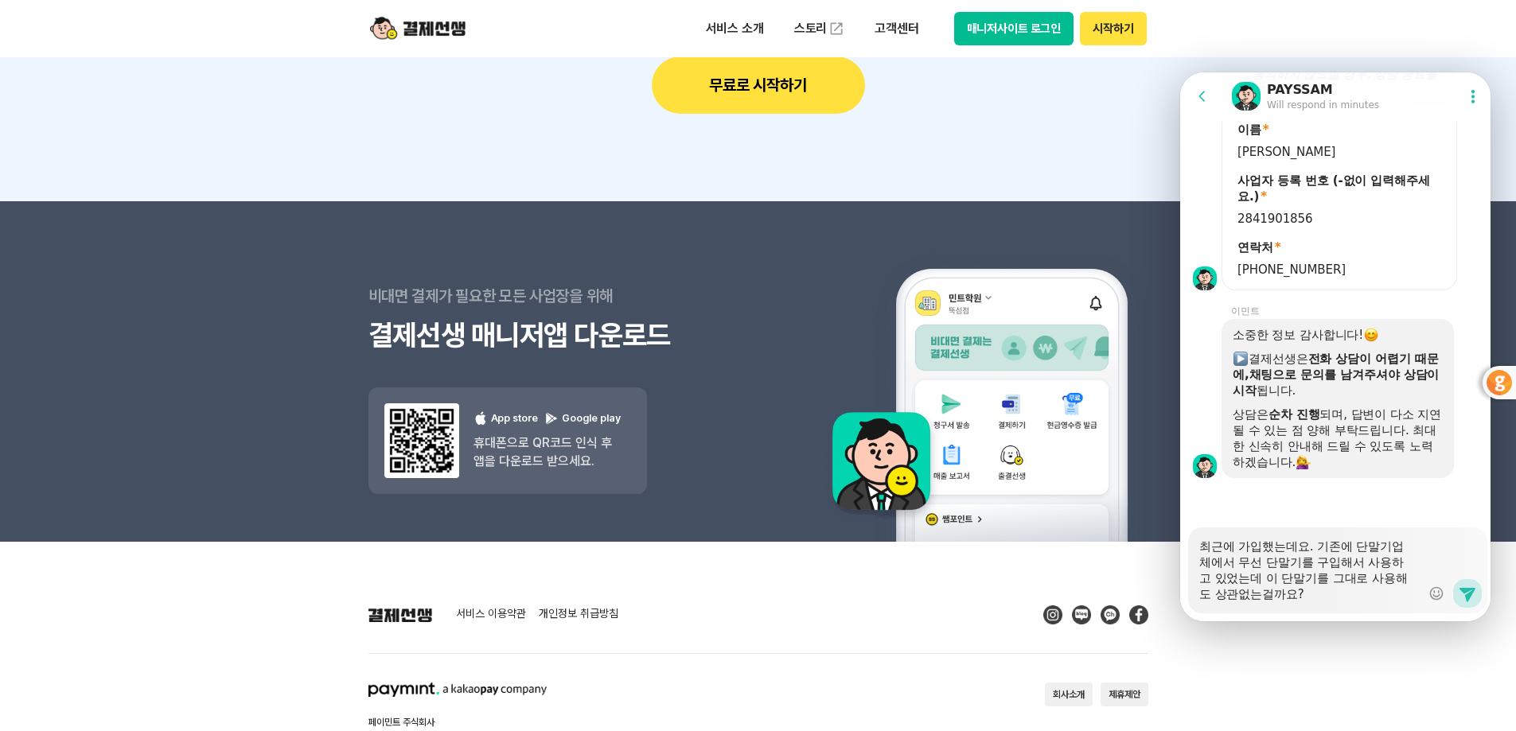
scroll to position [14252, 0]
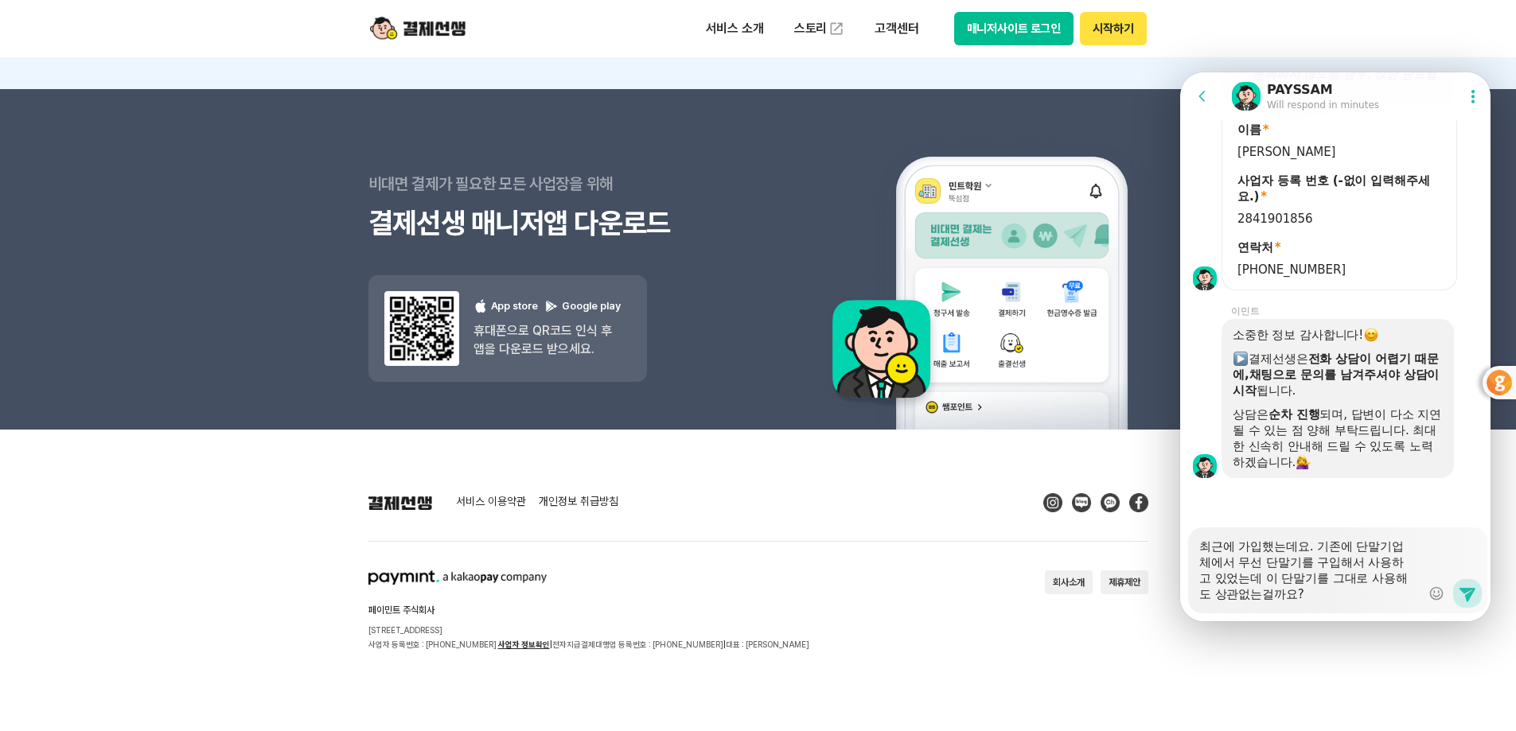
click at [1269, 579] on textarea "최근에 가입했는데요. 기존에 단말기업체에서 무선 단말기를 구입해서 사용하고 있었는데 이 단말기를 그대로 사용해도 상관없는걸까요?" at bounding box center [1309, 565] width 221 height 75
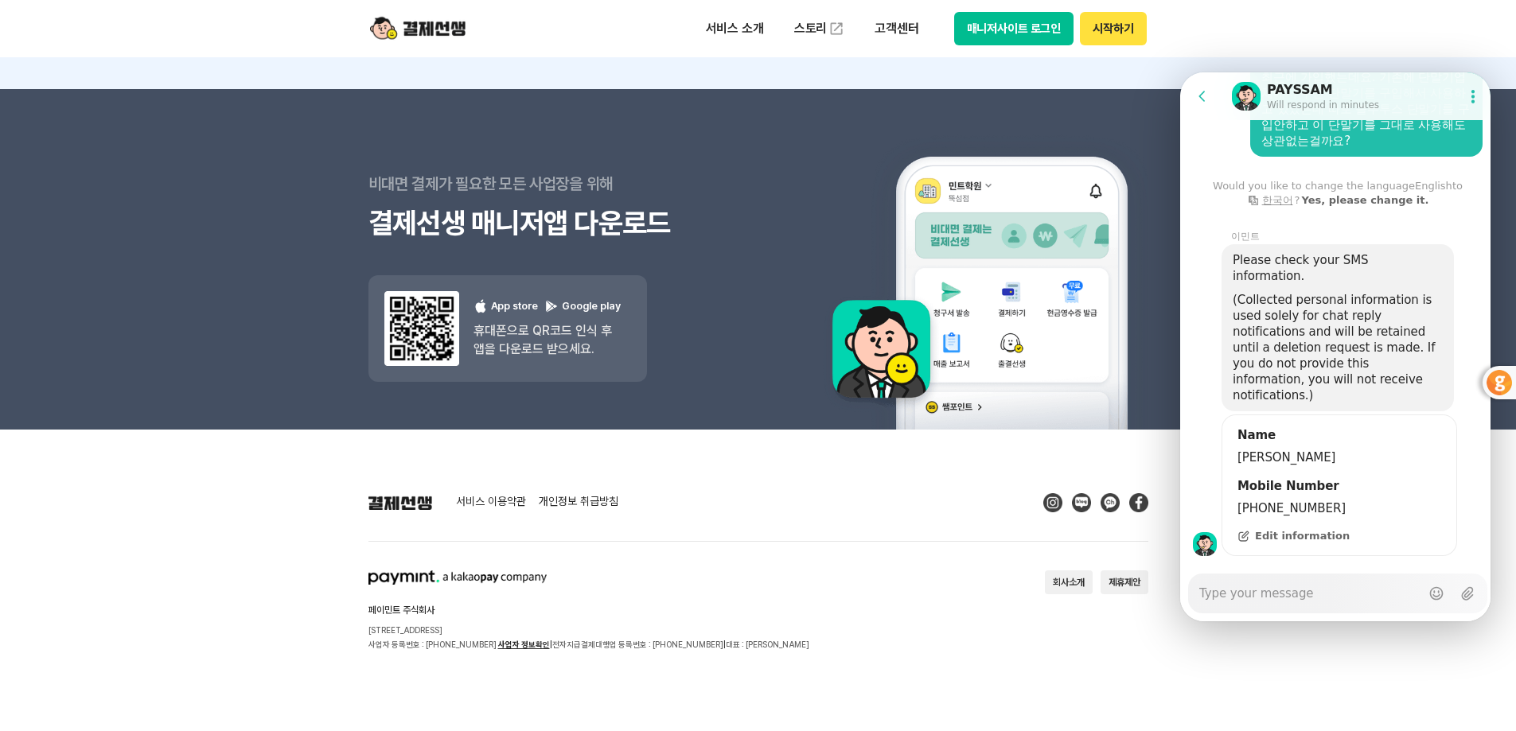
scroll to position [2142, 0]
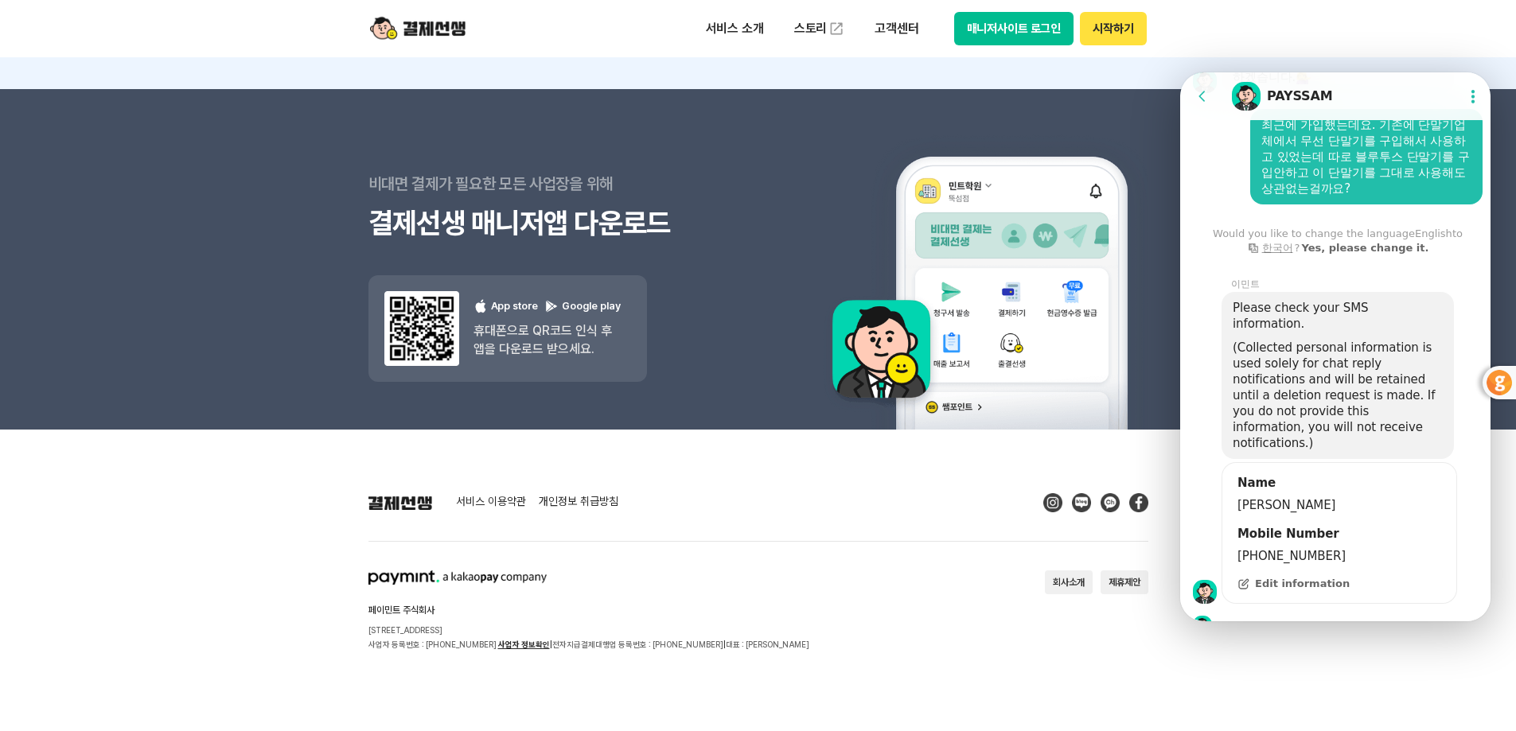
click at [129, 559] on footer "서비스 이용약관 개인정보 취급방침 페이민트 주식회사 [STREET_ADDRESS] 사업자 등록번호 : [PHONE_NUMBER] 사업자 정보확…" at bounding box center [758, 581] width 1516 height 302
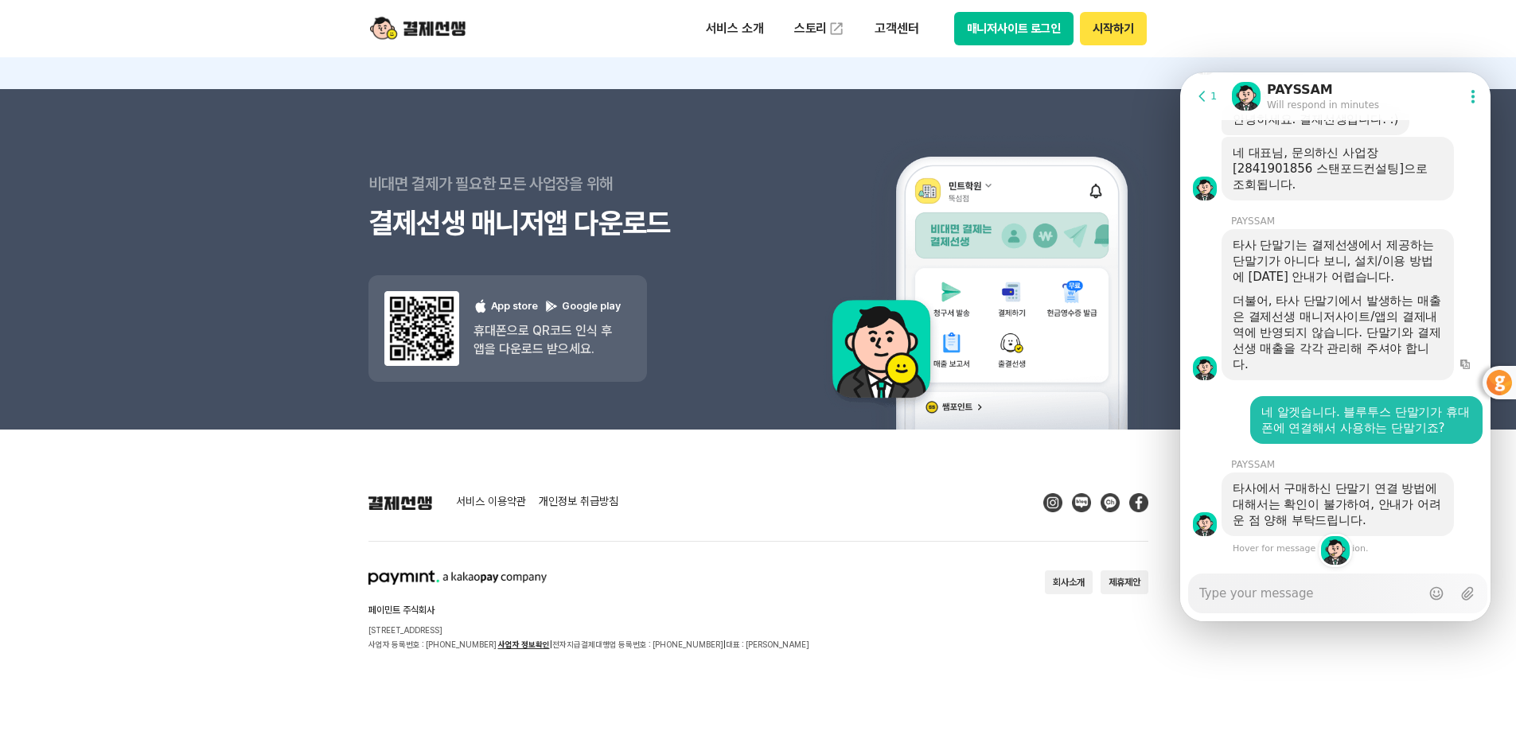
scroll to position [2915, 0]
click at [1300, 600] on textarea "Messenger Input Textarea" at bounding box center [1309, 588] width 221 height 27
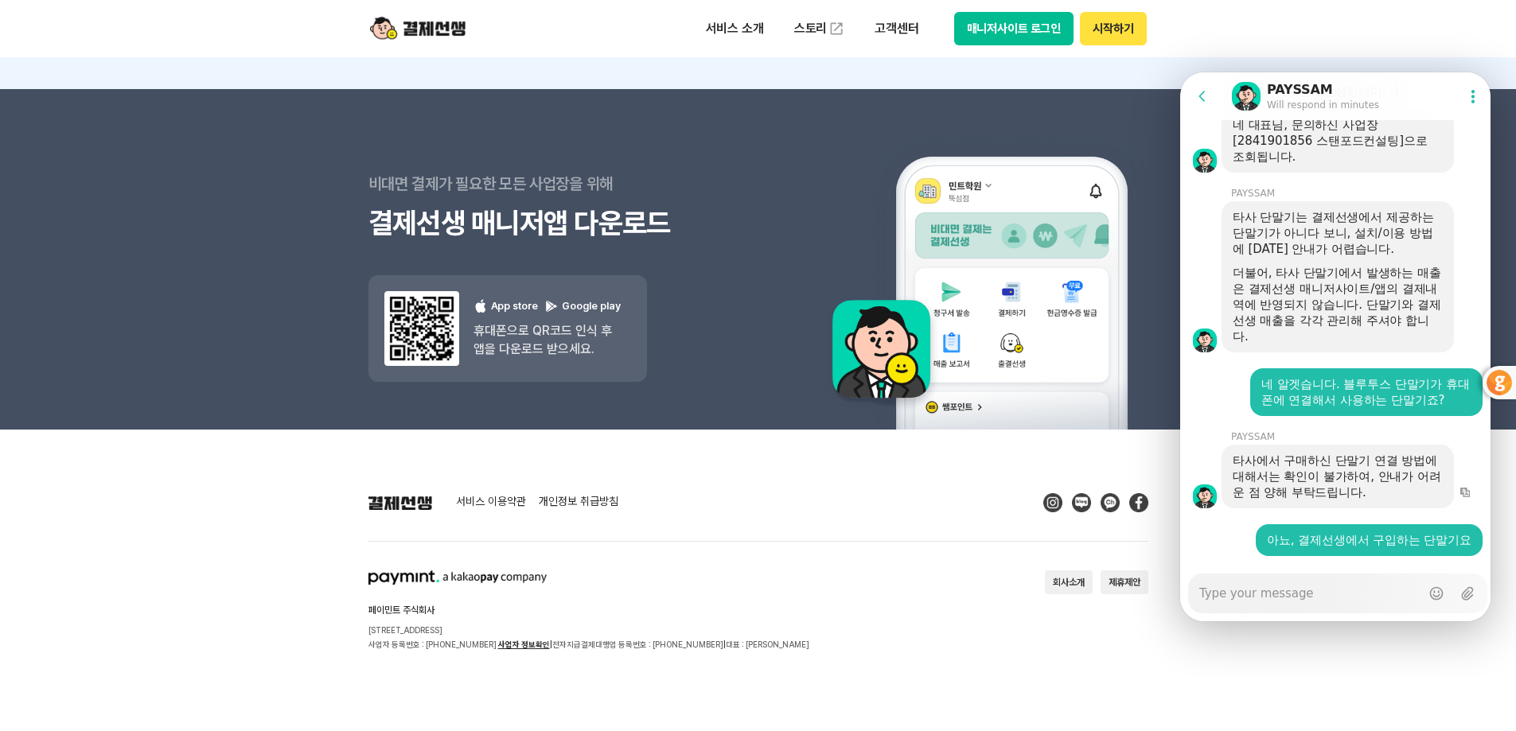
scroll to position [2863, 0]
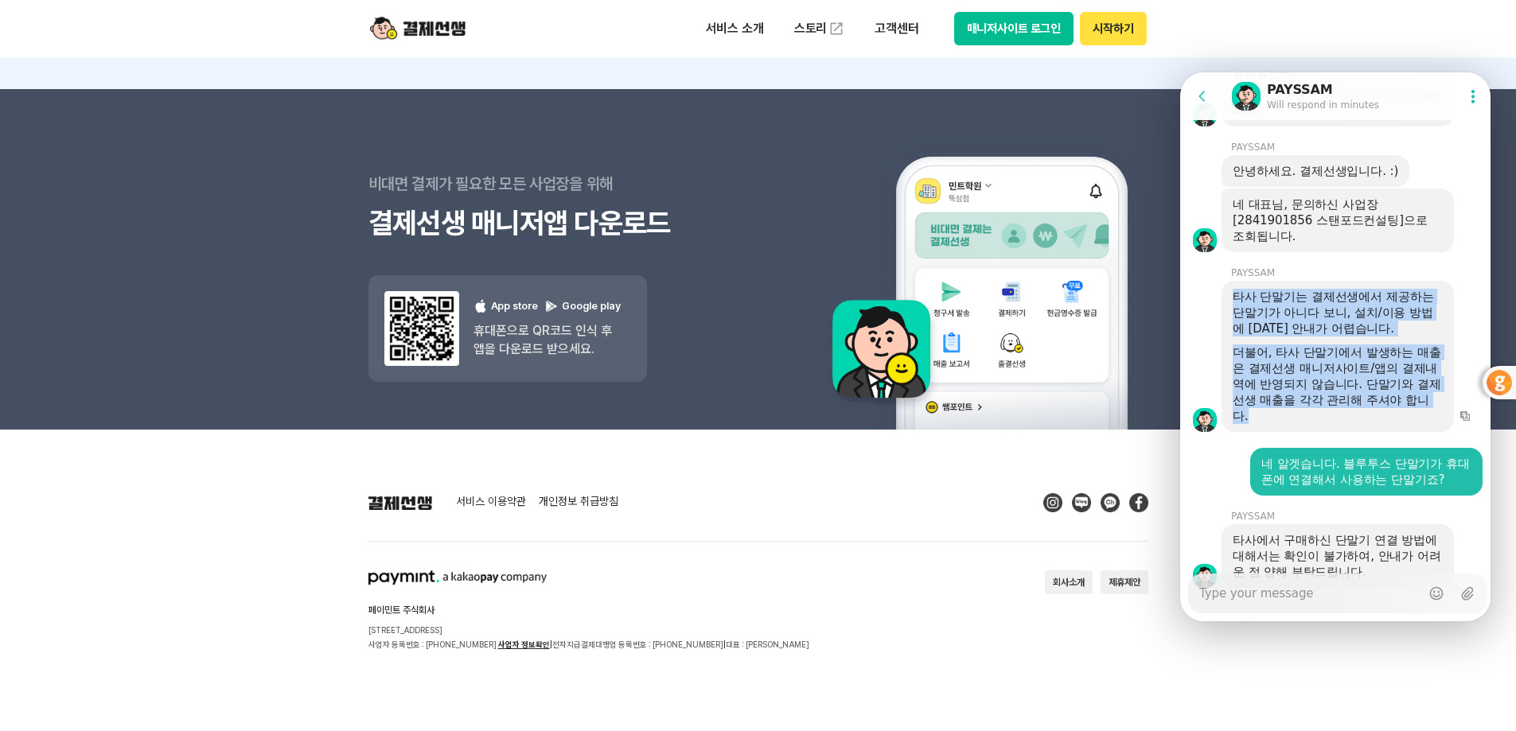
drag, startPoint x: 1231, startPoint y: 260, endPoint x: 1366, endPoint y: 386, distance: 184.1
click at [1366, 386] on div "타사 단말기는 결제선생에서 제공하는 단말기가 아니다 보니, 설치/이용 방법에 [DATE] 안내가 어렵습니다. 더불어, 타사 단말기에서 발생하는…" at bounding box center [1338, 356] width 232 height 151
copy div "타사 단말기는 결제선생에서 제공하는 단말기가 아니다 보니, 설치/이용 방법에 [DATE] 안내가 어렵습니다. 더불어, 타사 단말기에서 발생하는…"
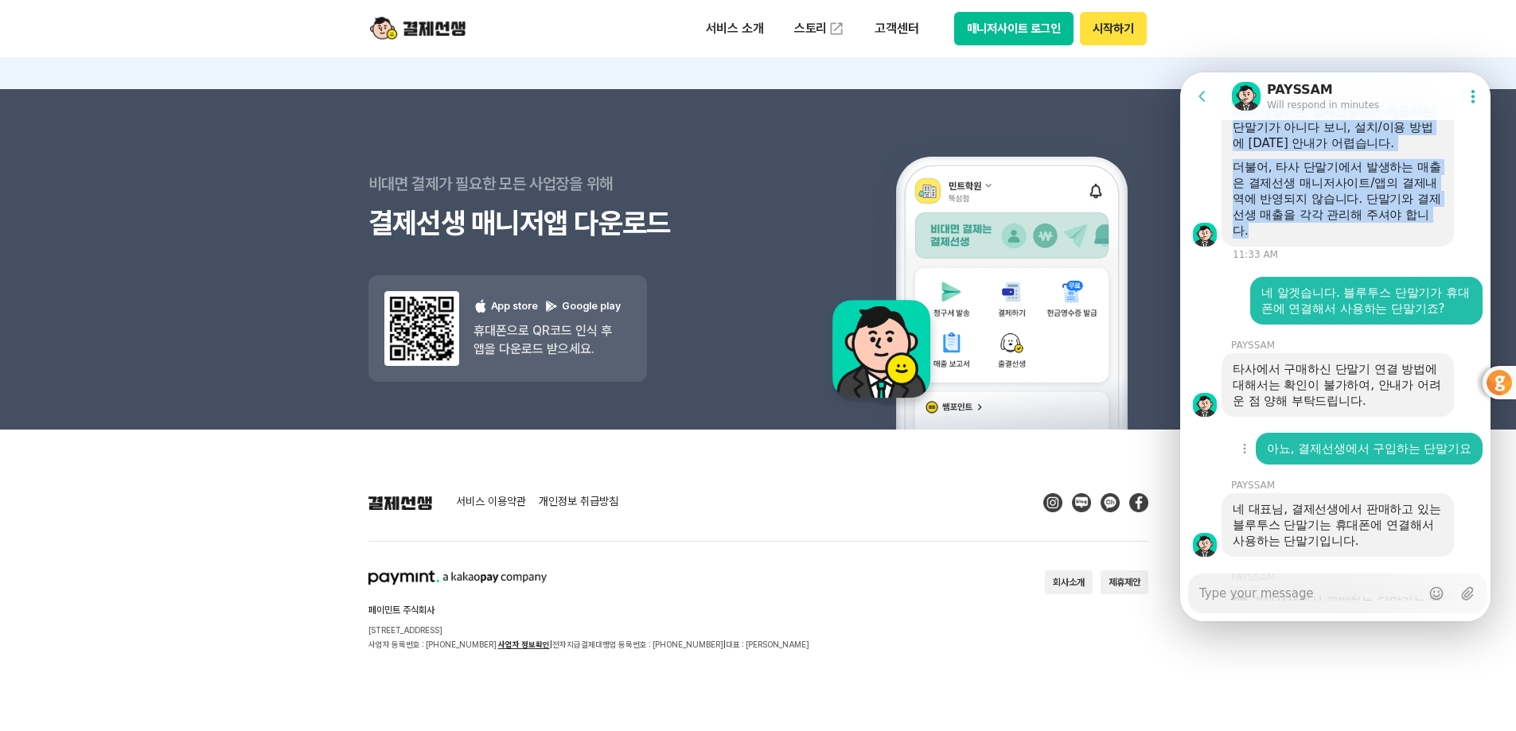
scroll to position [3169, 0]
